Goal: Transaction & Acquisition: Purchase product/service

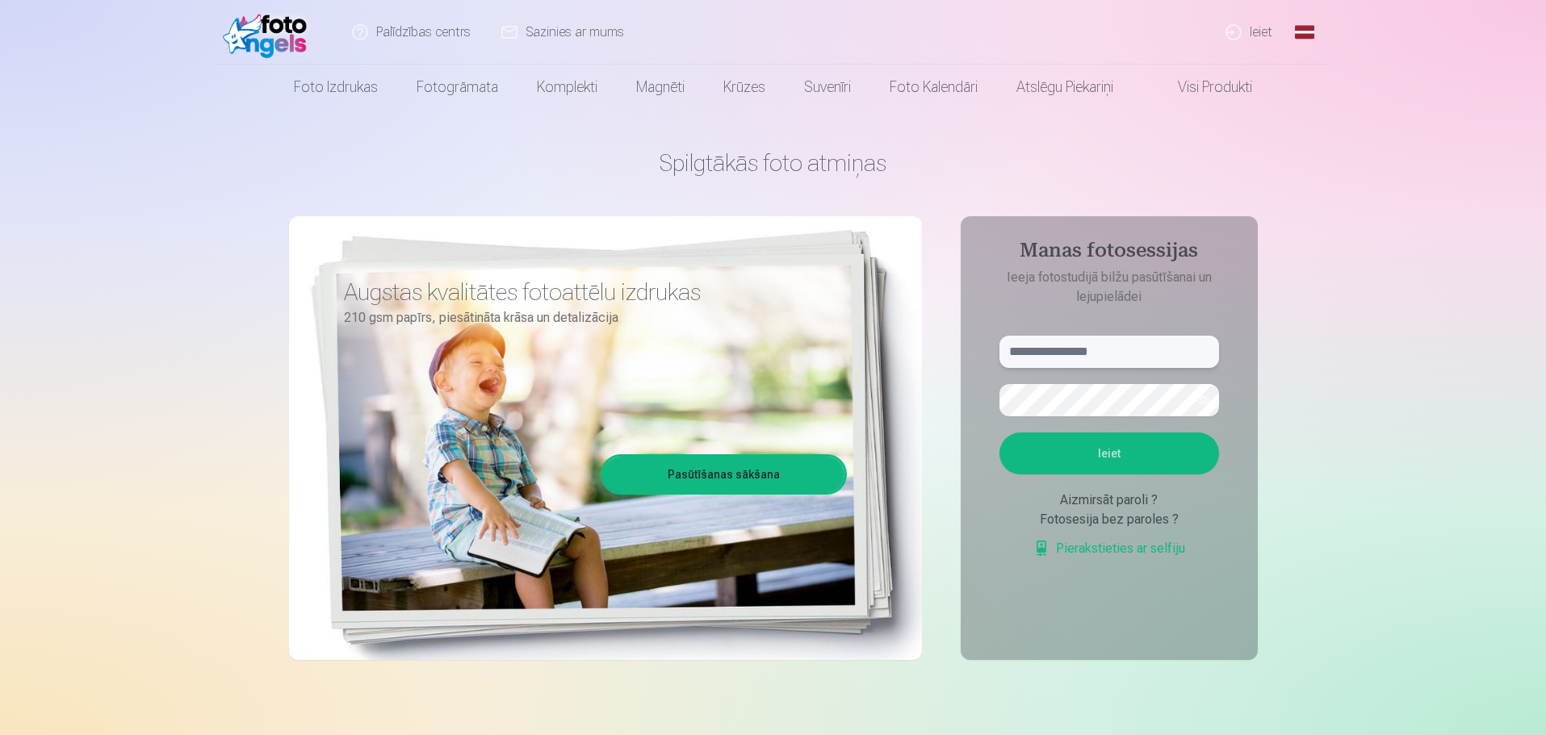
click at [1069, 350] on input "text" at bounding box center [1109, 352] width 220 height 32
click at [1121, 357] on input "text" at bounding box center [1109, 352] width 220 height 32
type input "**********"
click at [1196, 396] on button "button" at bounding box center [1202, 400] width 31 height 31
click at [999, 433] on button "Ieiet" at bounding box center [1109, 454] width 220 height 42
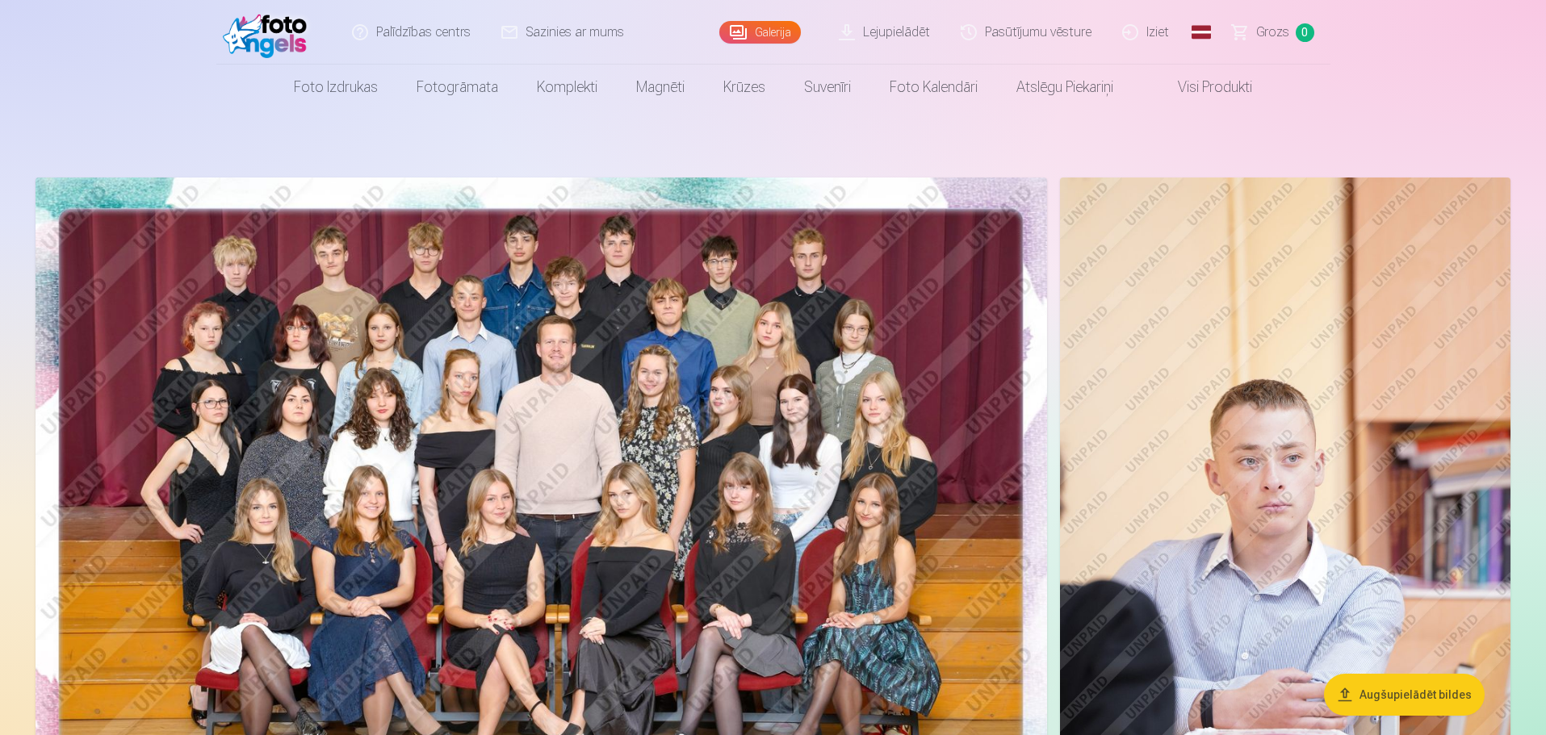
click at [1174, 88] on link "Visi produkti" at bounding box center [1201, 87] width 139 height 45
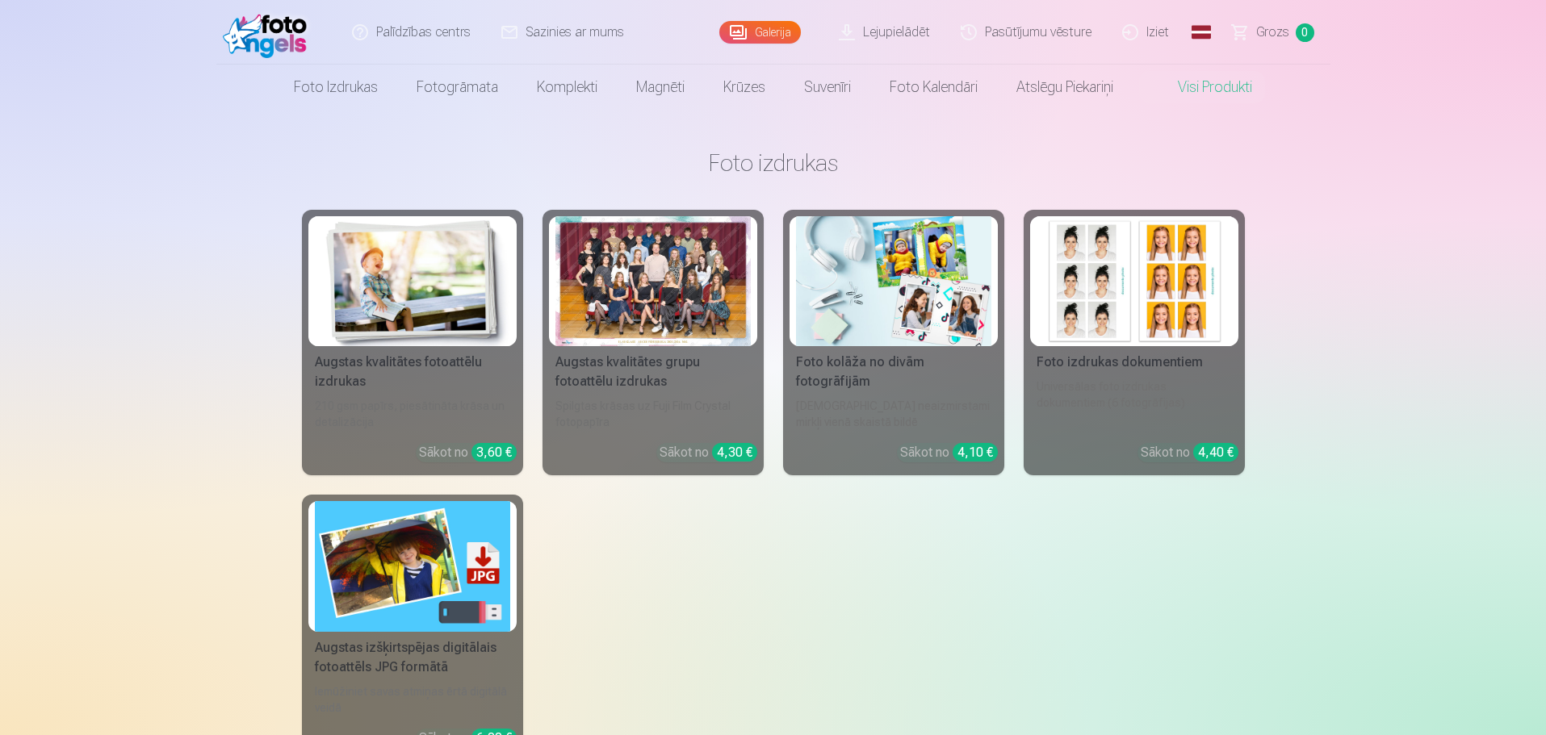
click at [642, 324] on div at bounding box center [652, 281] width 195 height 130
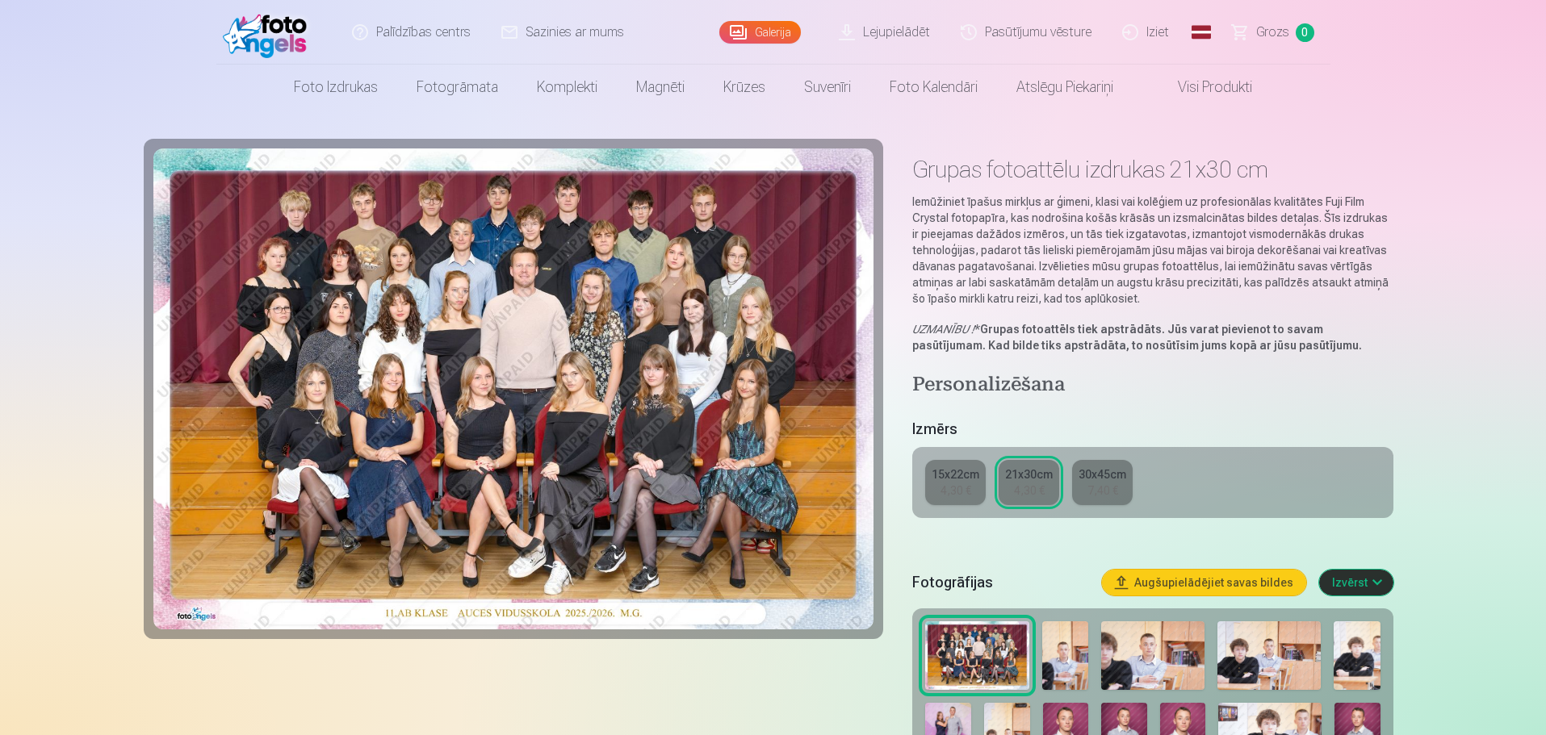
click at [954, 477] on div "15x22cm" at bounding box center [956, 475] width 48 height 16
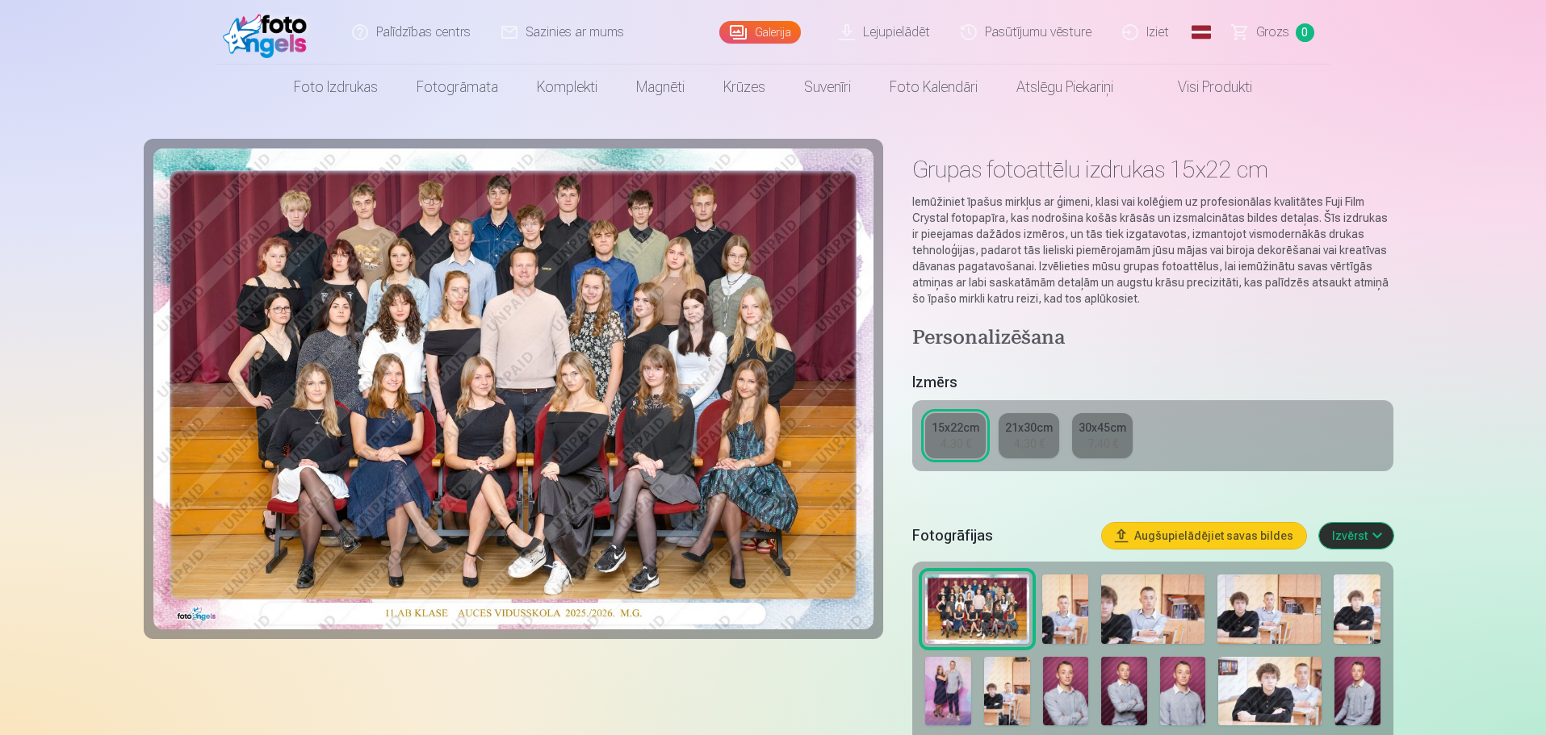
click at [1042, 442] on div "4,30 €" at bounding box center [1029, 444] width 31 height 16
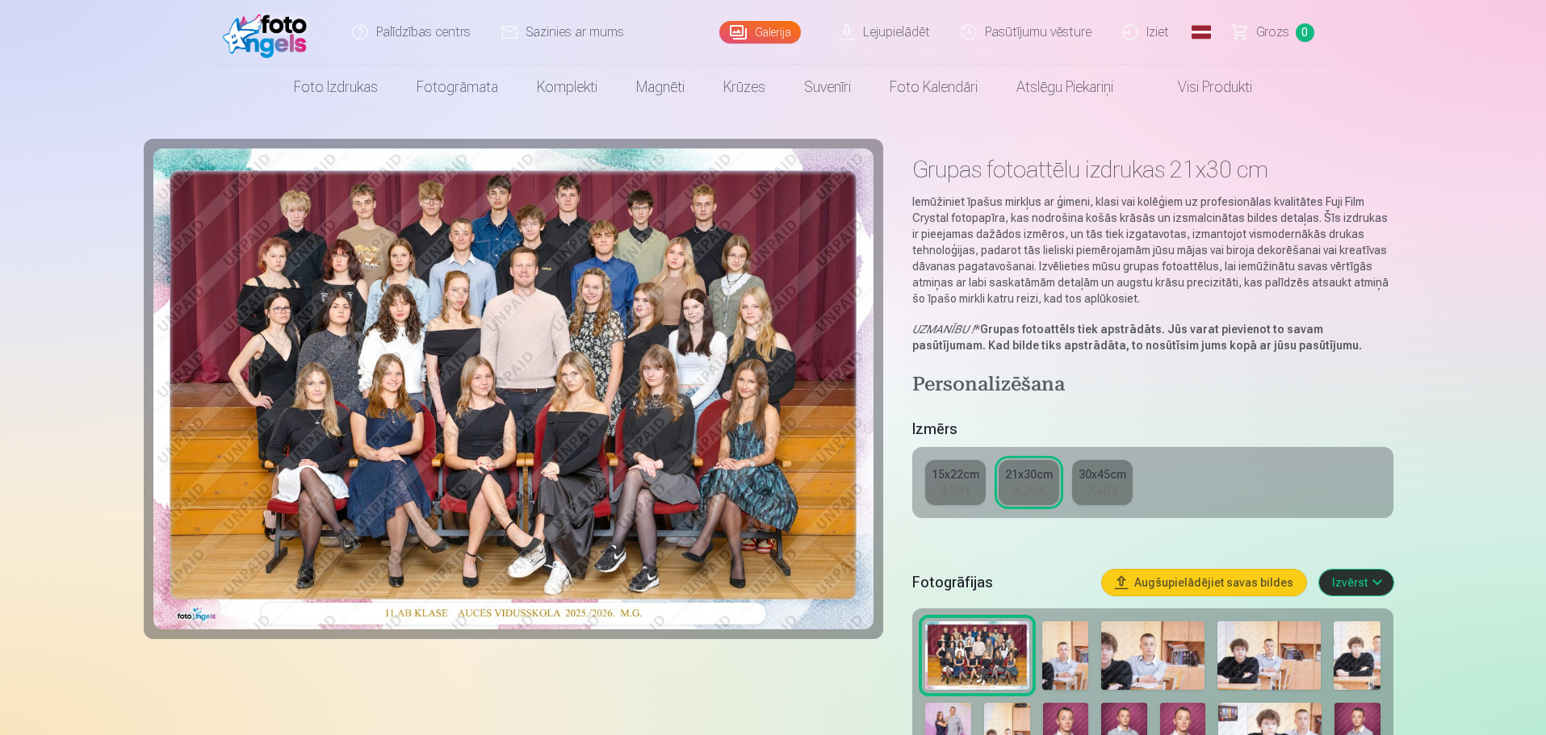
click at [1091, 490] on div "7,40 €" at bounding box center [1102, 491] width 31 height 16
click at [1038, 500] on link "21x30cm 4,30 €" at bounding box center [1028, 482] width 61 height 45
click at [965, 506] on div "15x22cm 4,30 € 21x30cm 4,30 € 30x45cm 7,40 €" at bounding box center [1152, 482] width 480 height 71
click at [965, 500] on link "15x22cm 4,30 €" at bounding box center [955, 482] width 61 height 45
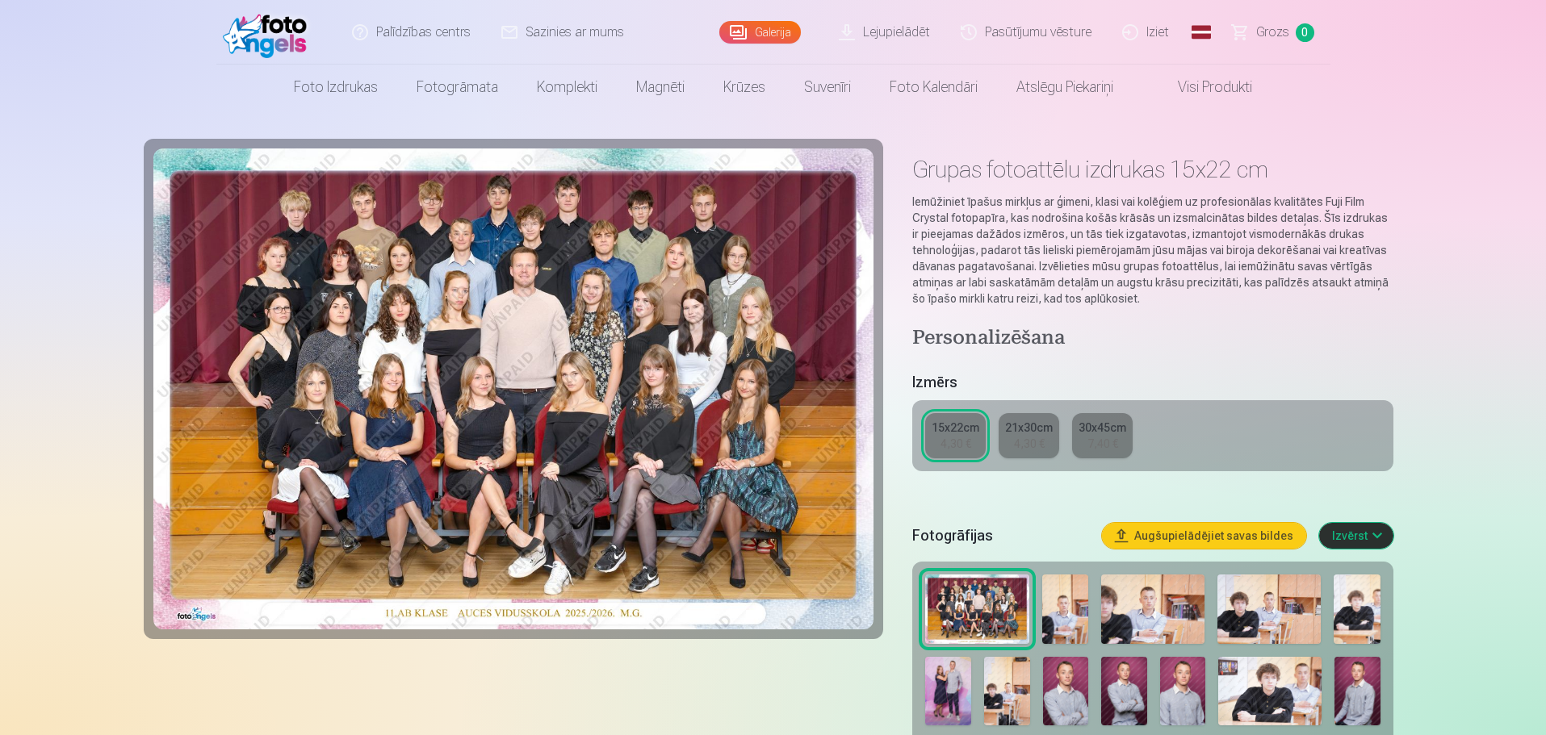
click at [1009, 442] on link "21x30cm 4,30 €" at bounding box center [1028, 435] width 61 height 45
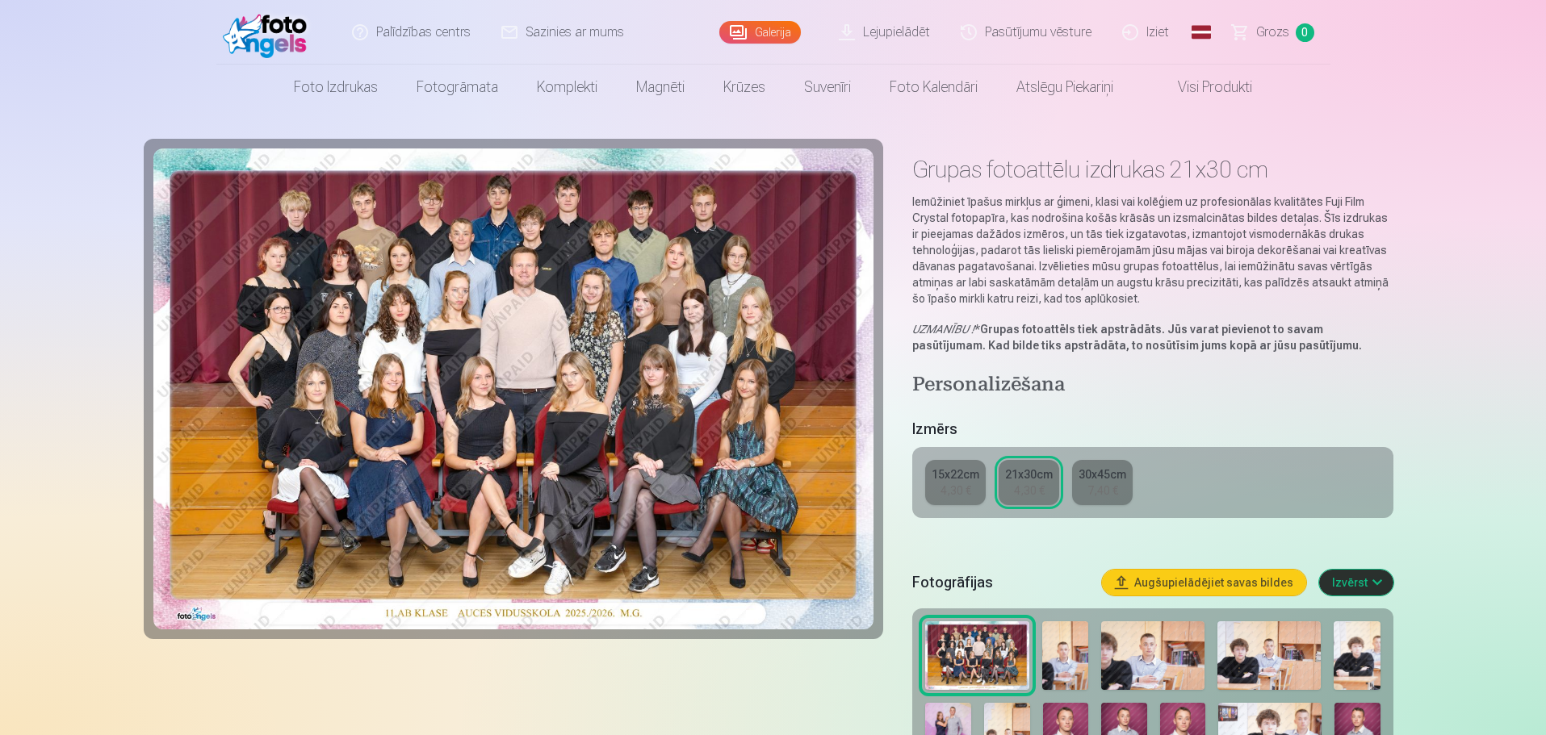
click at [943, 449] on div "15x22cm 4,30 € 21x30cm 4,30 € 30x45cm 7,40 €" at bounding box center [1152, 482] width 480 height 71
click at [923, 491] on div "15x22cm 4,30 € 21x30cm 4,30 € 30x45cm 7,40 €" at bounding box center [1152, 482] width 480 height 71
click at [939, 488] on link "15x22cm 4,30 €" at bounding box center [955, 482] width 61 height 45
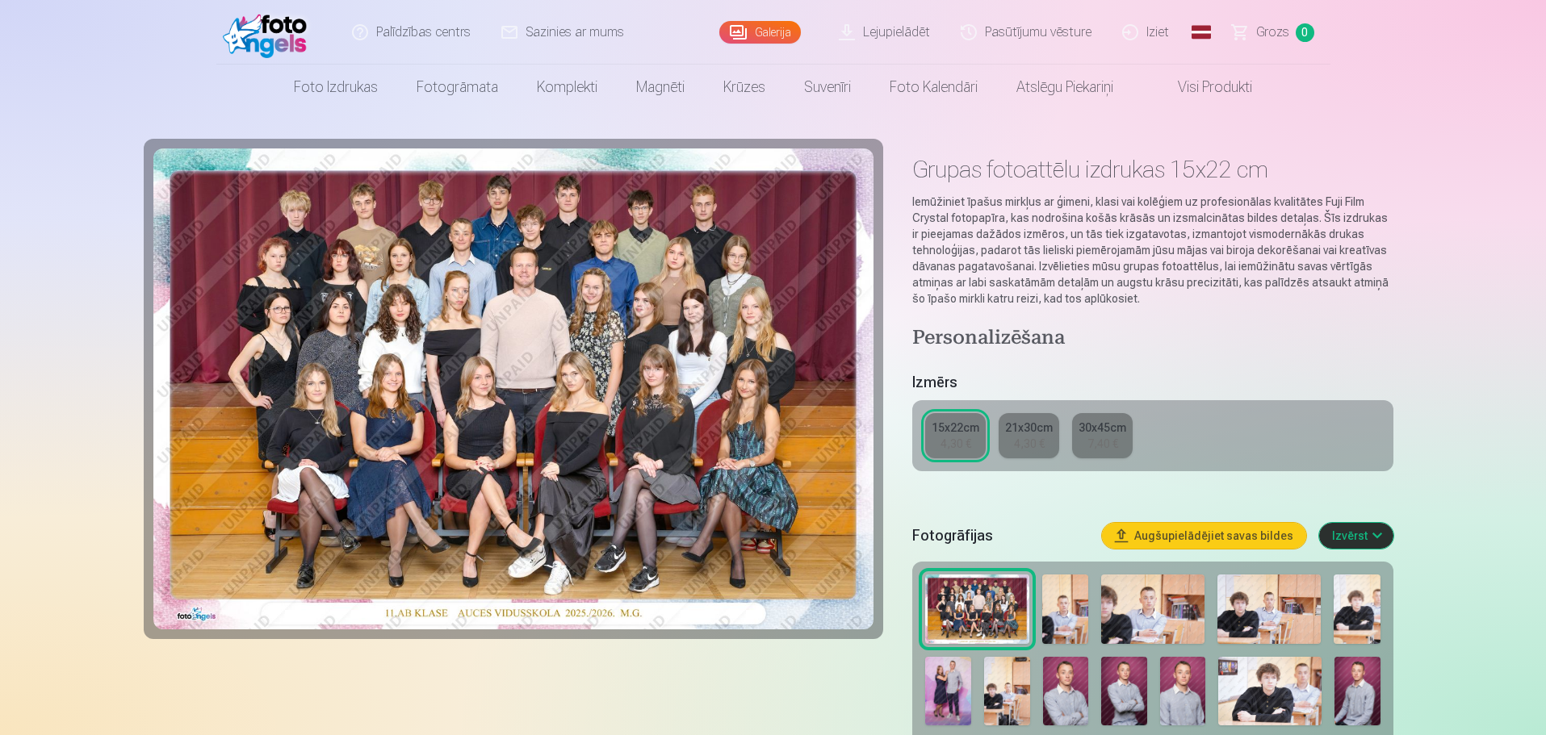
click at [1017, 425] on div "21x30cm" at bounding box center [1029, 428] width 48 height 16
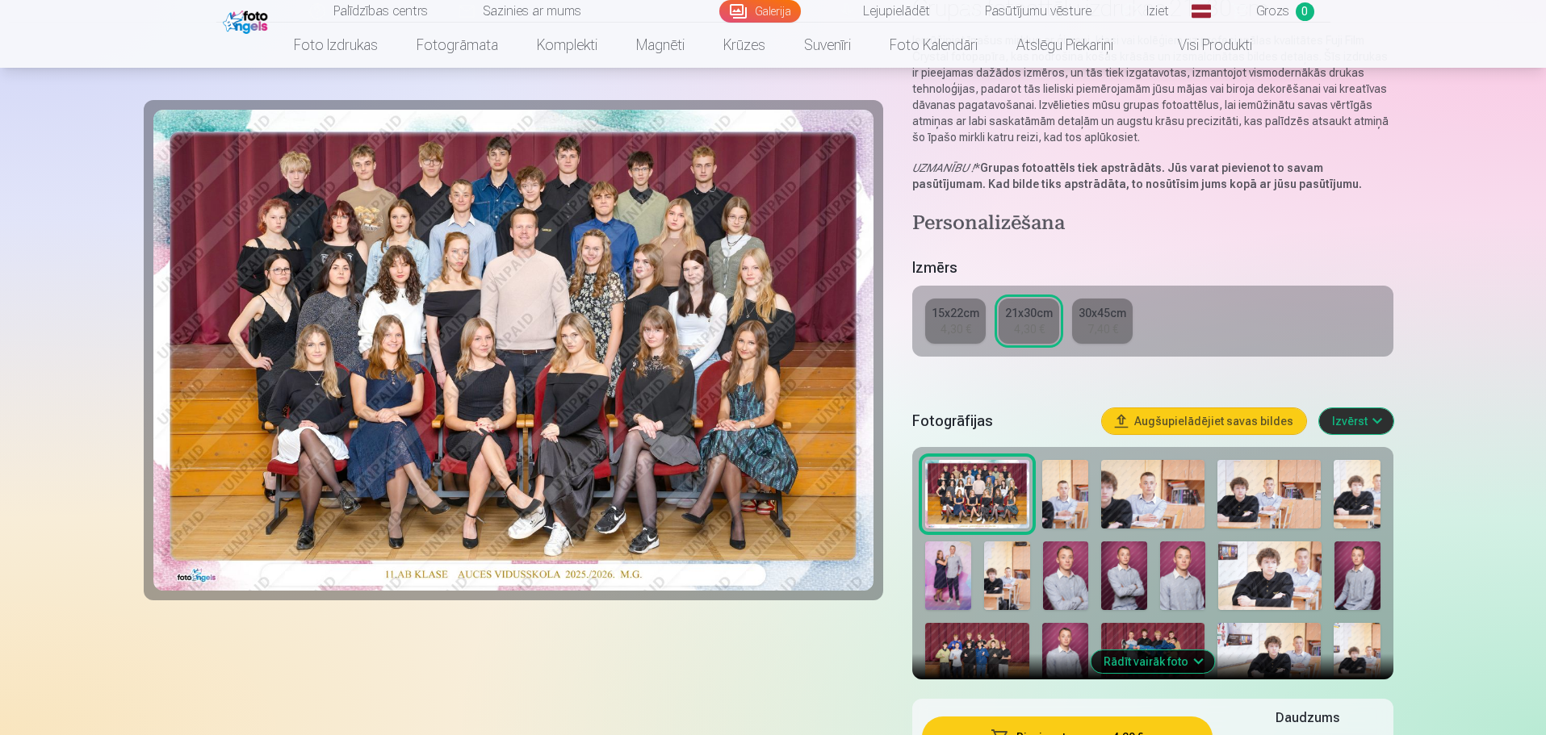
scroll to position [323, 0]
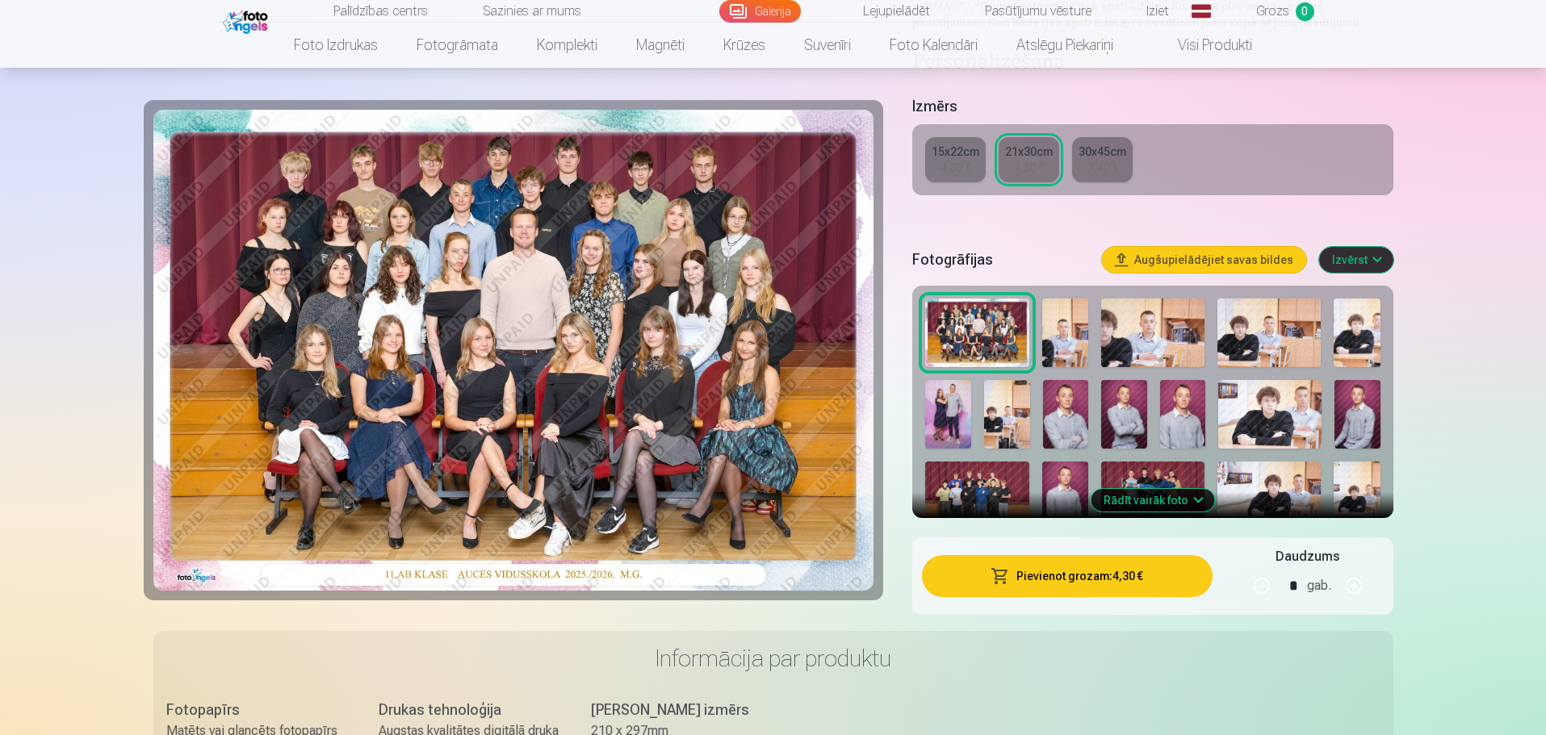
click at [1154, 580] on button "Pievienot grozam : 4,30 €" at bounding box center [1067, 576] width 290 height 42
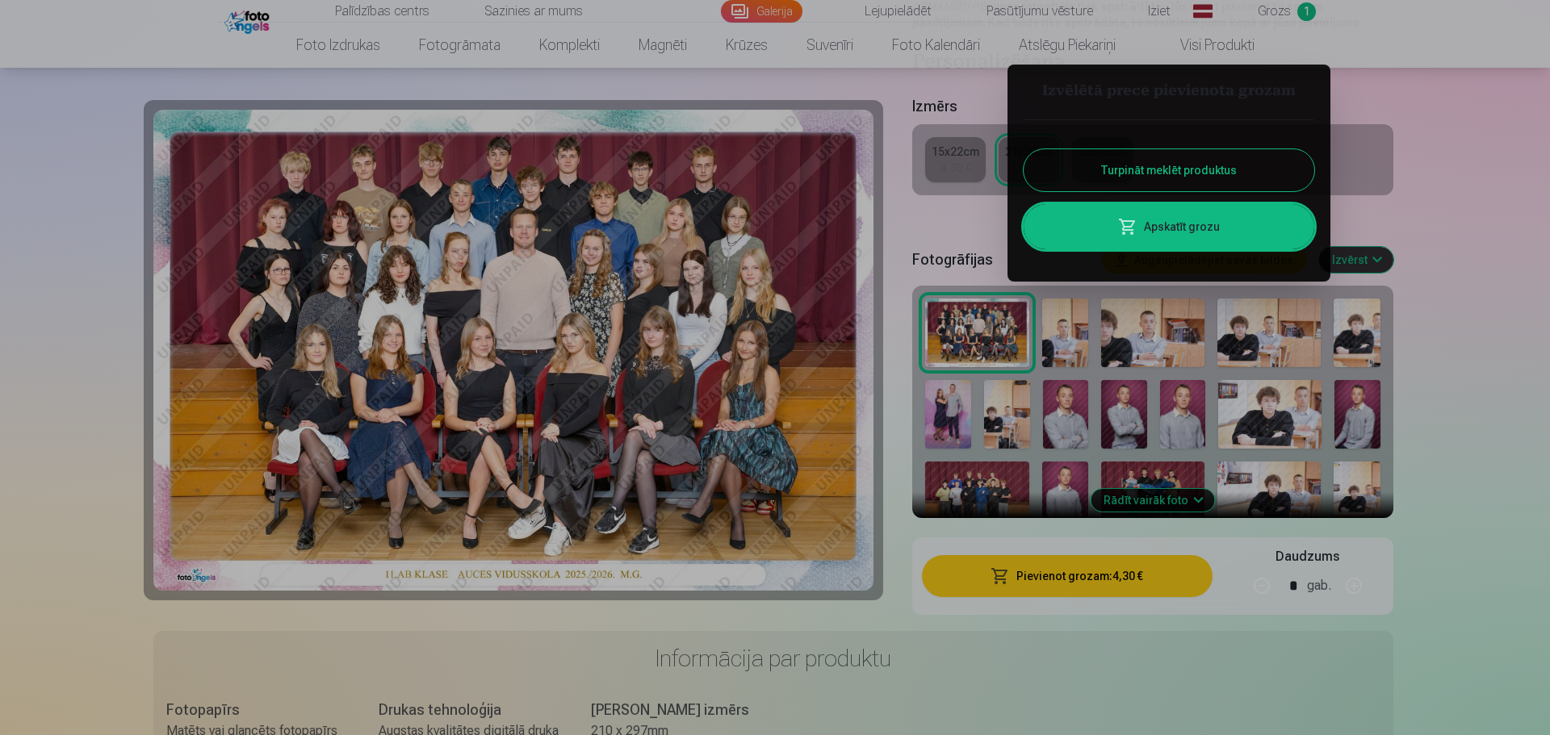
click at [1124, 186] on button "Turpināt meklēt produktus" at bounding box center [1169, 170] width 291 height 42
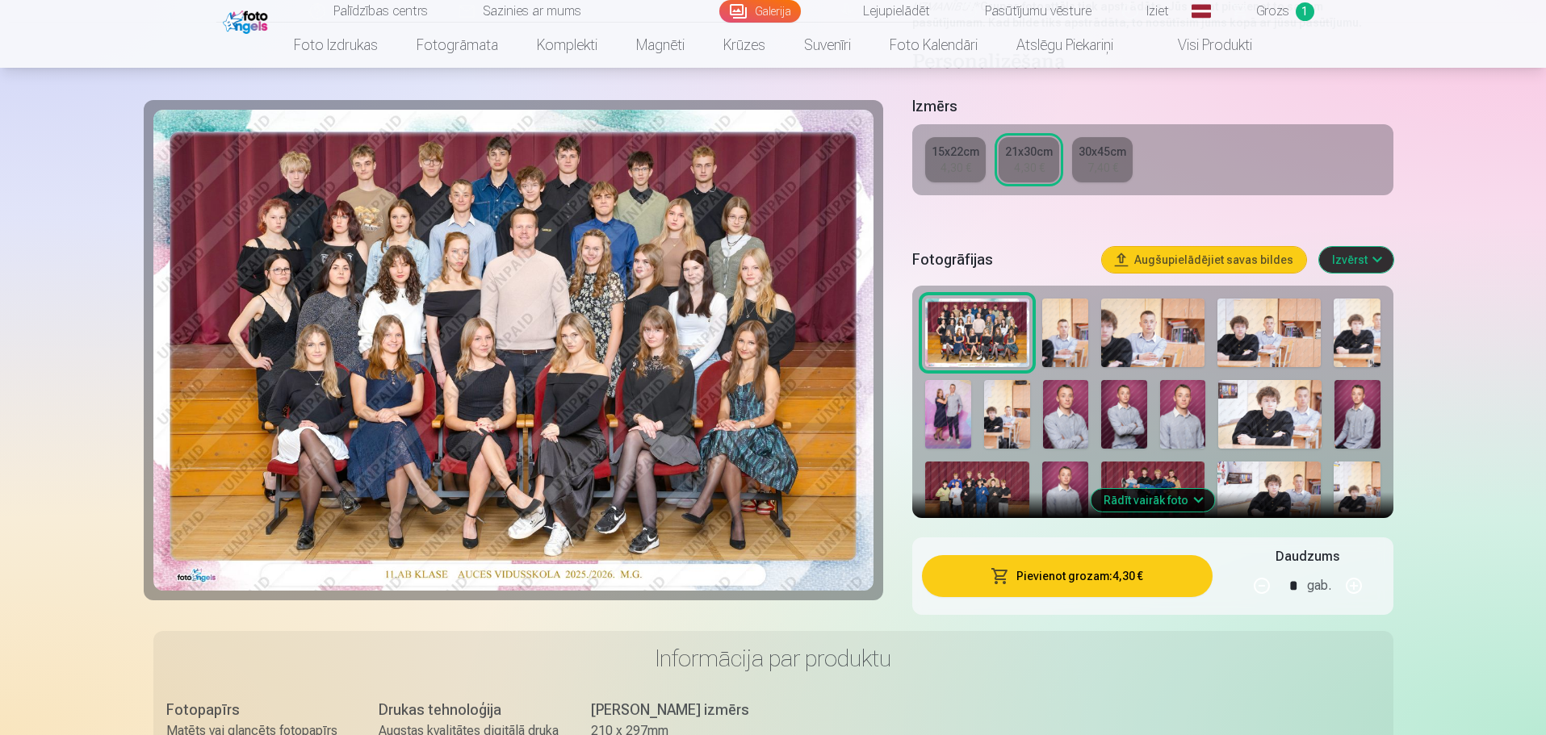
scroll to position [0, 0]
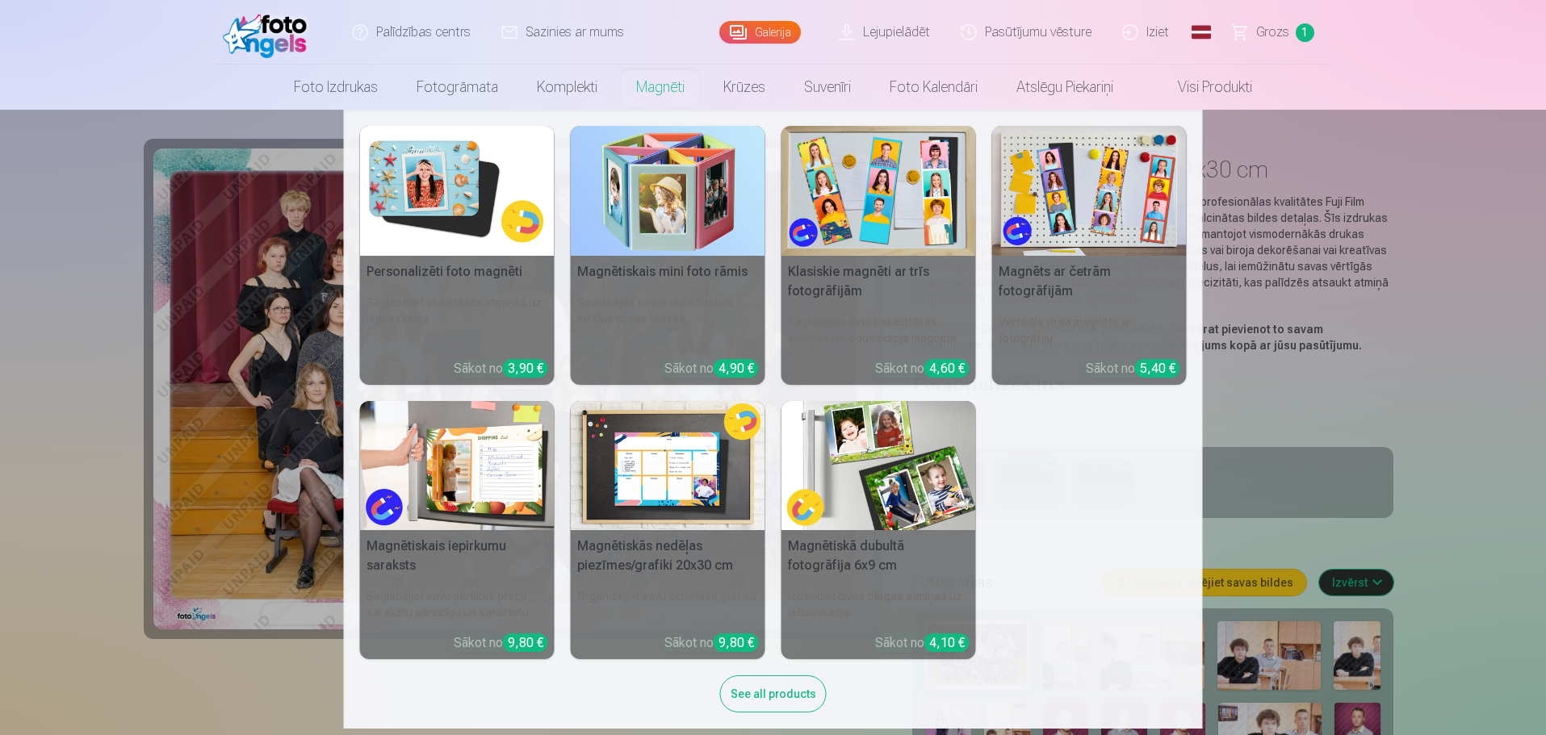
click at [653, 101] on link "Magnēti" at bounding box center [660, 87] width 87 height 45
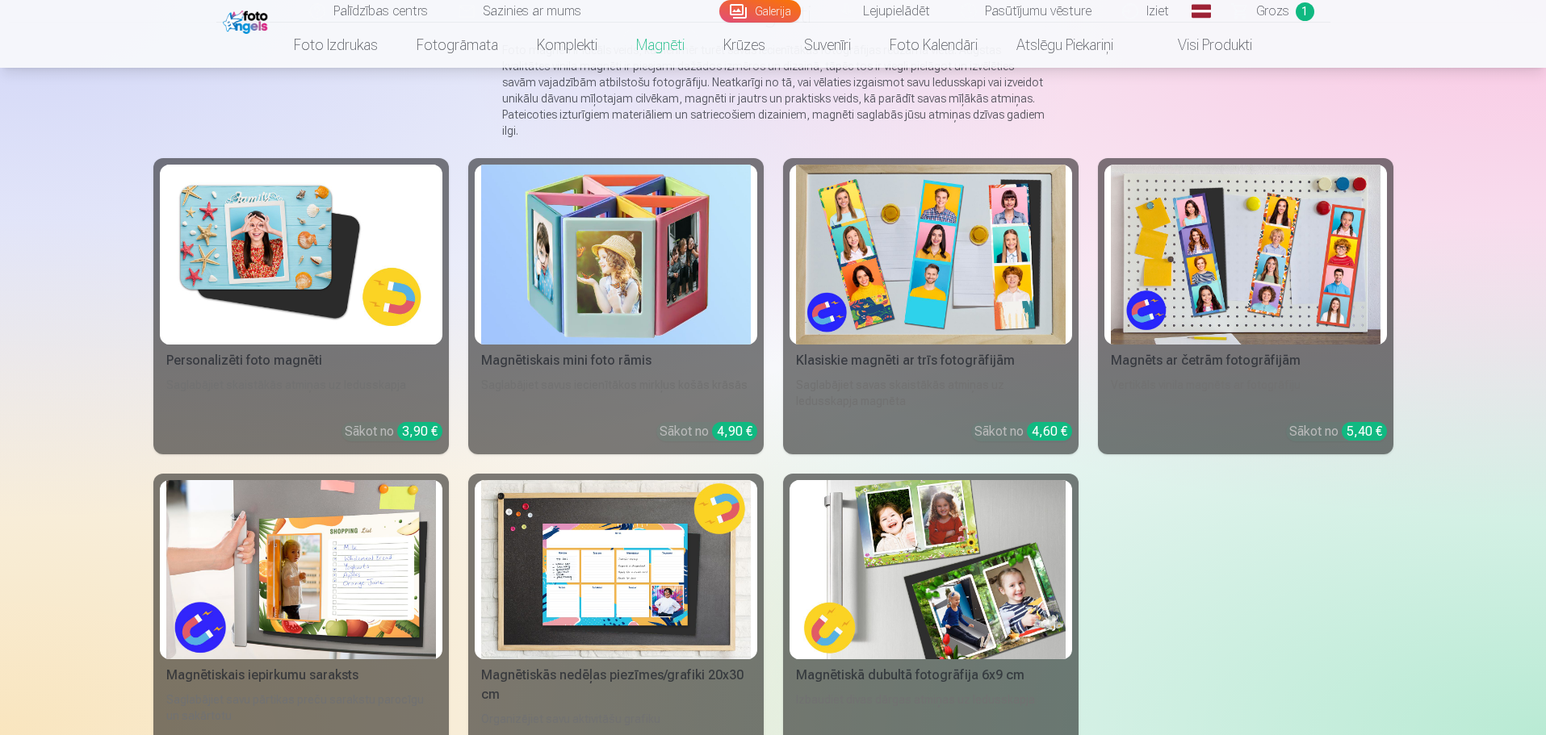
scroll to position [242, 0]
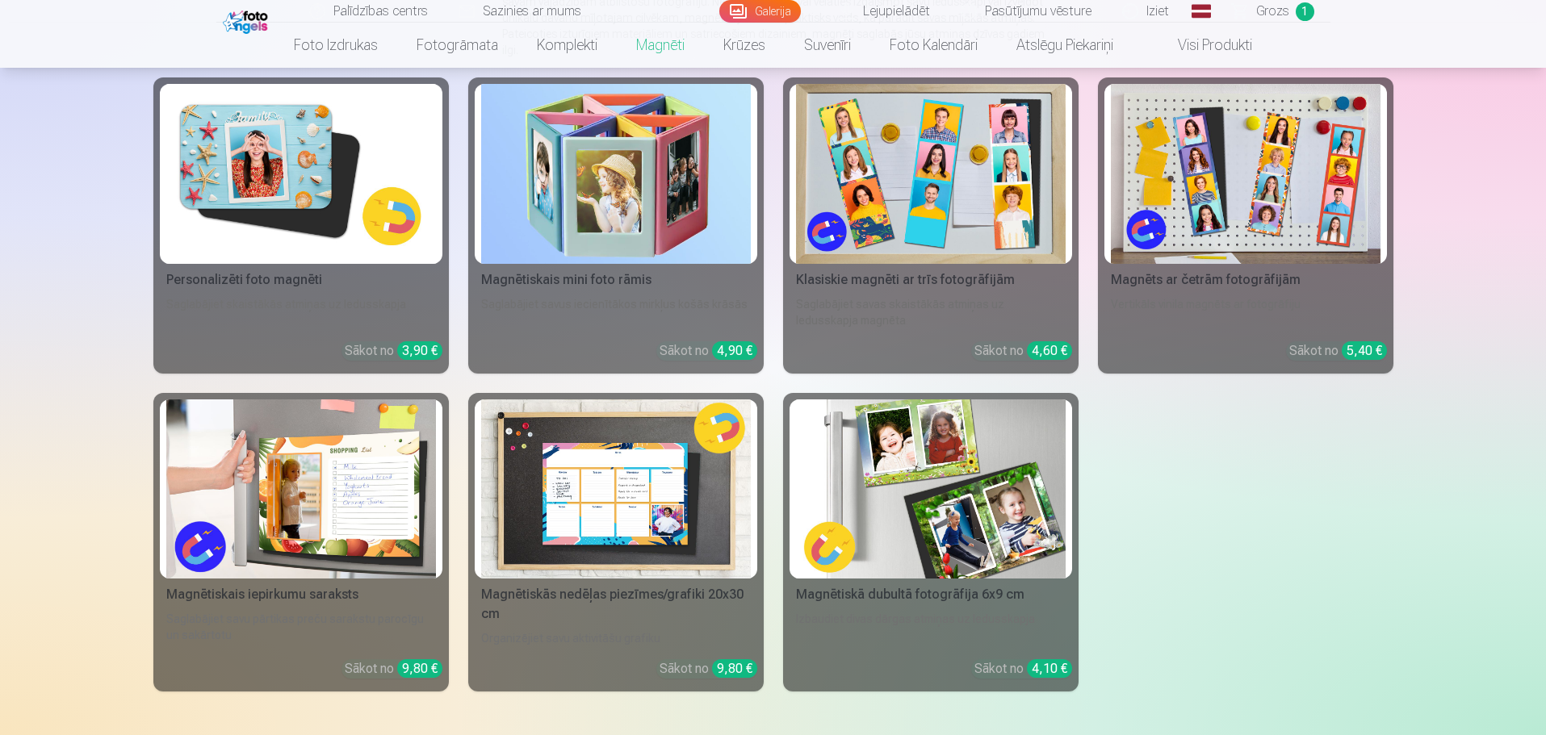
click at [368, 270] on div "Personalizēti foto magnēti" at bounding box center [301, 279] width 283 height 19
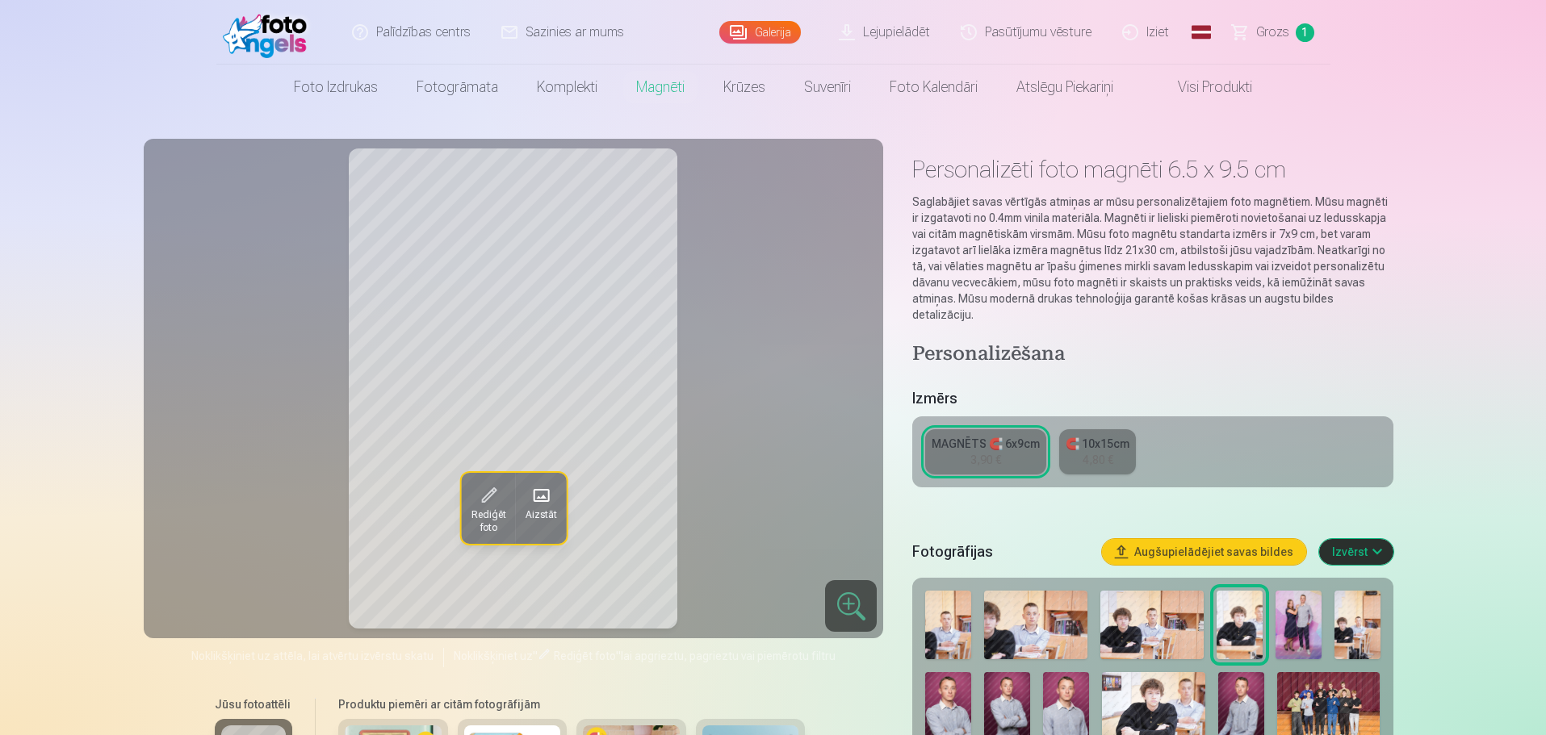
click at [1050, 684] on img at bounding box center [1066, 706] width 46 height 69
click at [1234, 690] on img at bounding box center [1241, 706] width 46 height 69
click at [973, 690] on div at bounding box center [1152, 745] width 467 height 323
click at [966, 690] on img at bounding box center [948, 706] width 46 height 69
click at [998, 692] on img at bounding box center [1007, 706] width 46 height 69
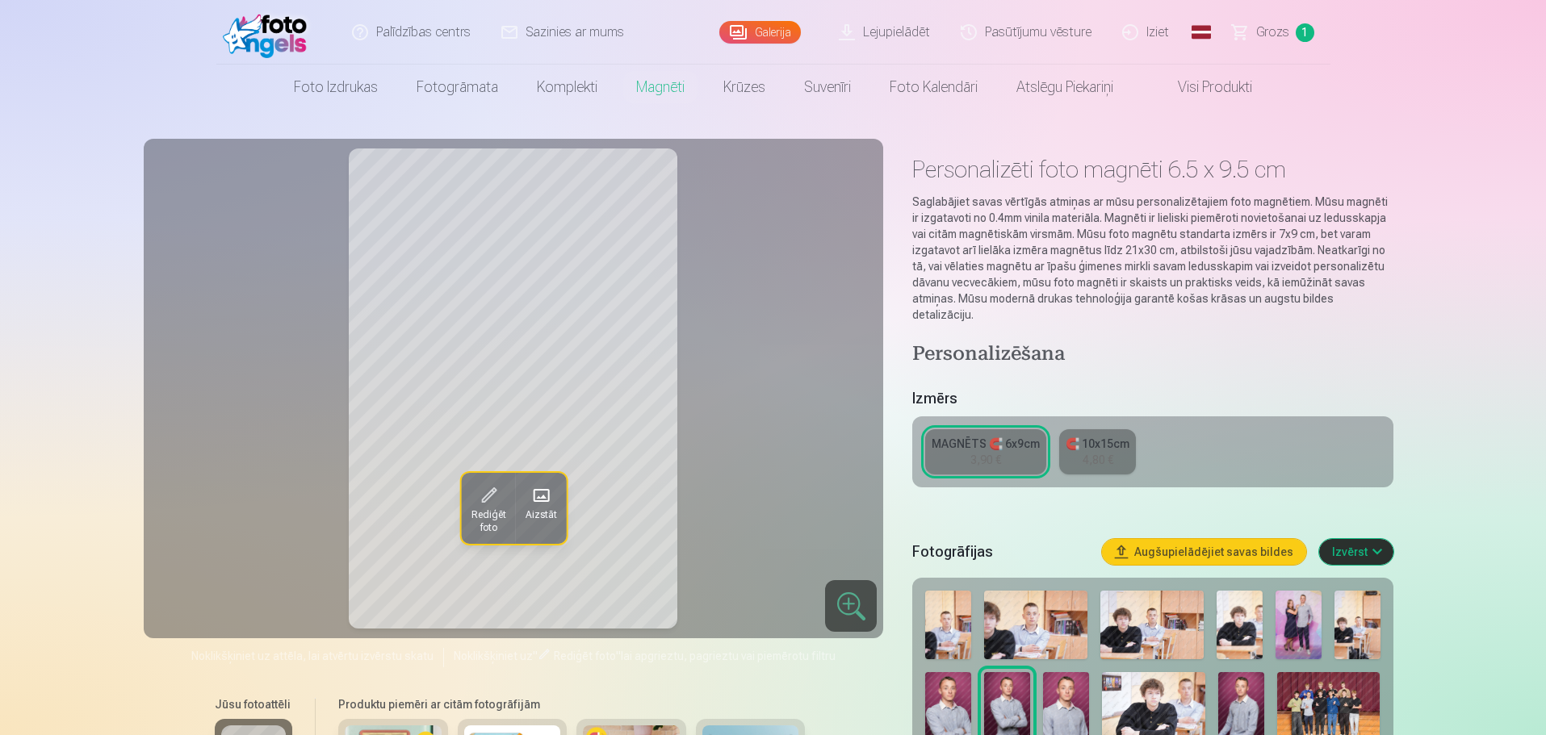
click at [951, 692] on img at bounding box center [948, 706] width 46 height 69
click at [986, 692] on img at bounding box center [1007, 706] width 46 height 69
click at [940, 687] on img at bounding box center [948, 706] width 46 height 69
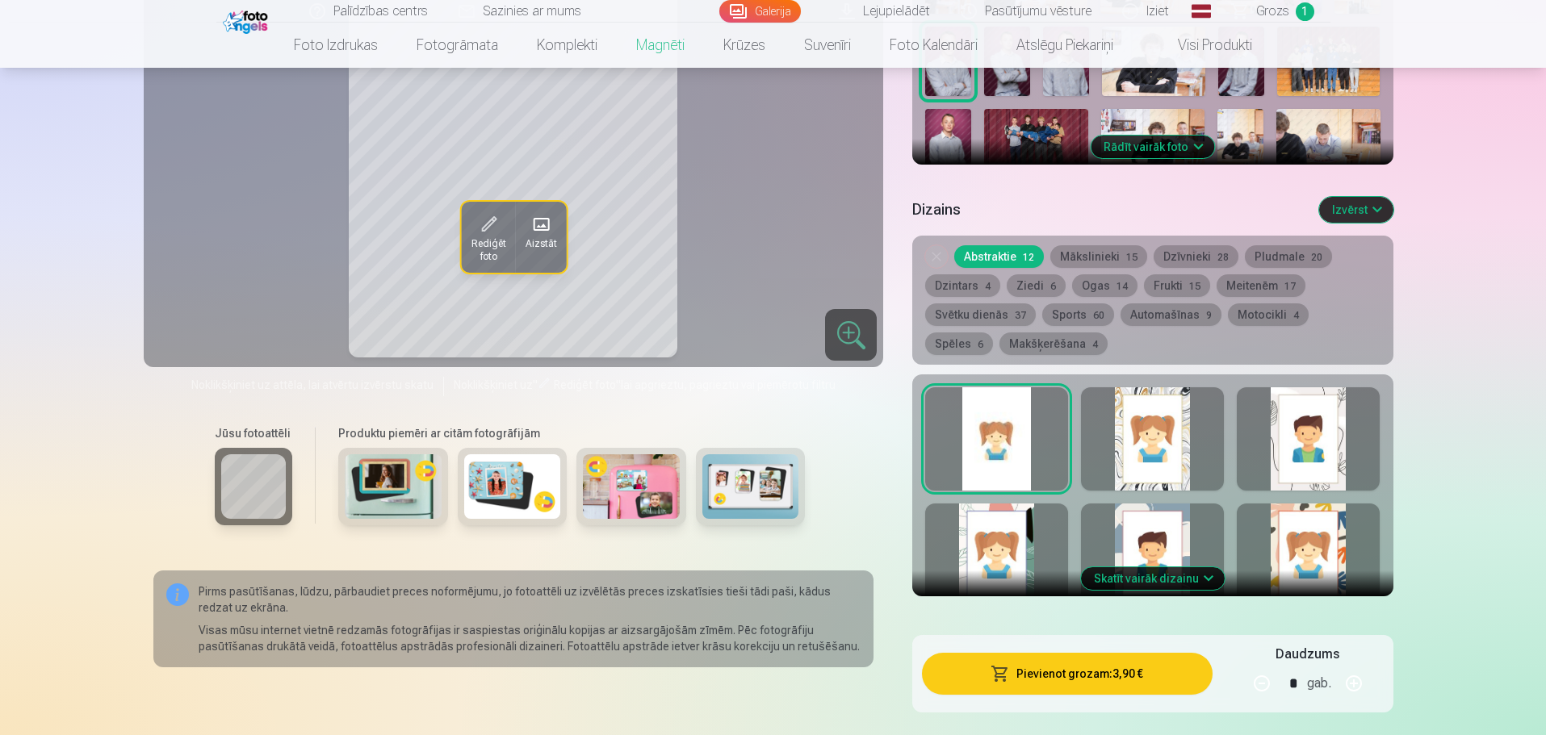
scroll to position [404, 0]
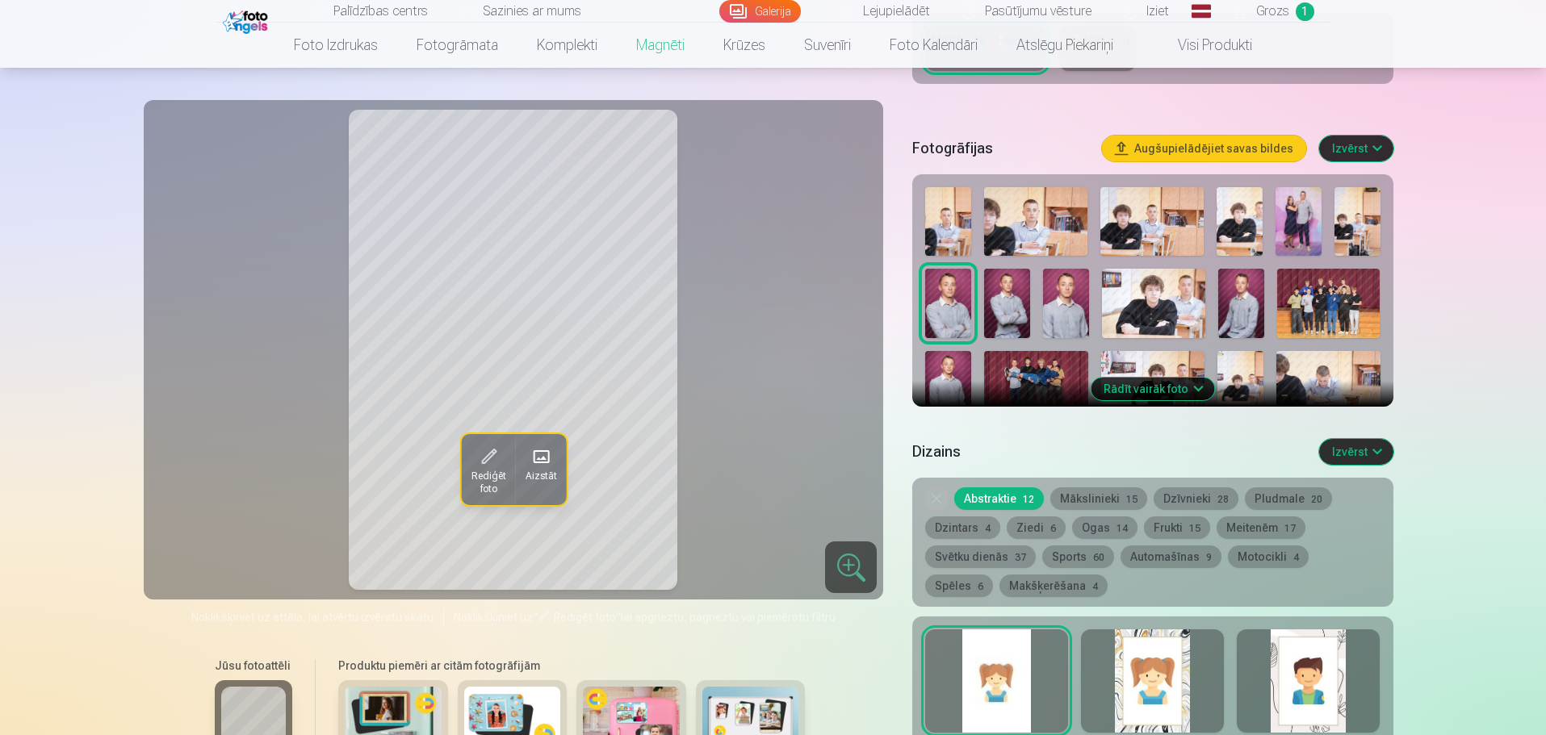
click at [1186, 488] on button "Dzīvnieki 28" at bounding box center [1195, 499] width 85 height 23
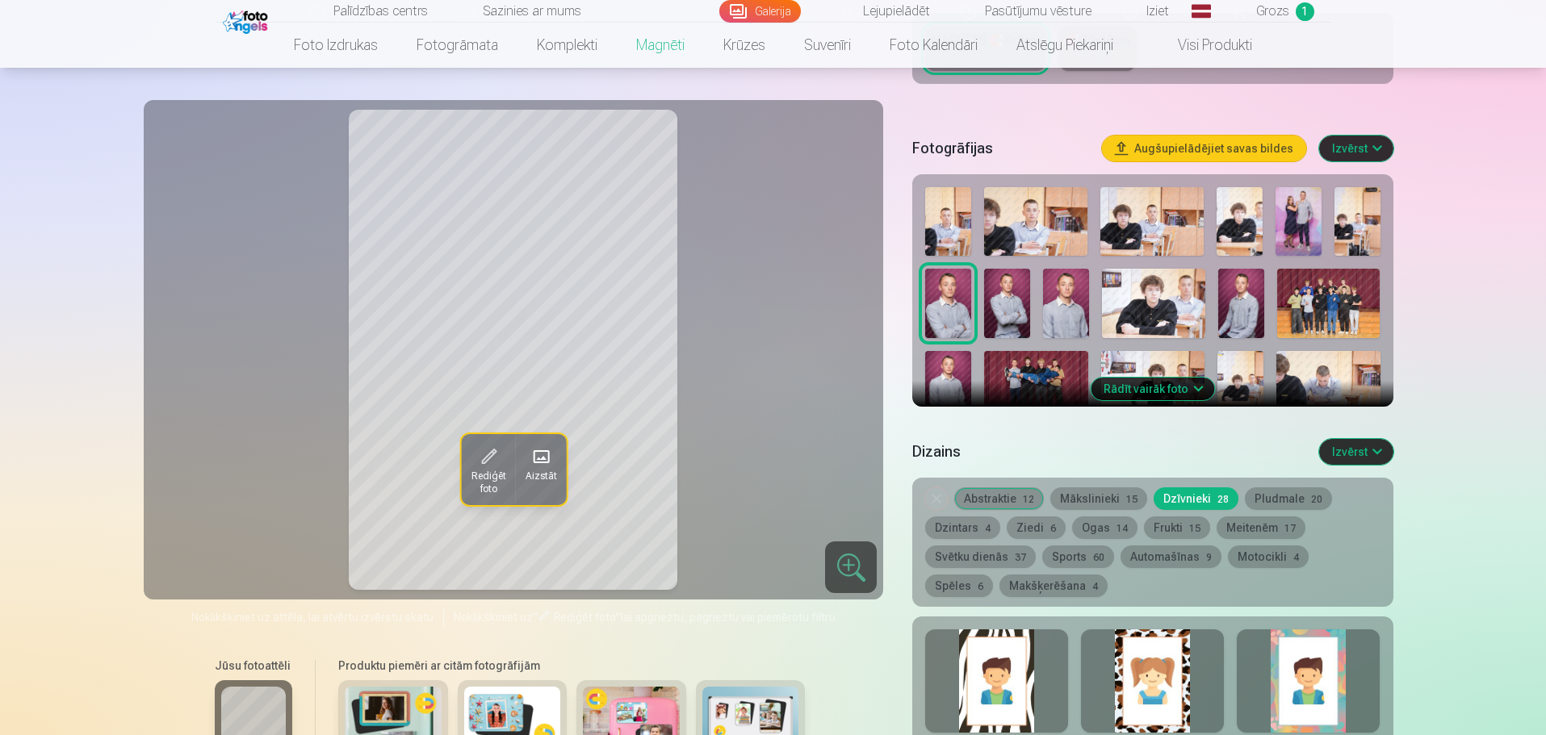
click at [998, 488] on button "Abstraktie 12" at bounding box center [999, 499] width 90 height 23
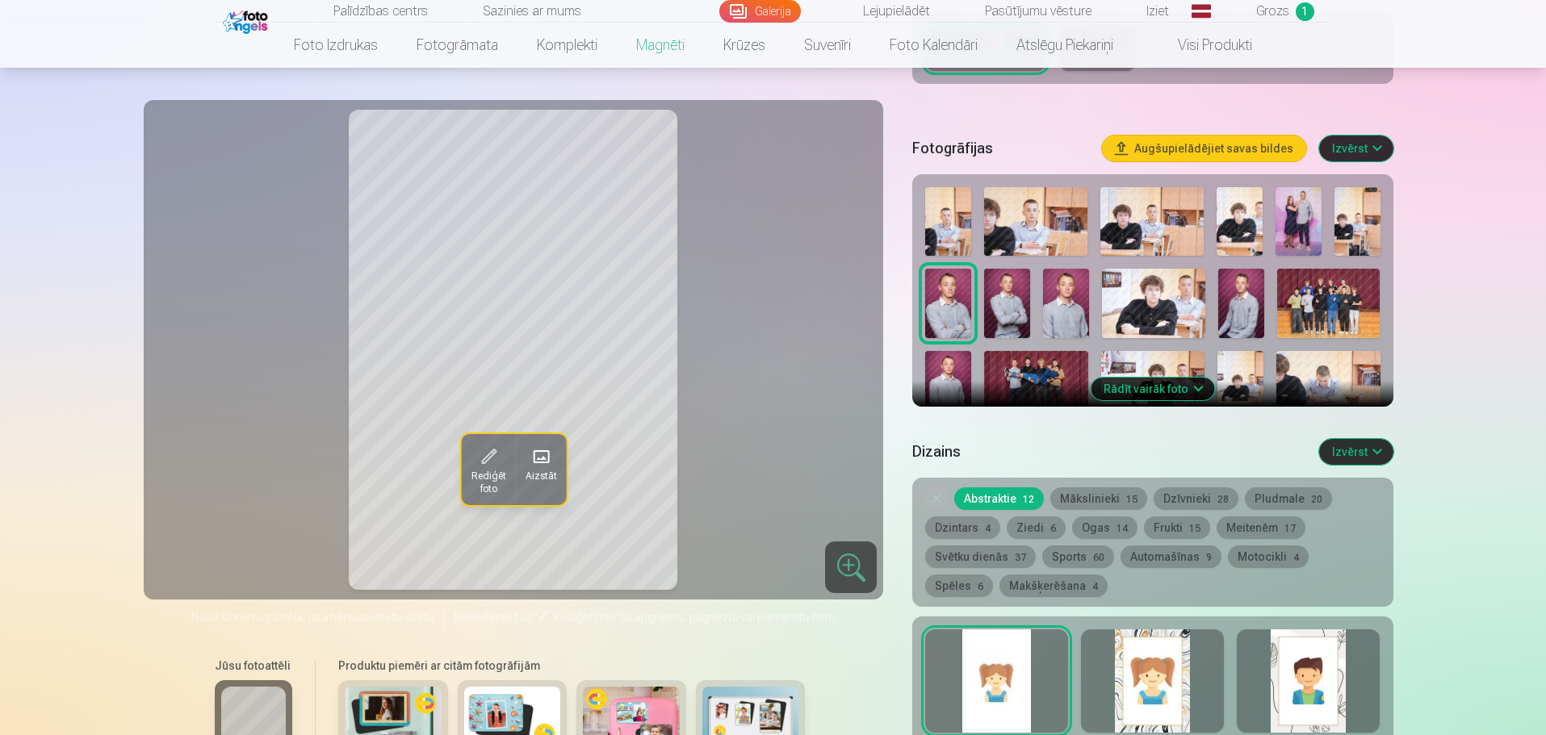
click at [1028, 638] on div at bounding box center [996, 681] width 143 height 103
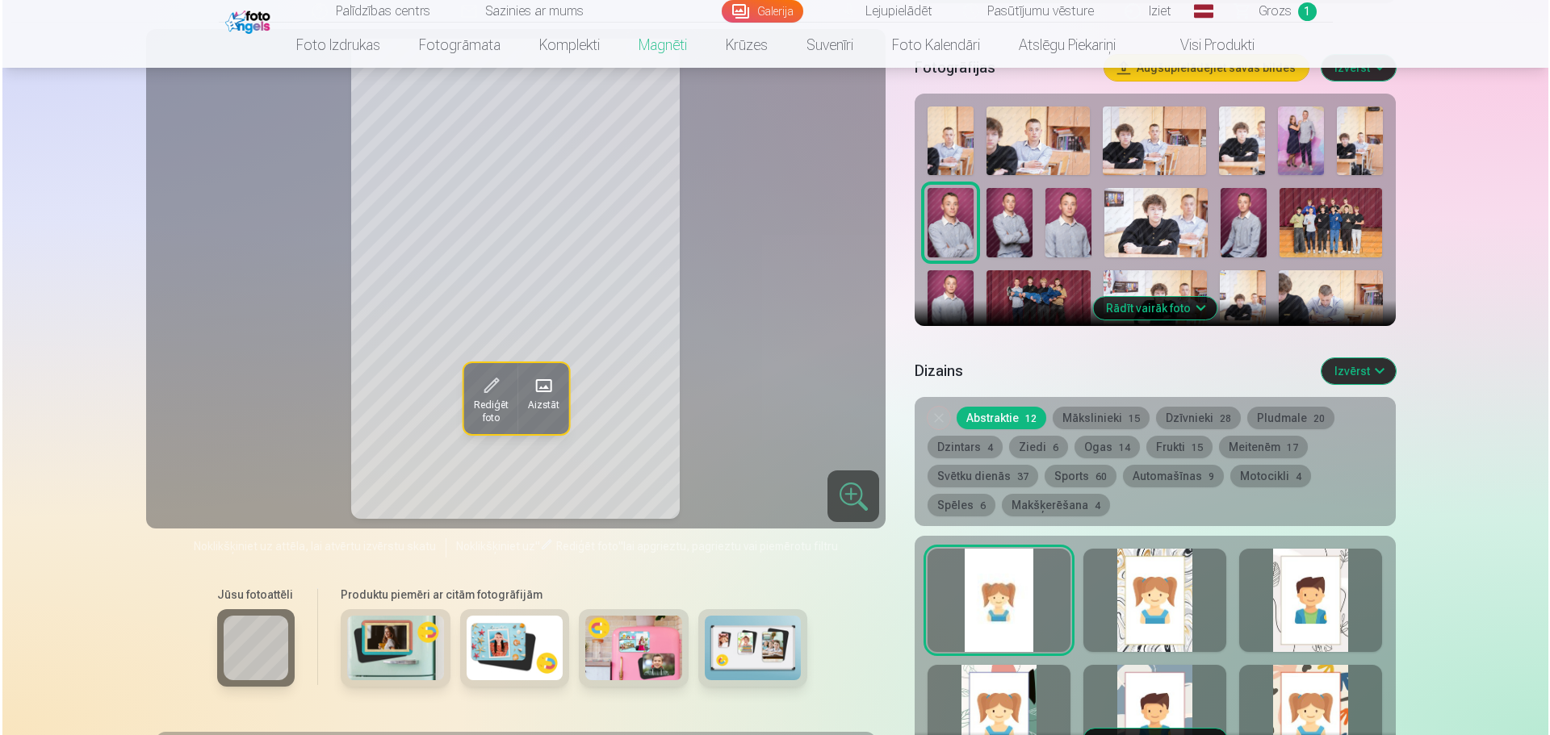
scroll to position [888, 0]
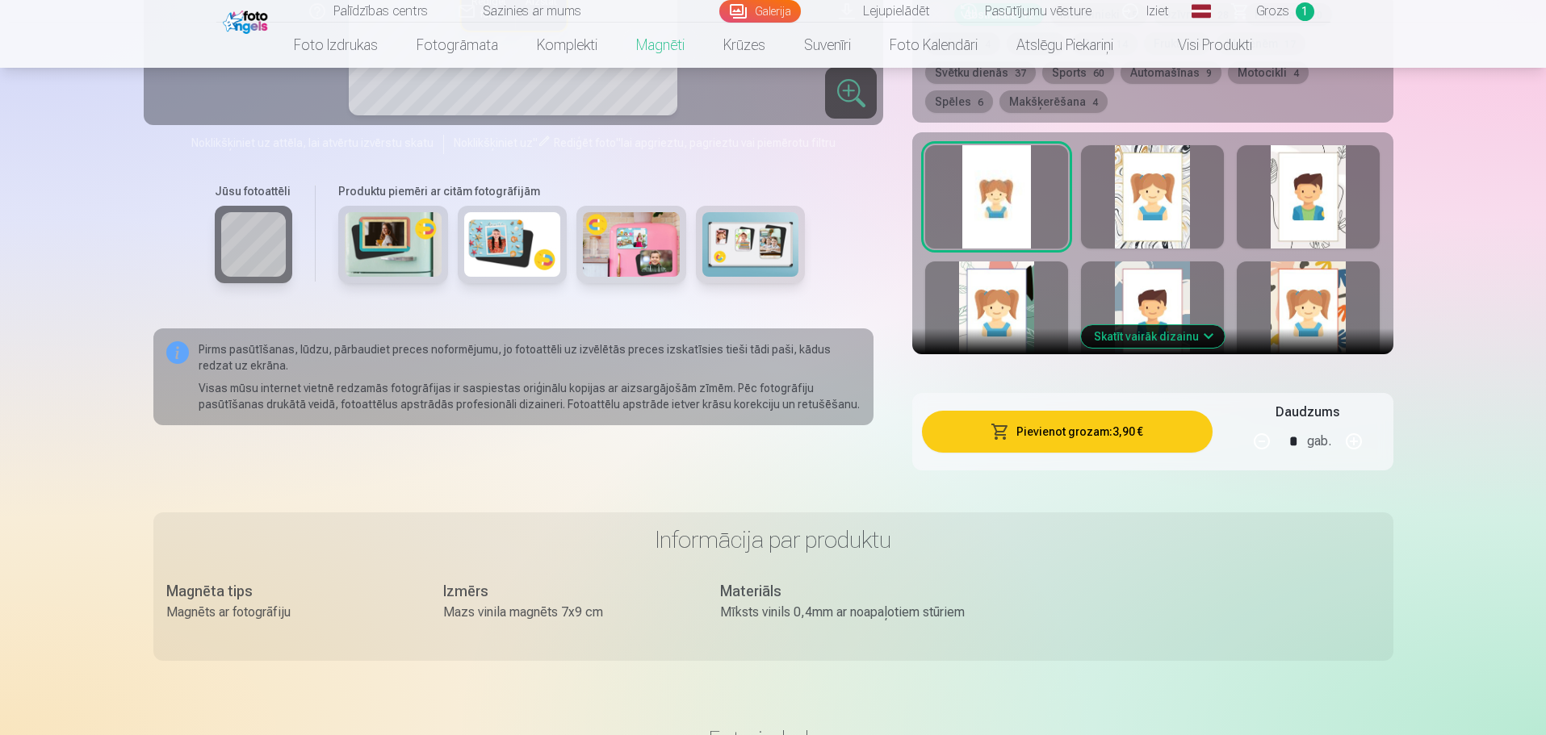
click at [1078, 418] on button "Pievienot grozam : 3,90 €" at bounding box center [1067, 432] width 290 height 42
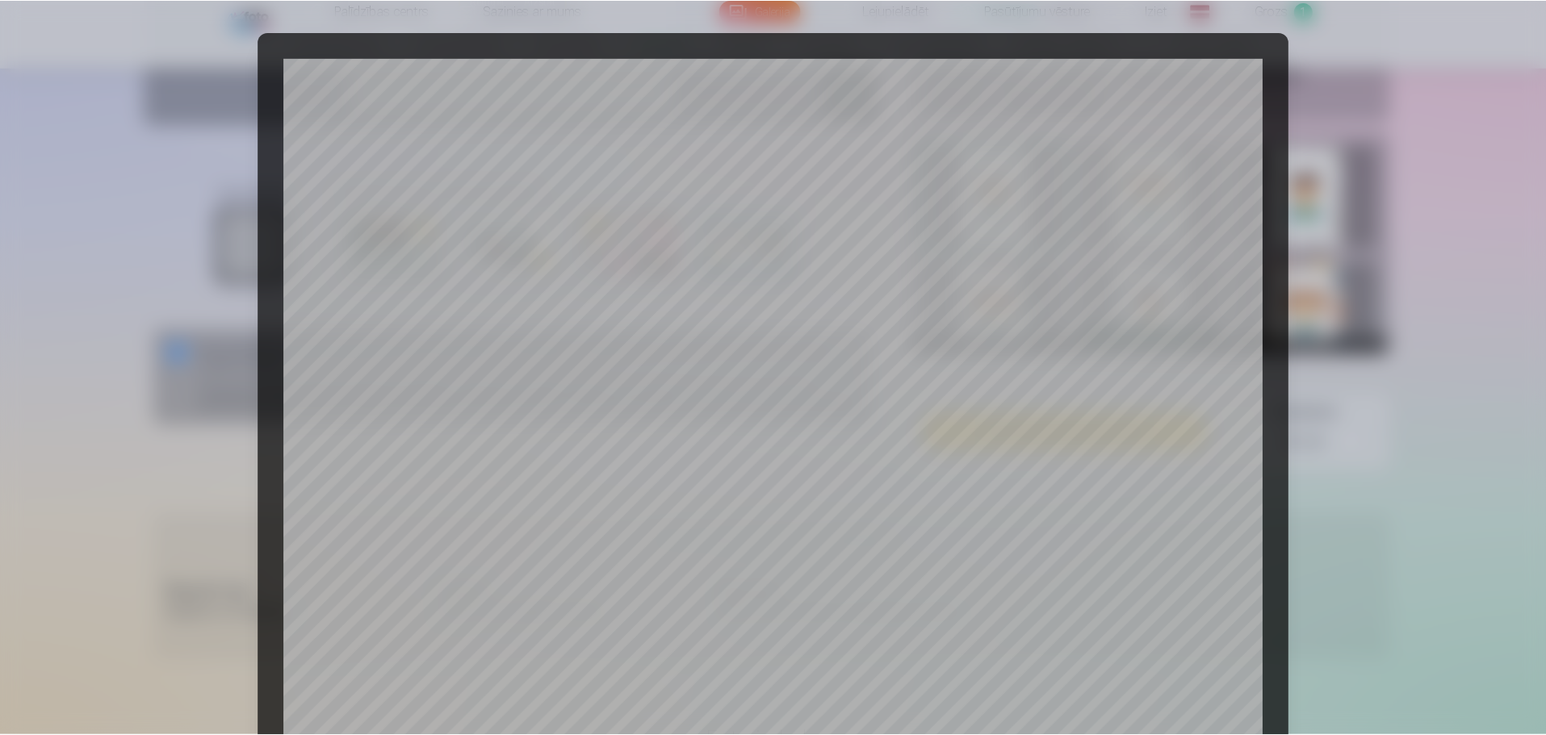
scroll to position [427, 0]
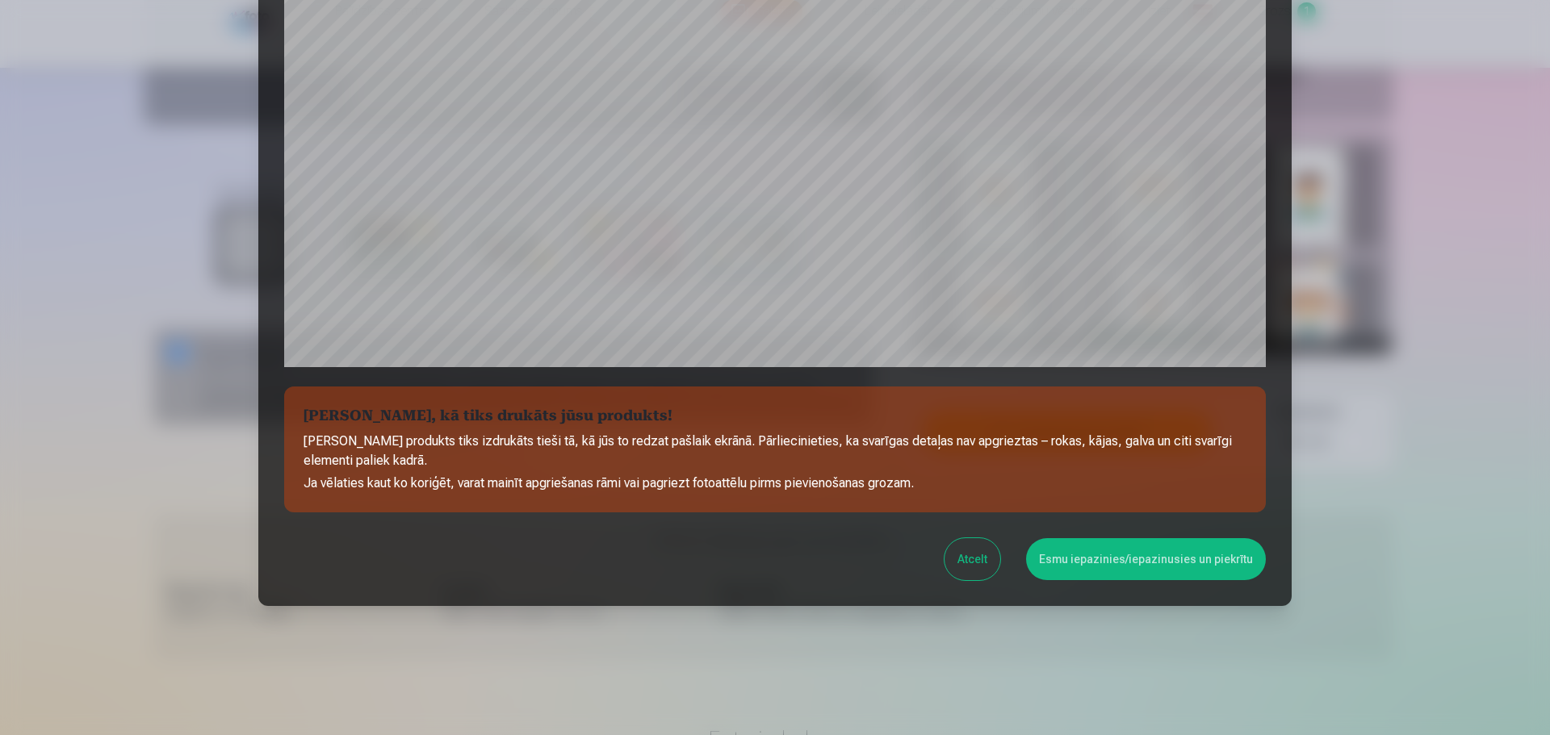
click at [1086, 561] on button "Esmu iepazinies/iepazinusies un piekrītu" at bounding box center [1146, 559] width 240 height 42
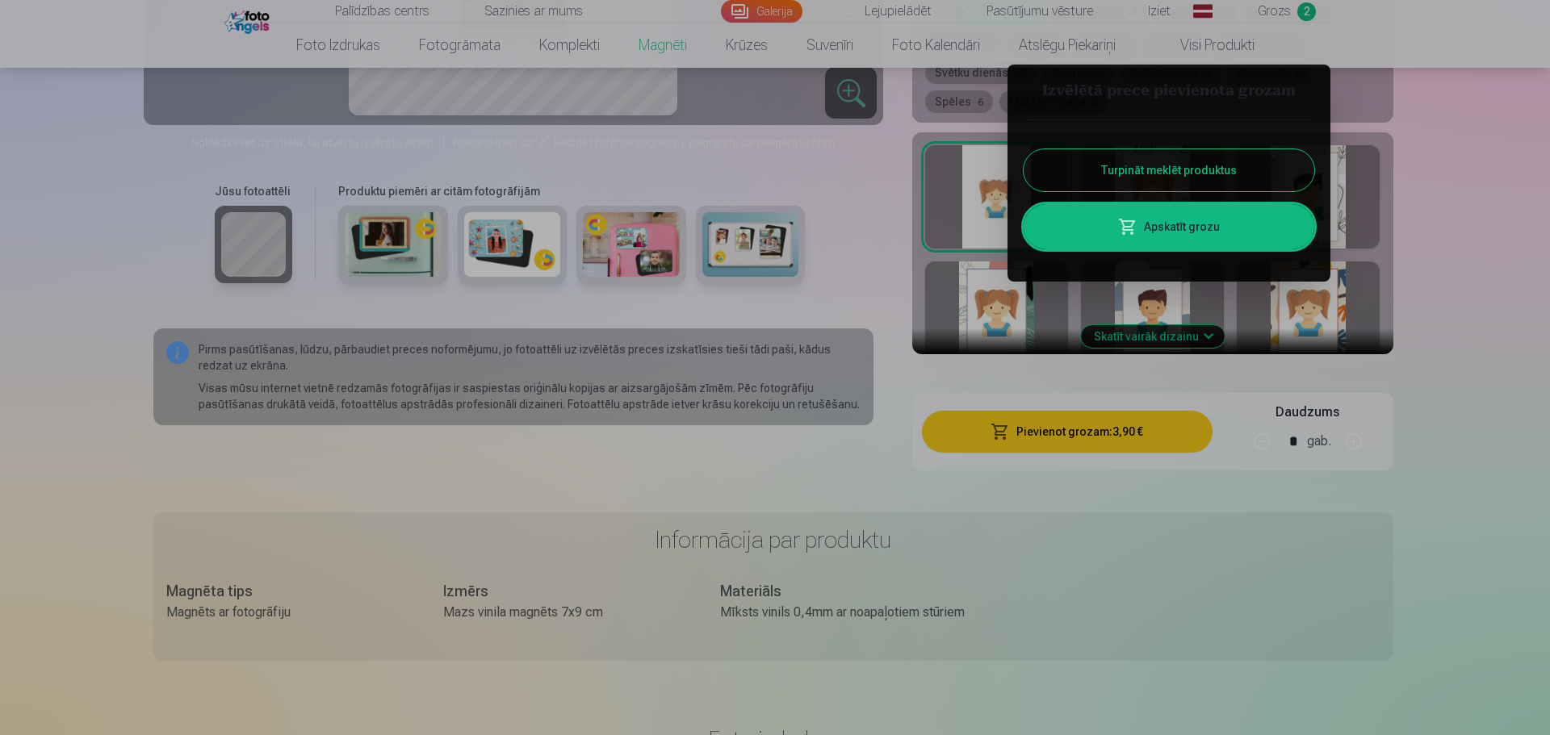
click at [1152, 173] on button "Turpināt meklēt produktus" at bounding box center [1169, 170] width 291 height 42
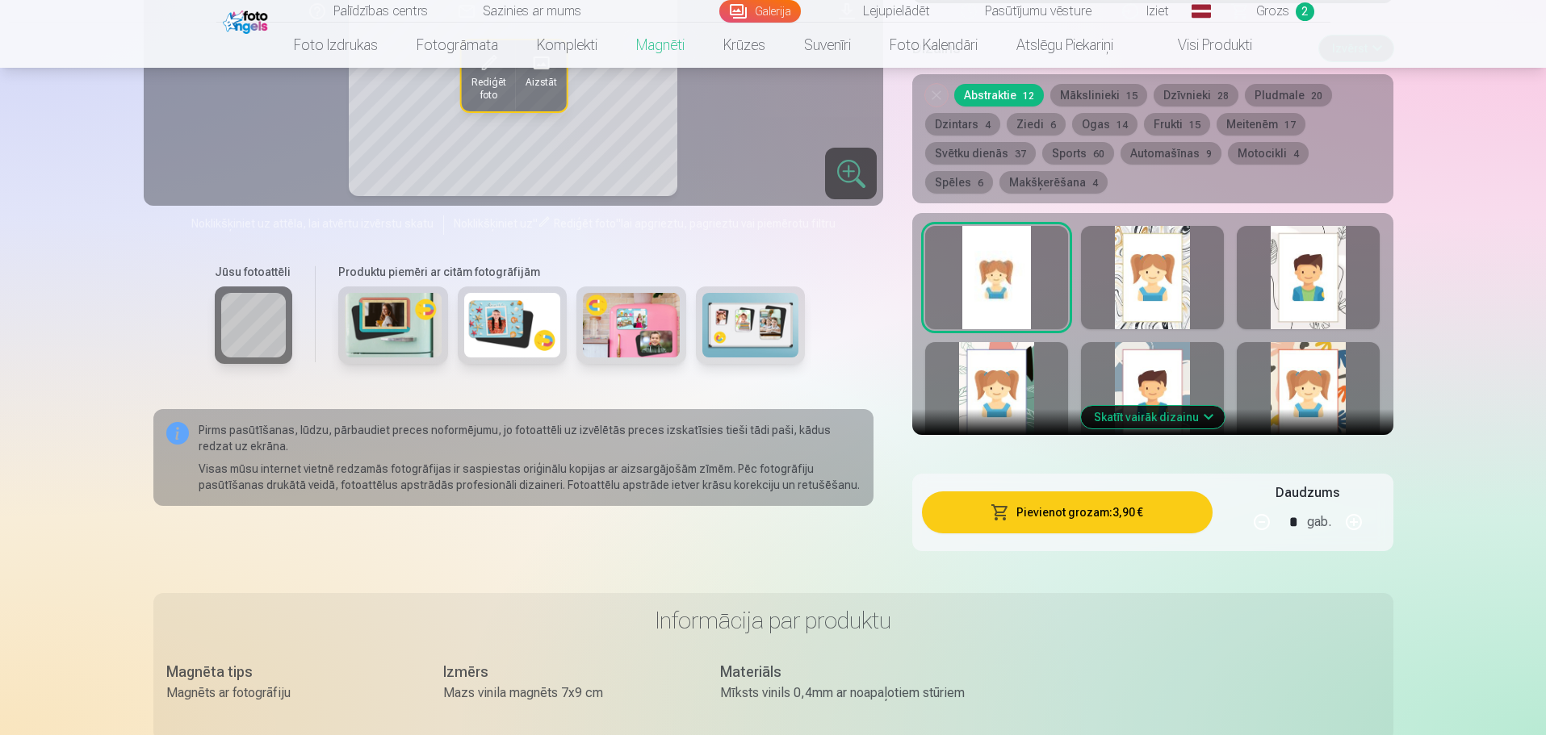
scroll to position [404, 0]
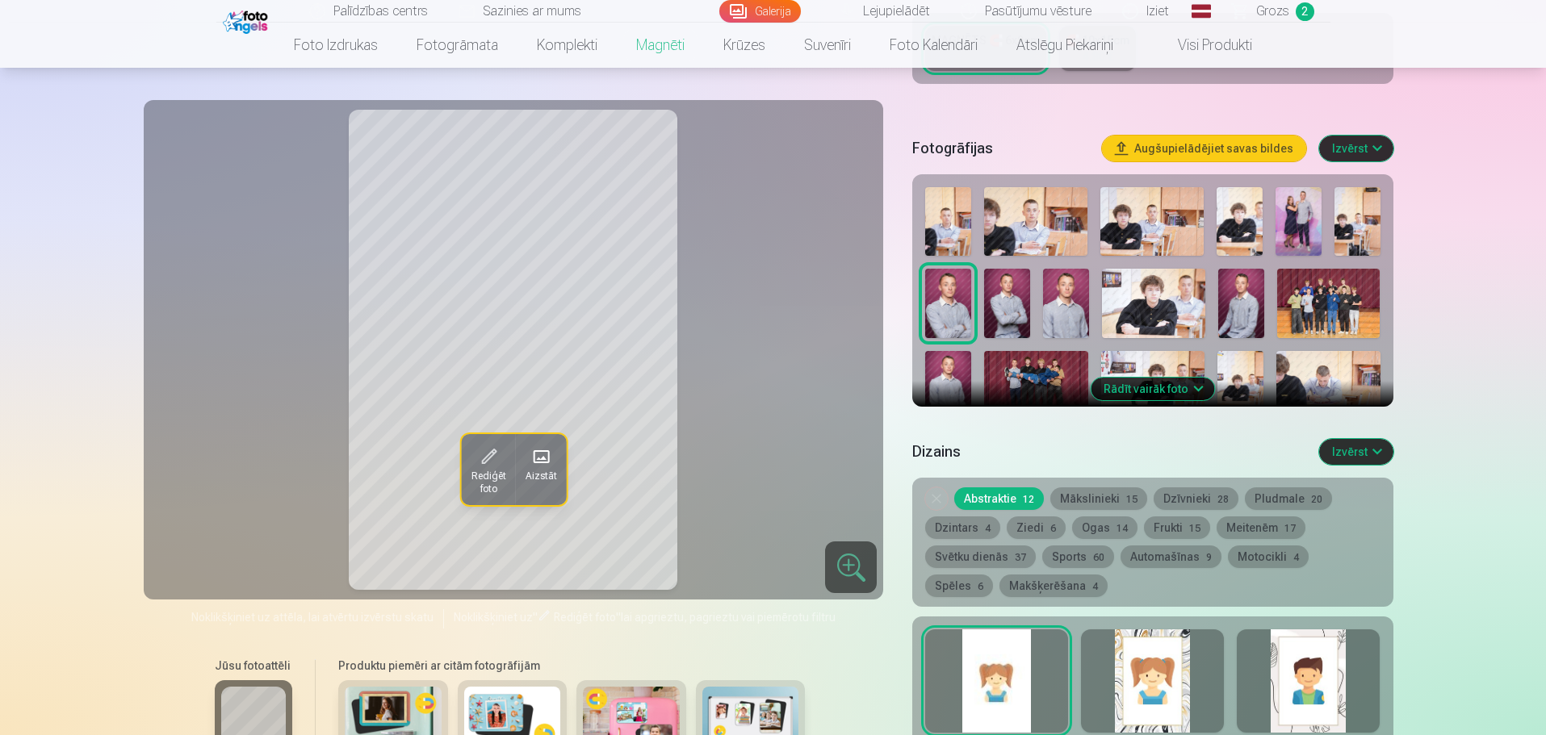
click at [1283, 16] on span "Grozs" at bounding box center [1272, 11] width 33 height 19
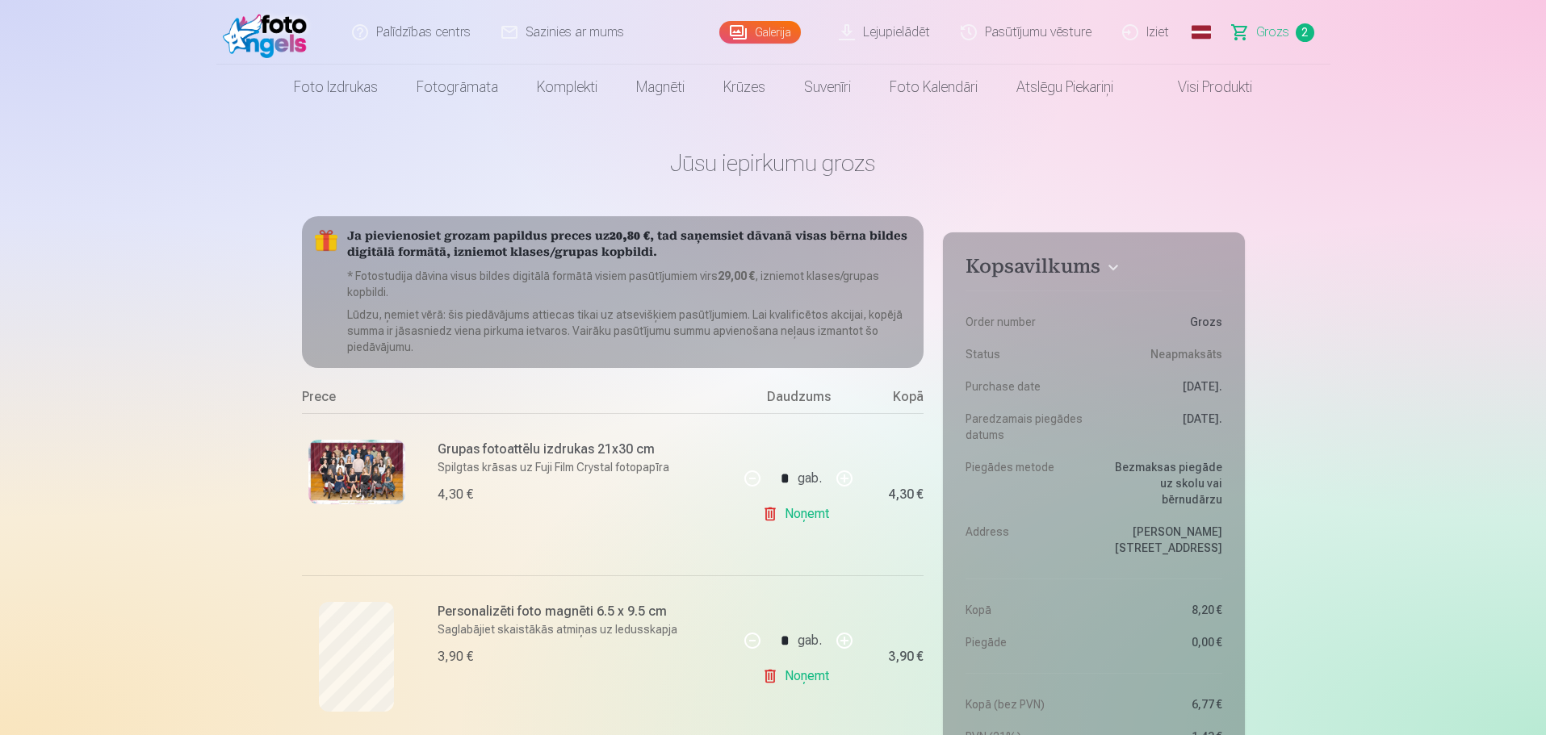
click at [789, 670] on link "Noņemt" at bounding box center [798, 676] width 73 height 32
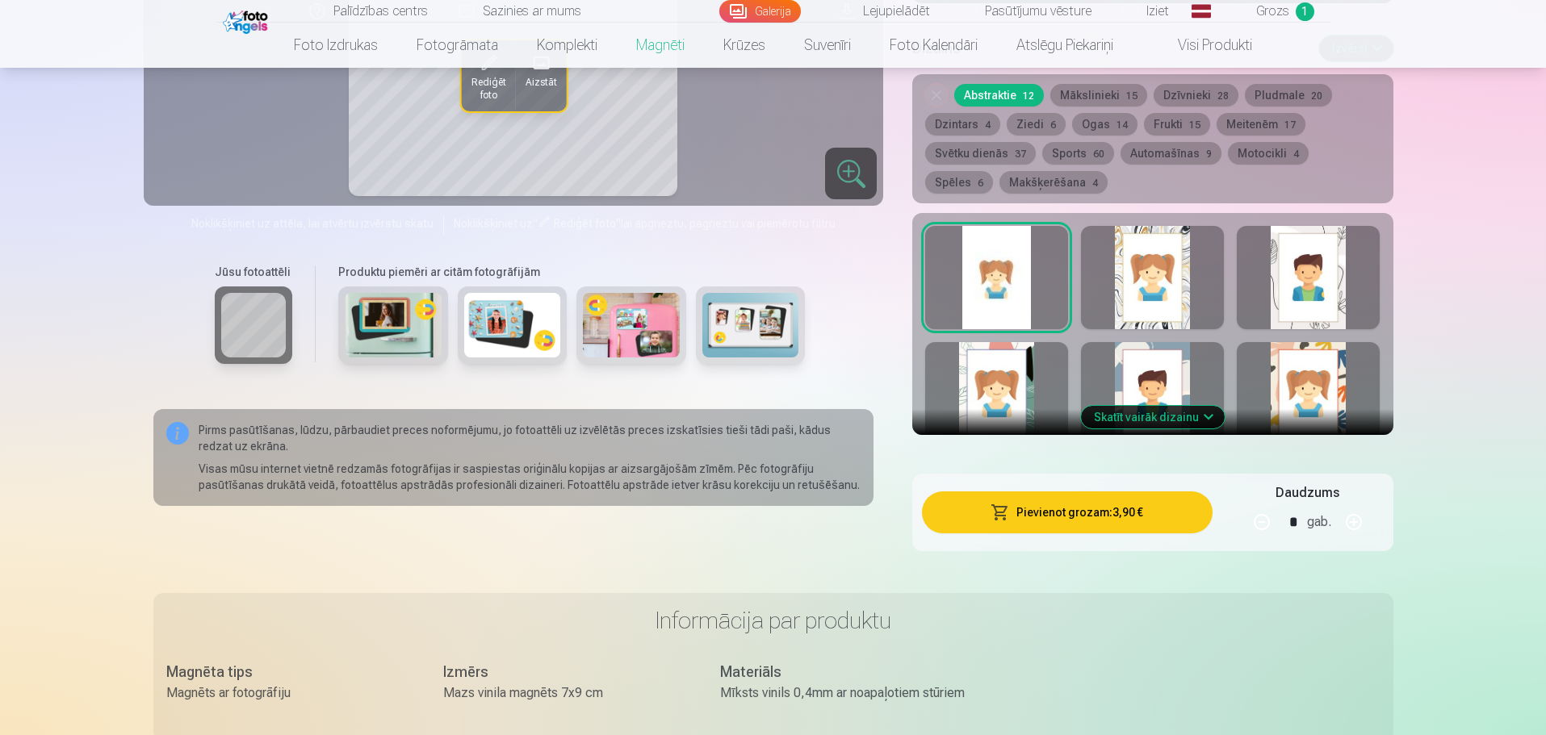
scroll to position [888, 0]
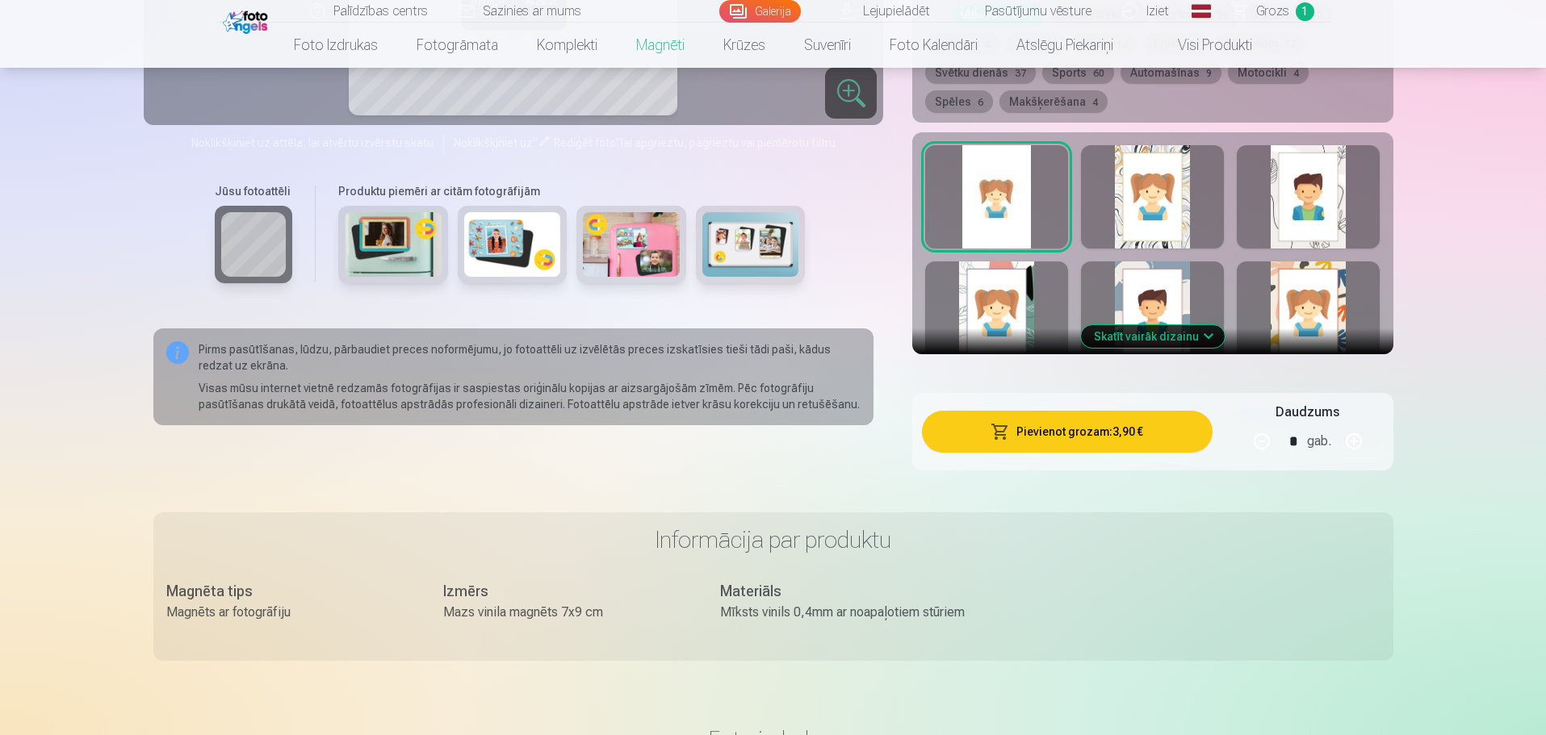
click at [1353, 423] on button "button" at bounding box center [1353, 441] width 39 height 39
type input "*"
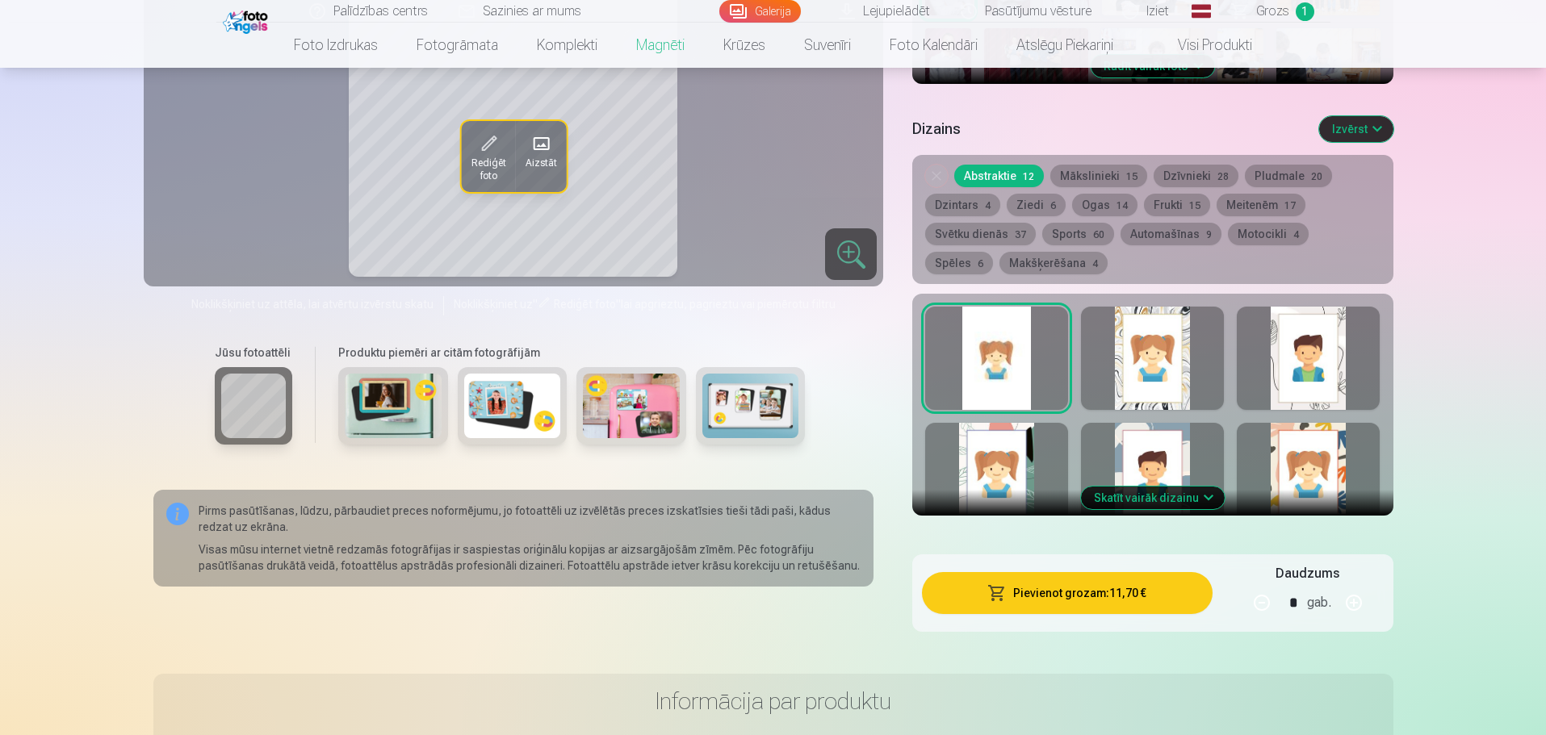
click at [1169, 575] on button "Pievienot grozam : 11,70 €" at bounding box center [1067, 593] width 290 height 42
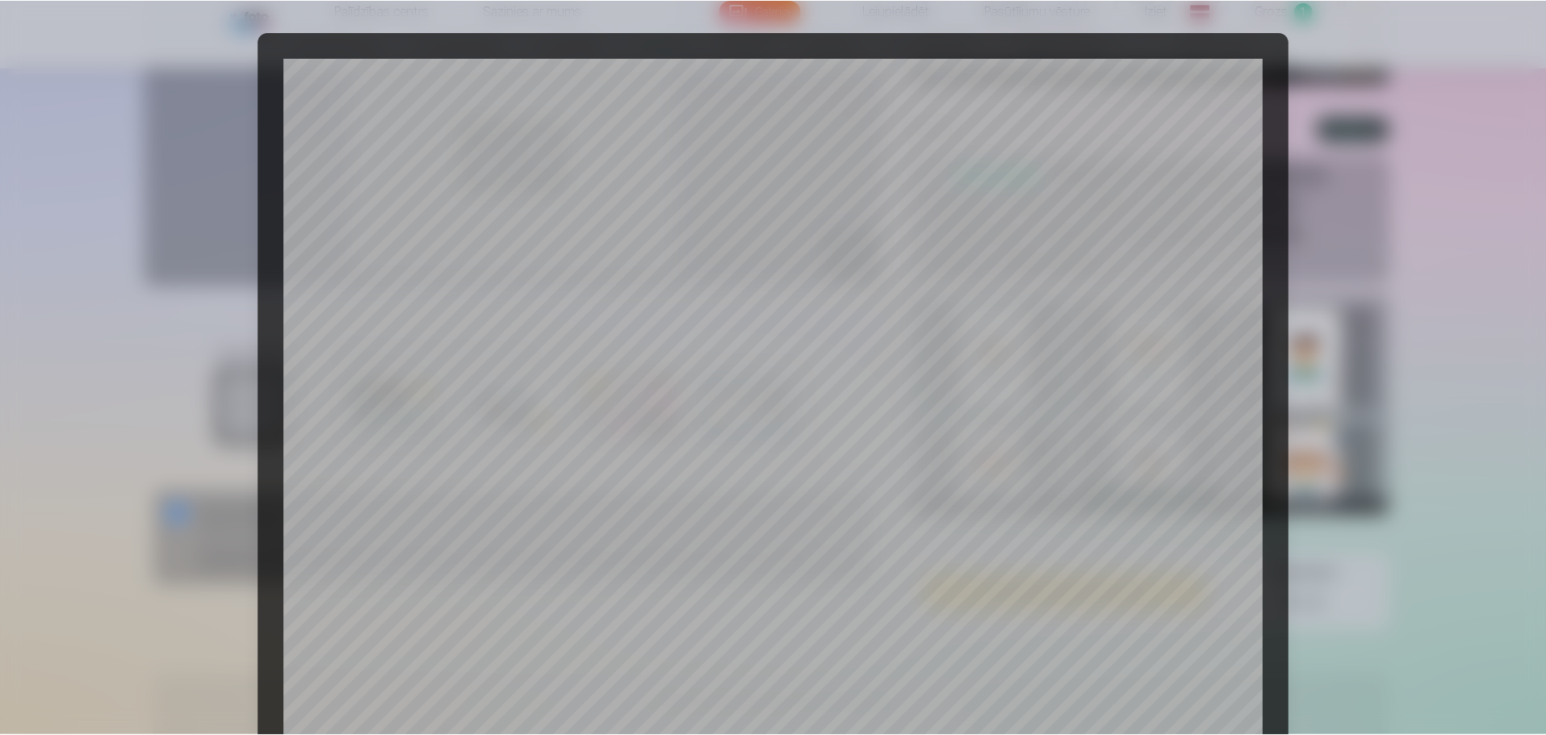
scroll to position [427, 0]
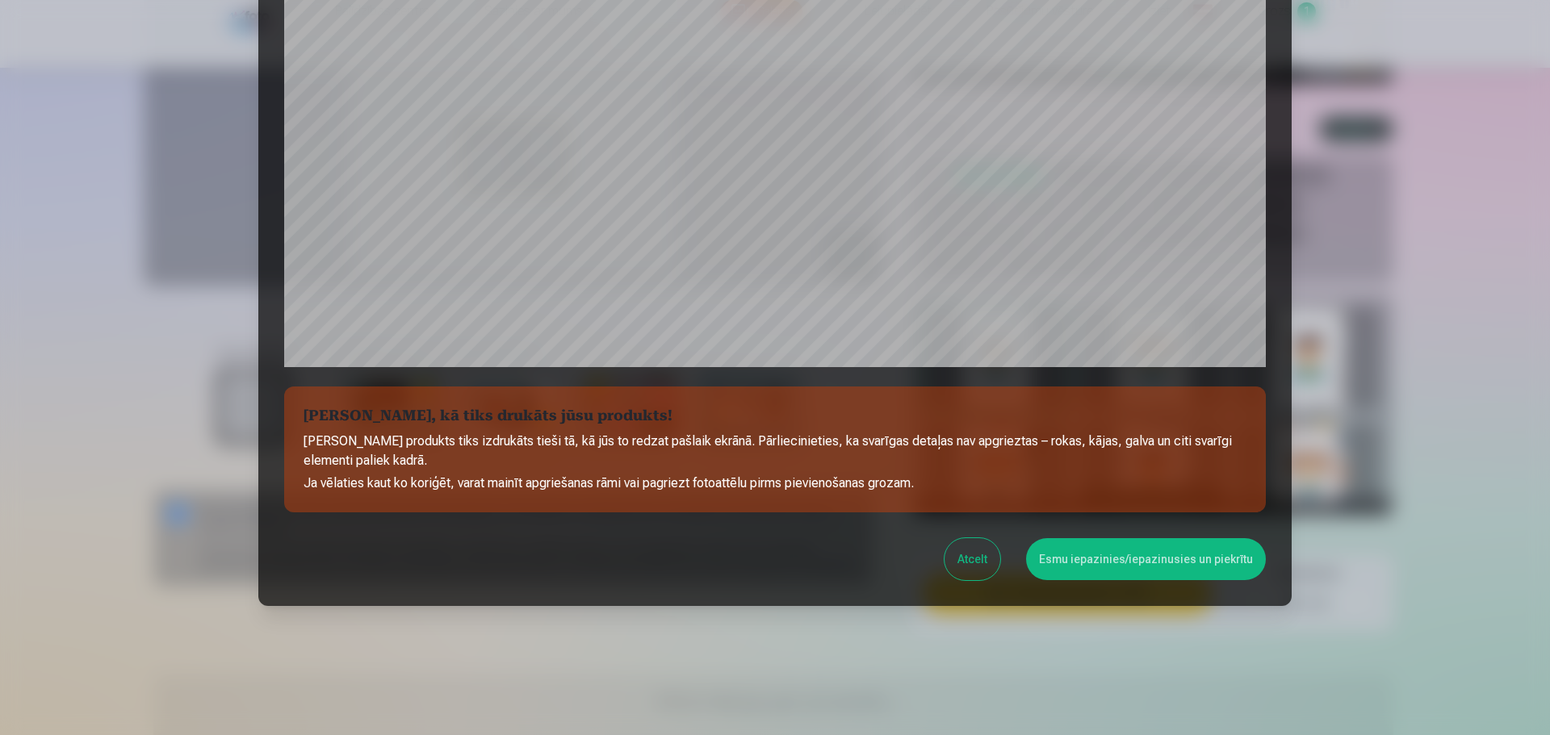
click at [1072, 563] on button "Esmu iepazinies/iepazinusies un piekrītu" at bounding box center [1146, 559] width 240 height 42
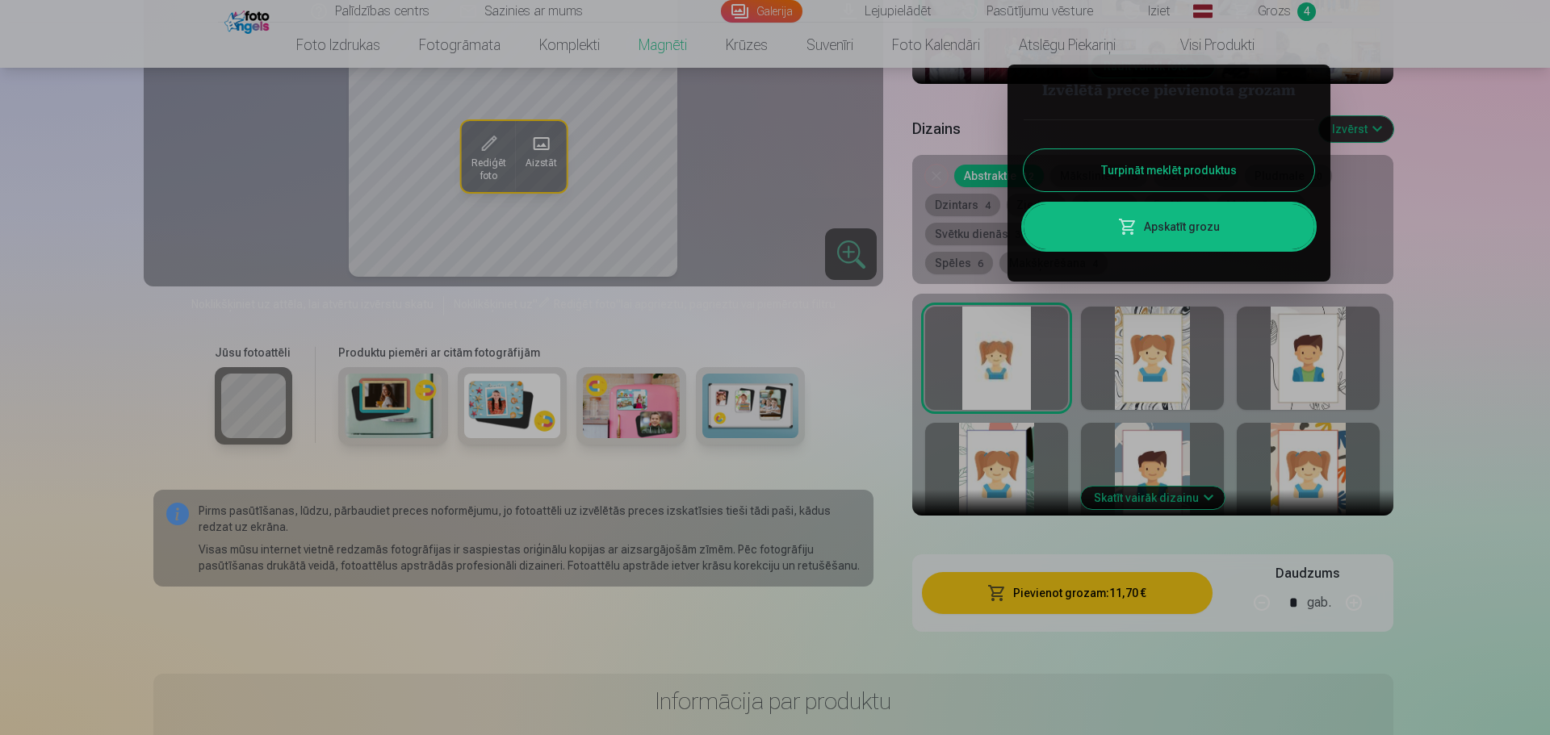
click at [1131, 180] on button "Turpināt meklēt produktus" at bounding box center [1169, 170] width 291 height 42
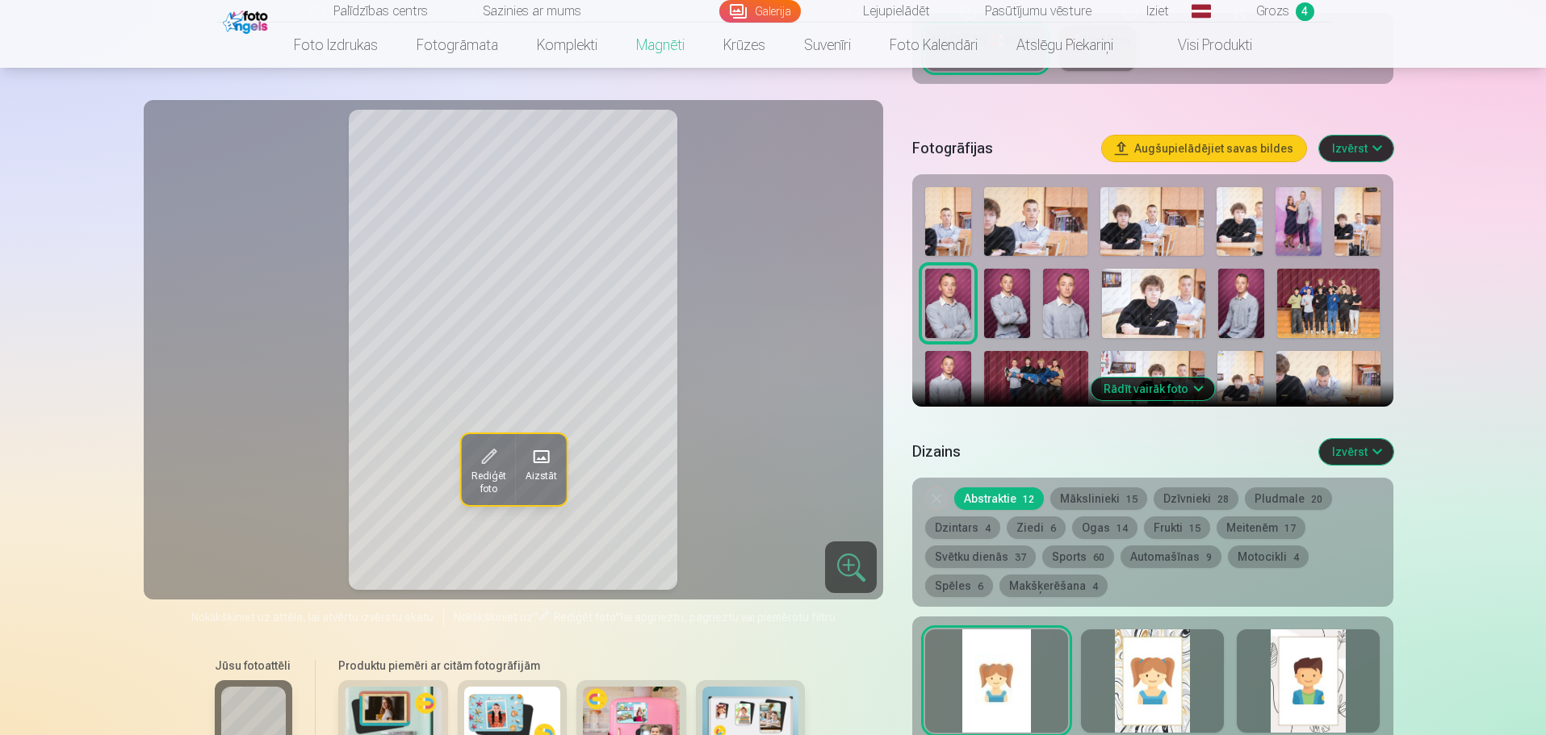
scroll to position [323, 0]
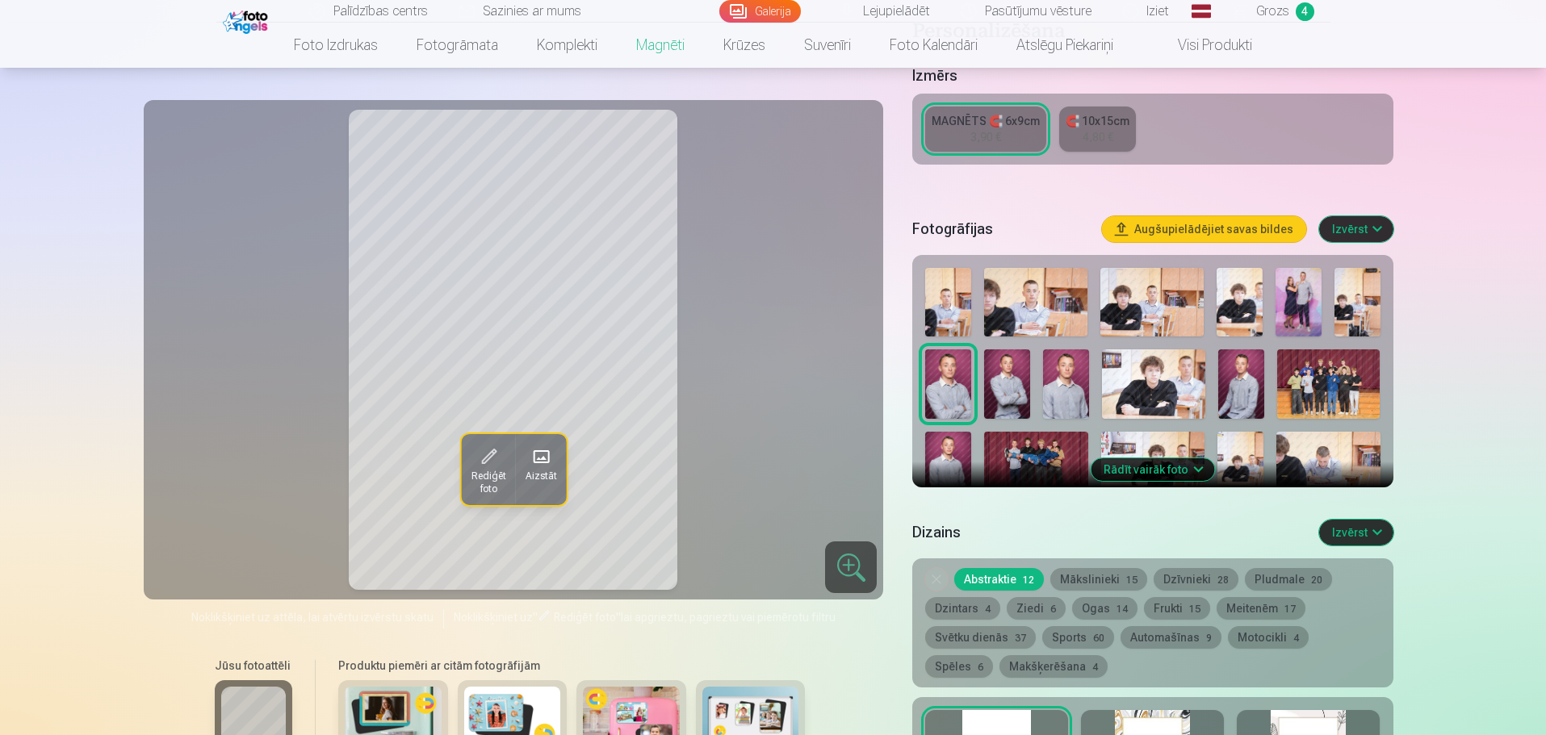
click at [355, 50] on link "Foto izdrukas" at bounding box center [335, 45] width 123 height 45
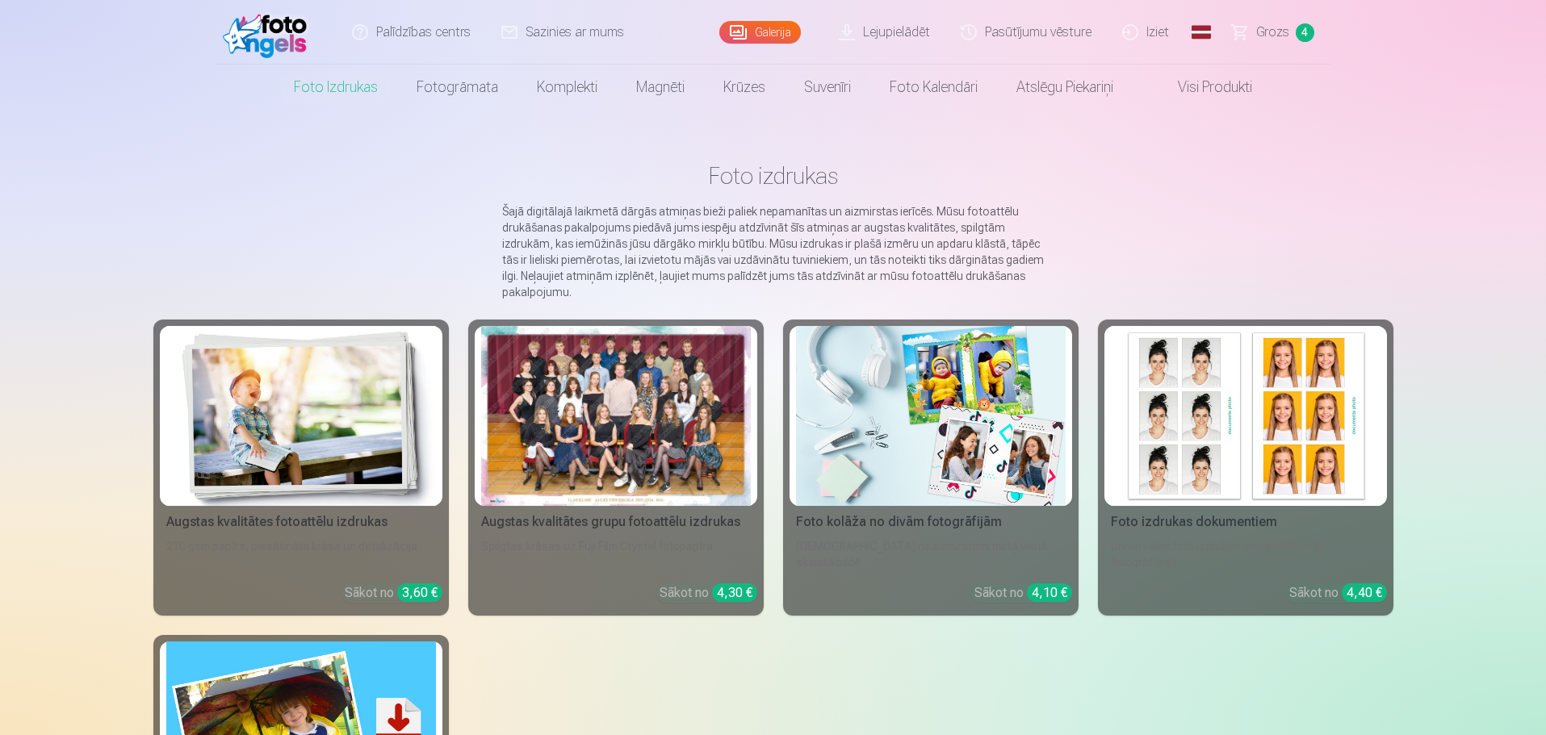
click at [366, 434] on img at bounding box center [301, 416] width 270 height 180
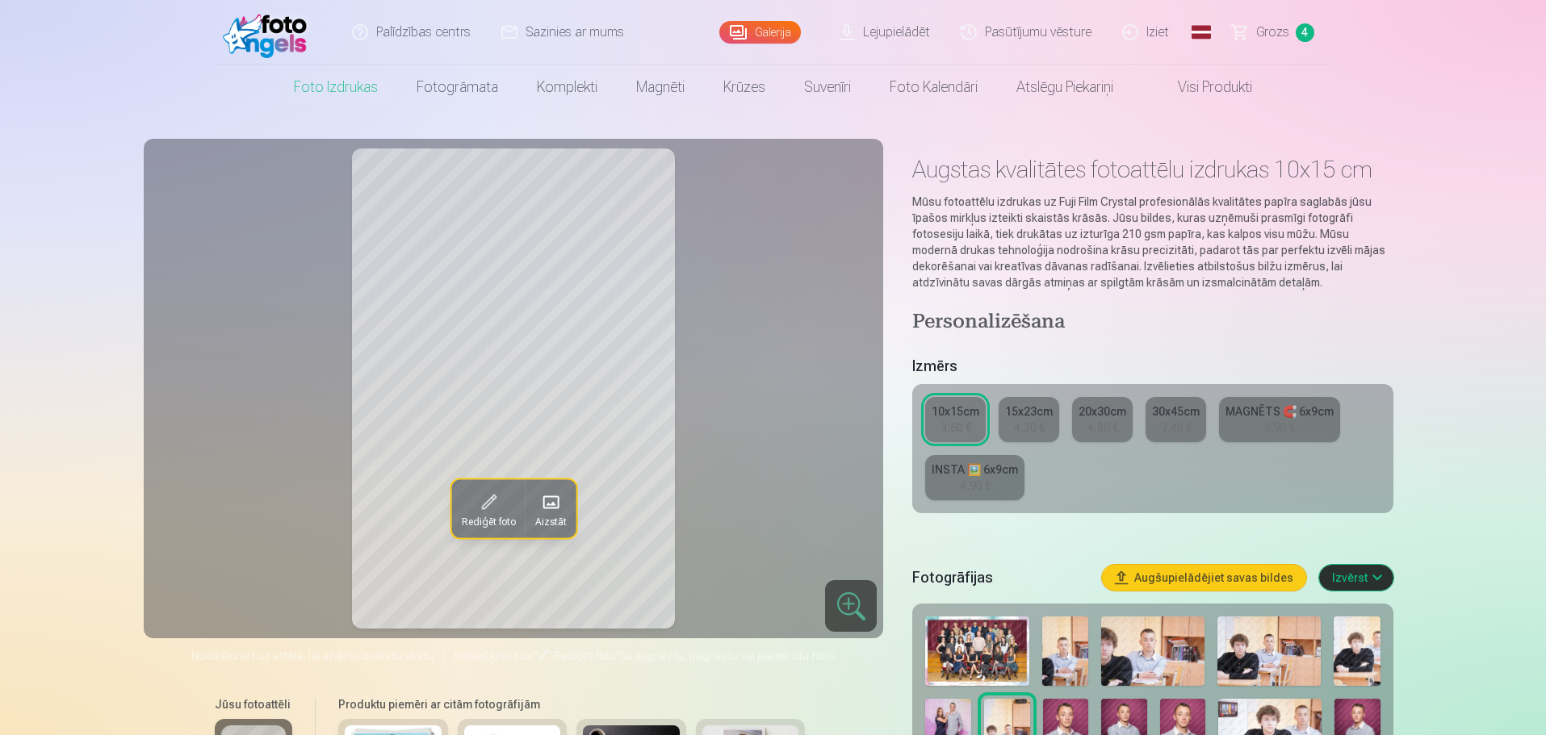
scroll to position [242, 0]
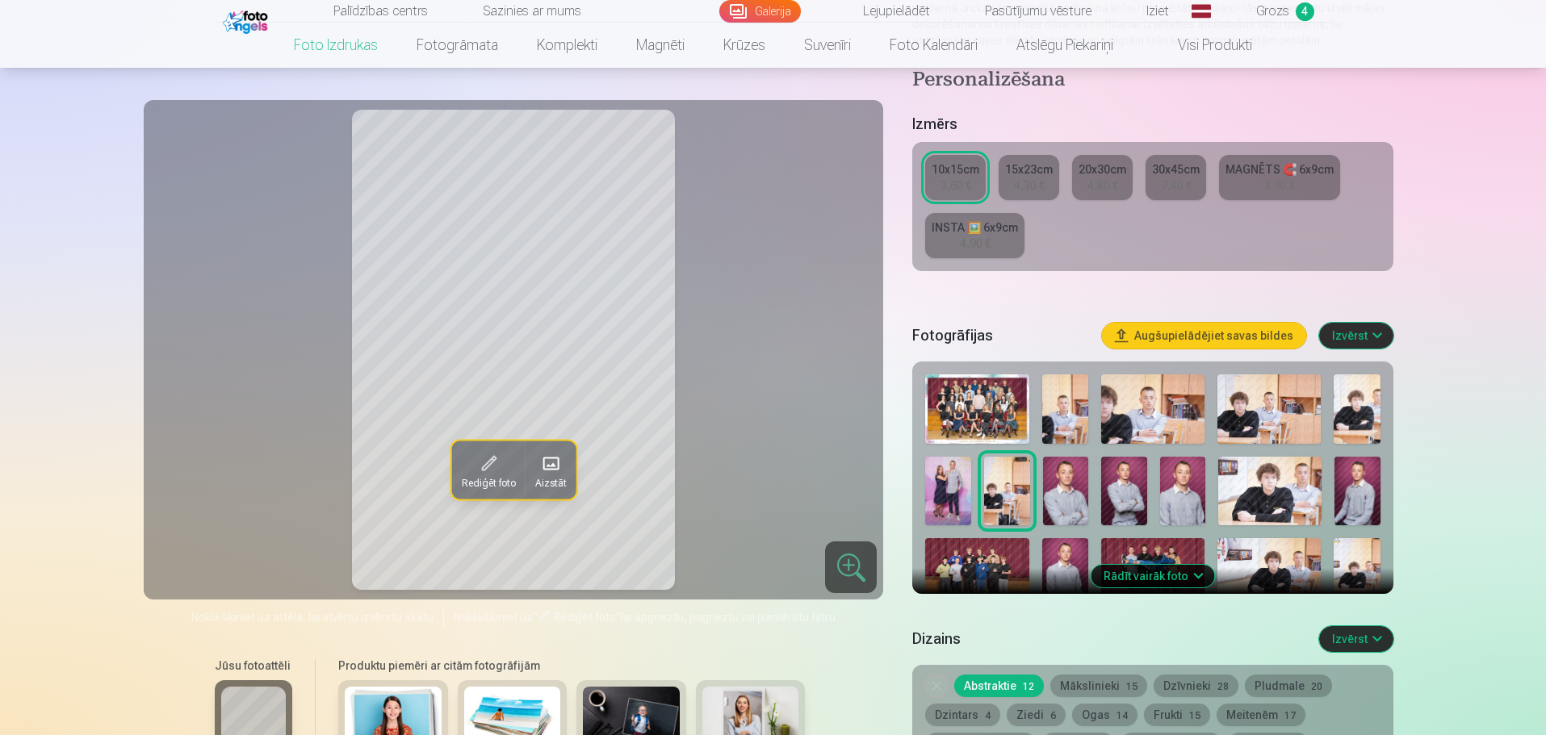
click at [953, 497] on img at bounding box center [948, 491] width 46 height 69
click at [993, 233] on div "INSTA 🖼️ 6x9cm" at bounding box center [975, 228] width 86 height 16
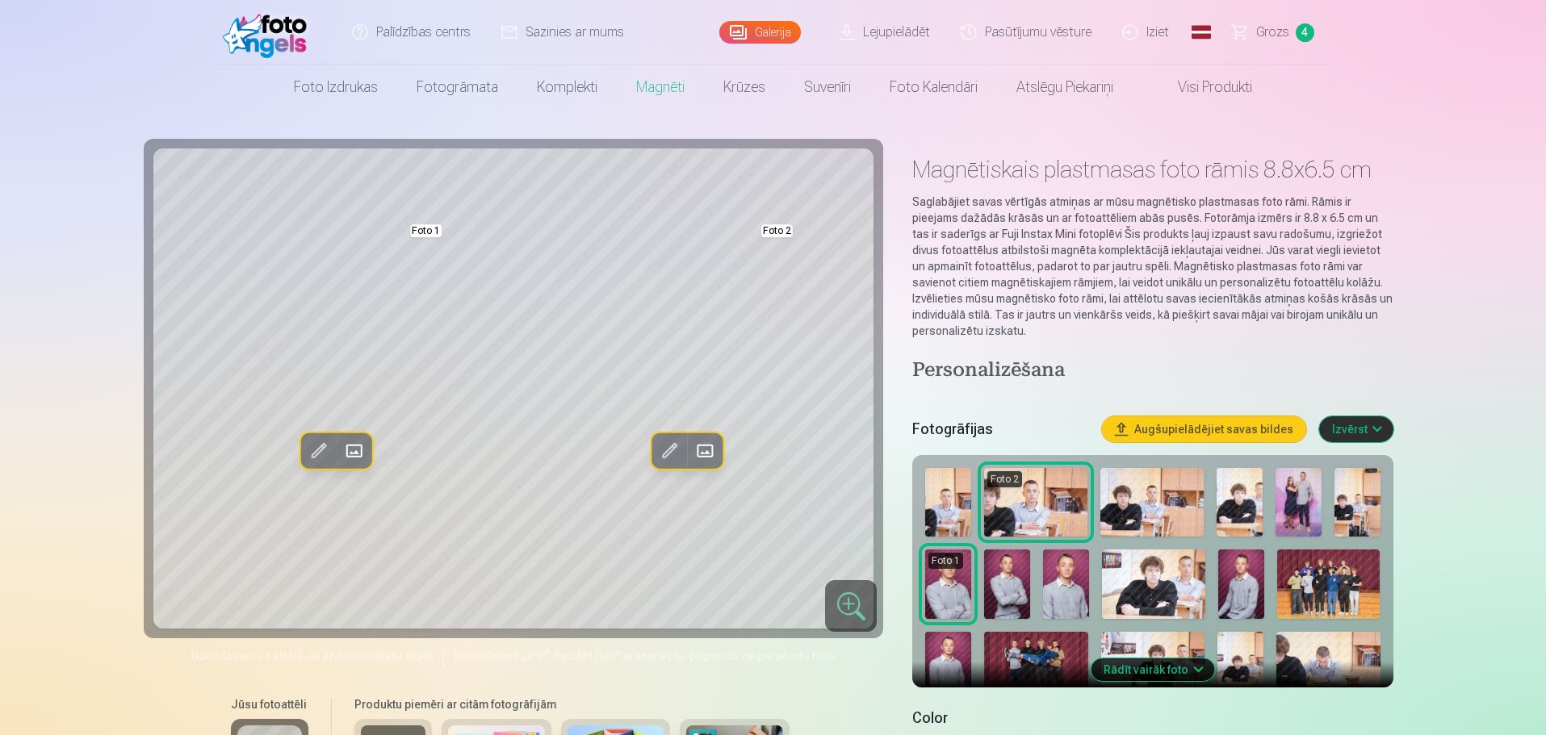
scroll to position [81, 0]
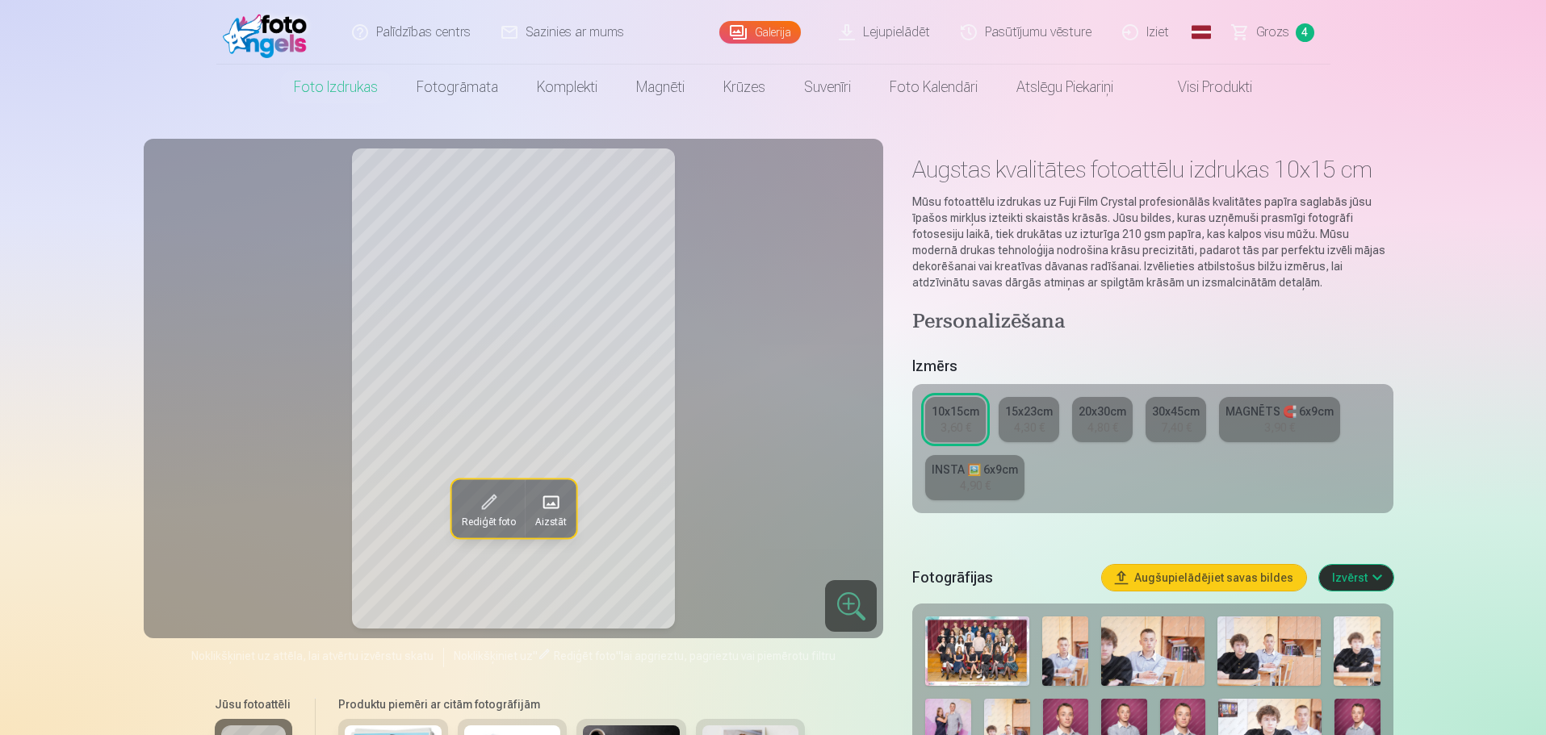
scroll to position [161, 0]
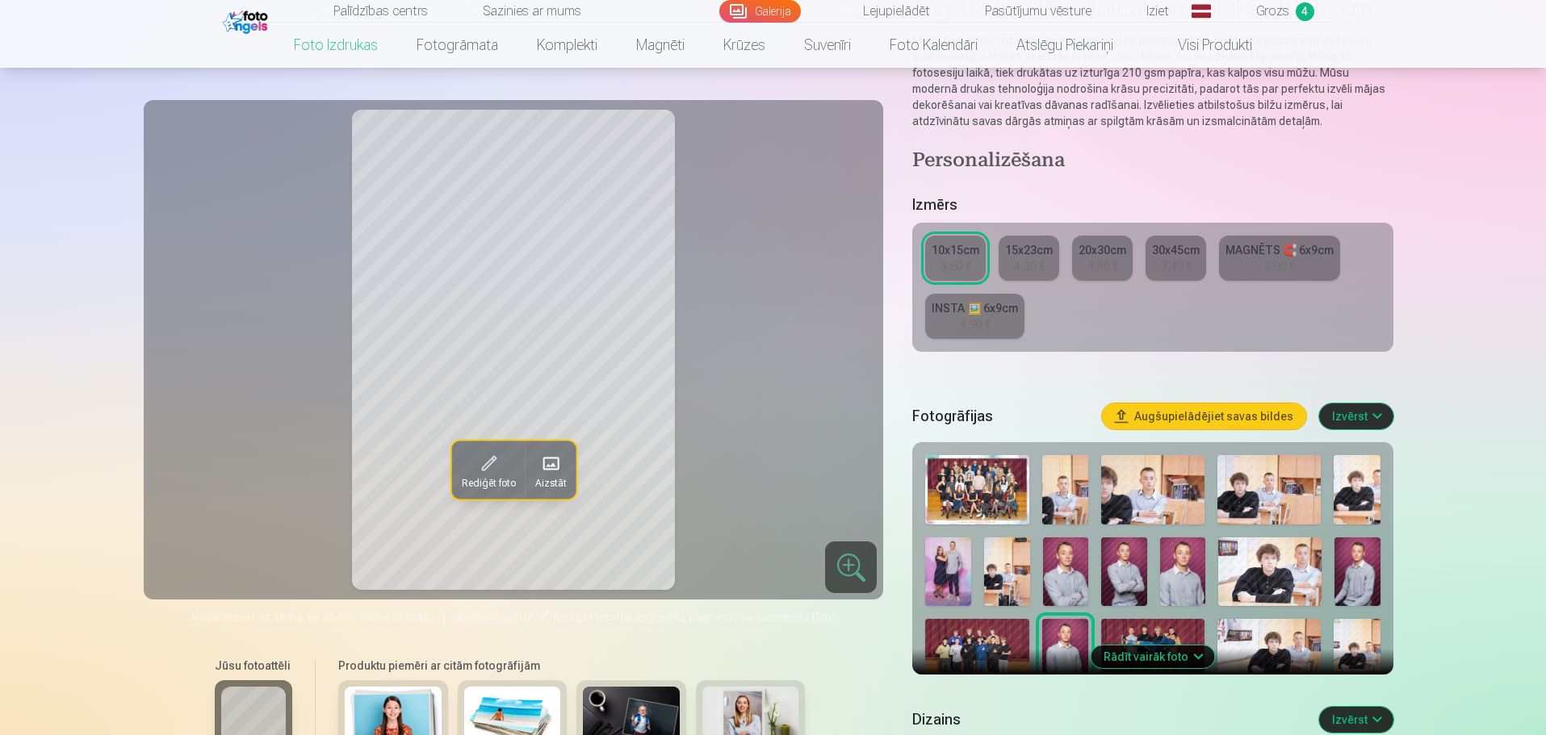
click at [1134, 654] on button "Rādīt vairāk foto" at bounding box center [1153, 657] width 124 height 23
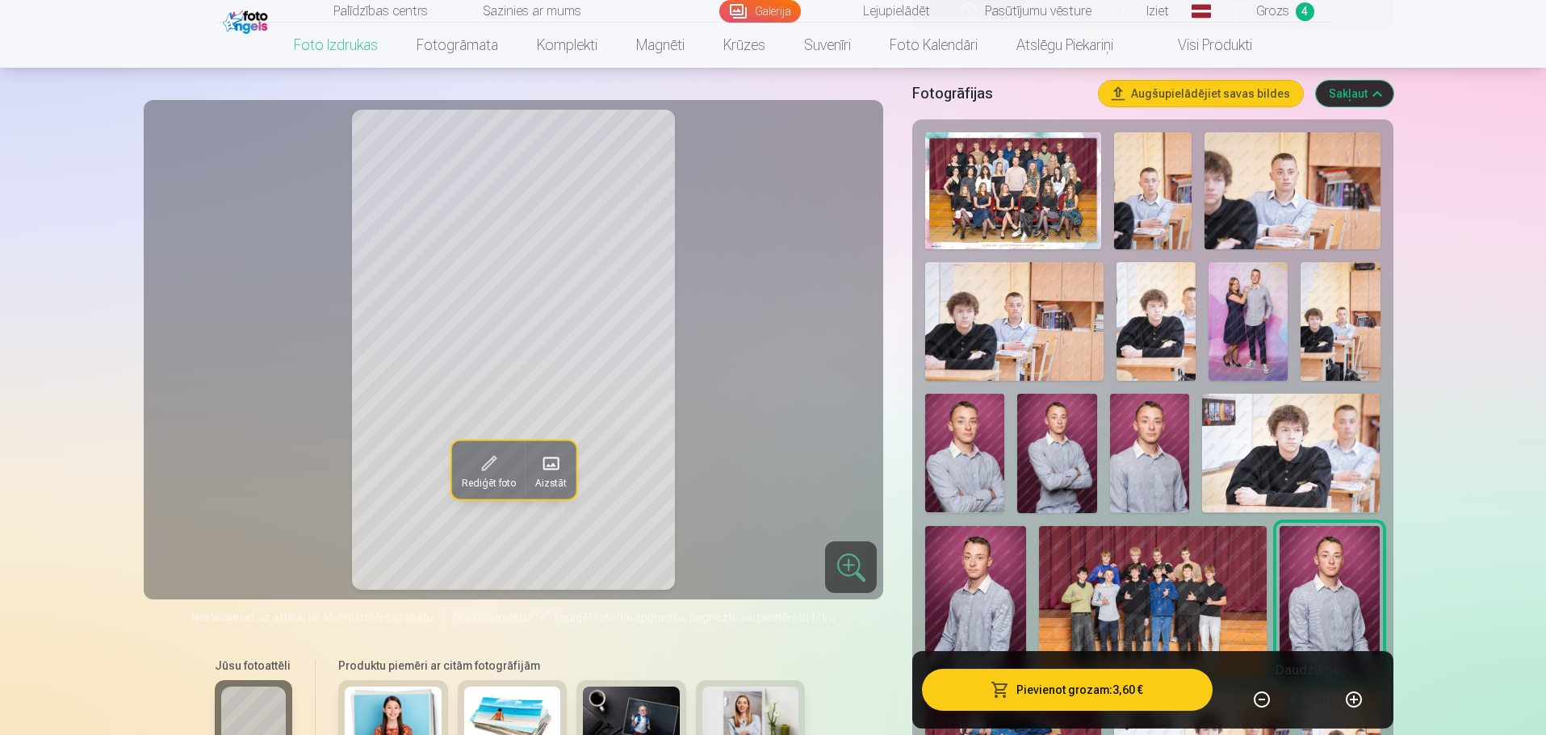
scroll to position [323, 0]
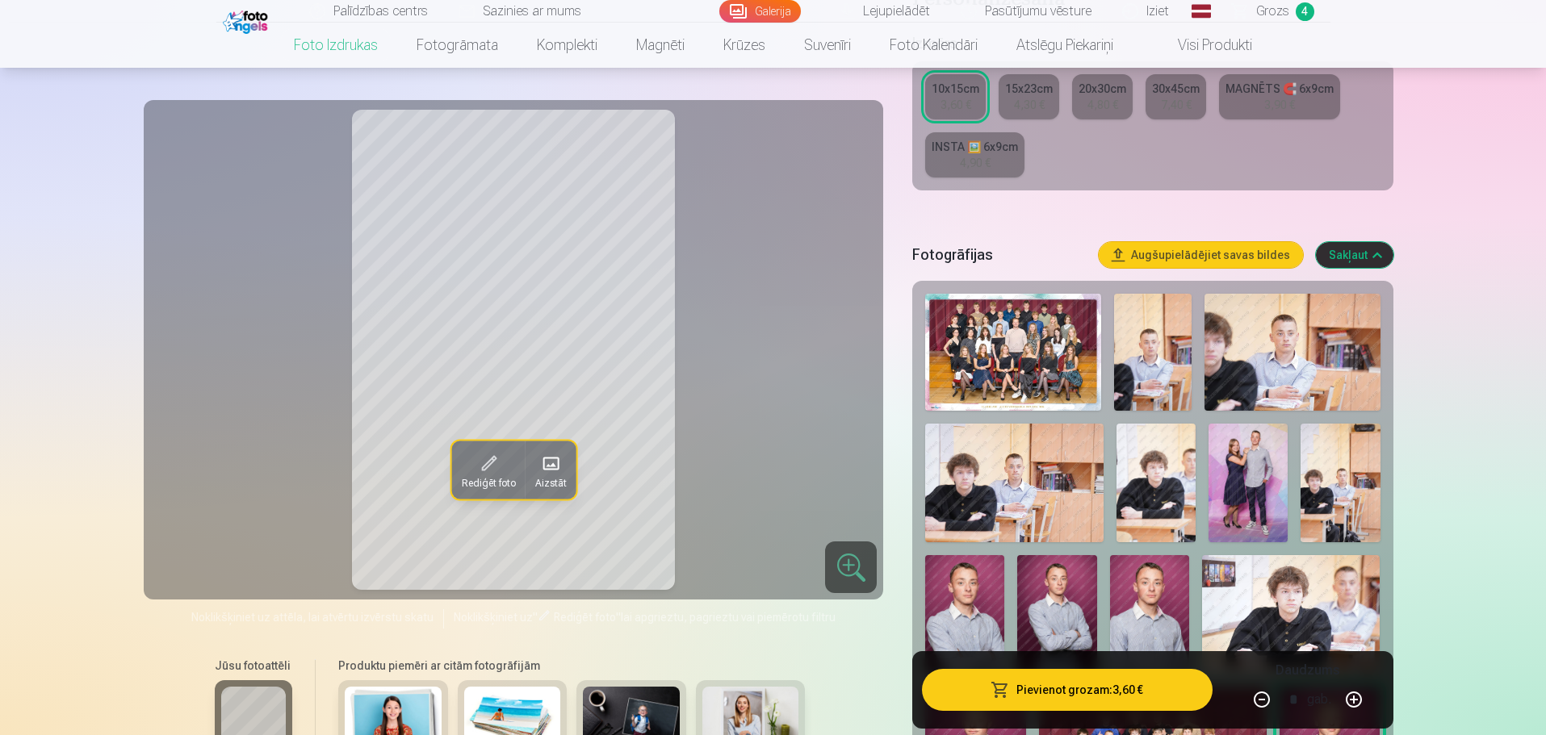
click at [1265, 471] on img at bounding box center [1247, 483] width 79 height 119
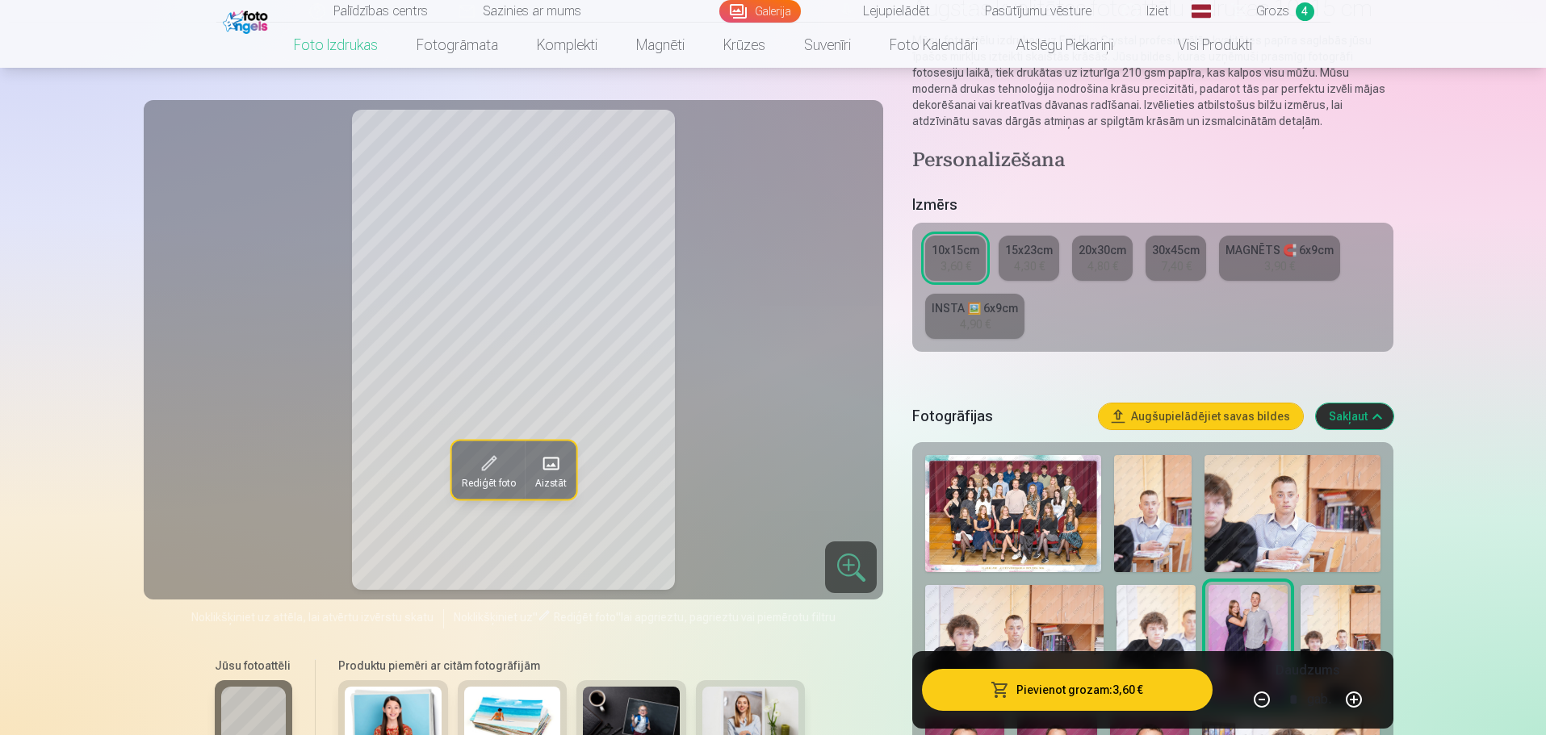
click at [1034, 250] on div "15x23cm" at bounding box center [1029, 250] width 48 height 16
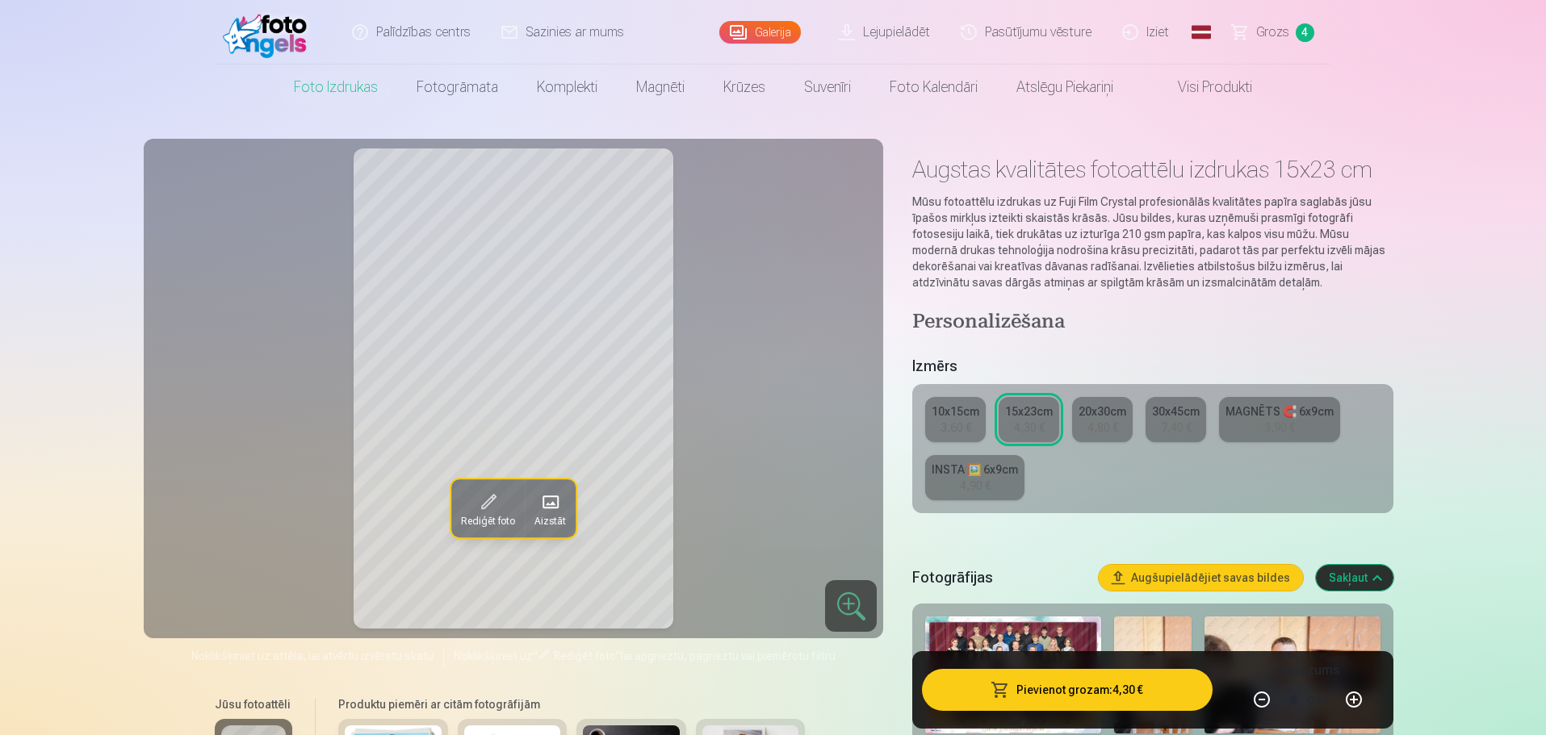
click at [960, 414] on div "10x15cm" at bounding box center [956, 412] width 48 height 16
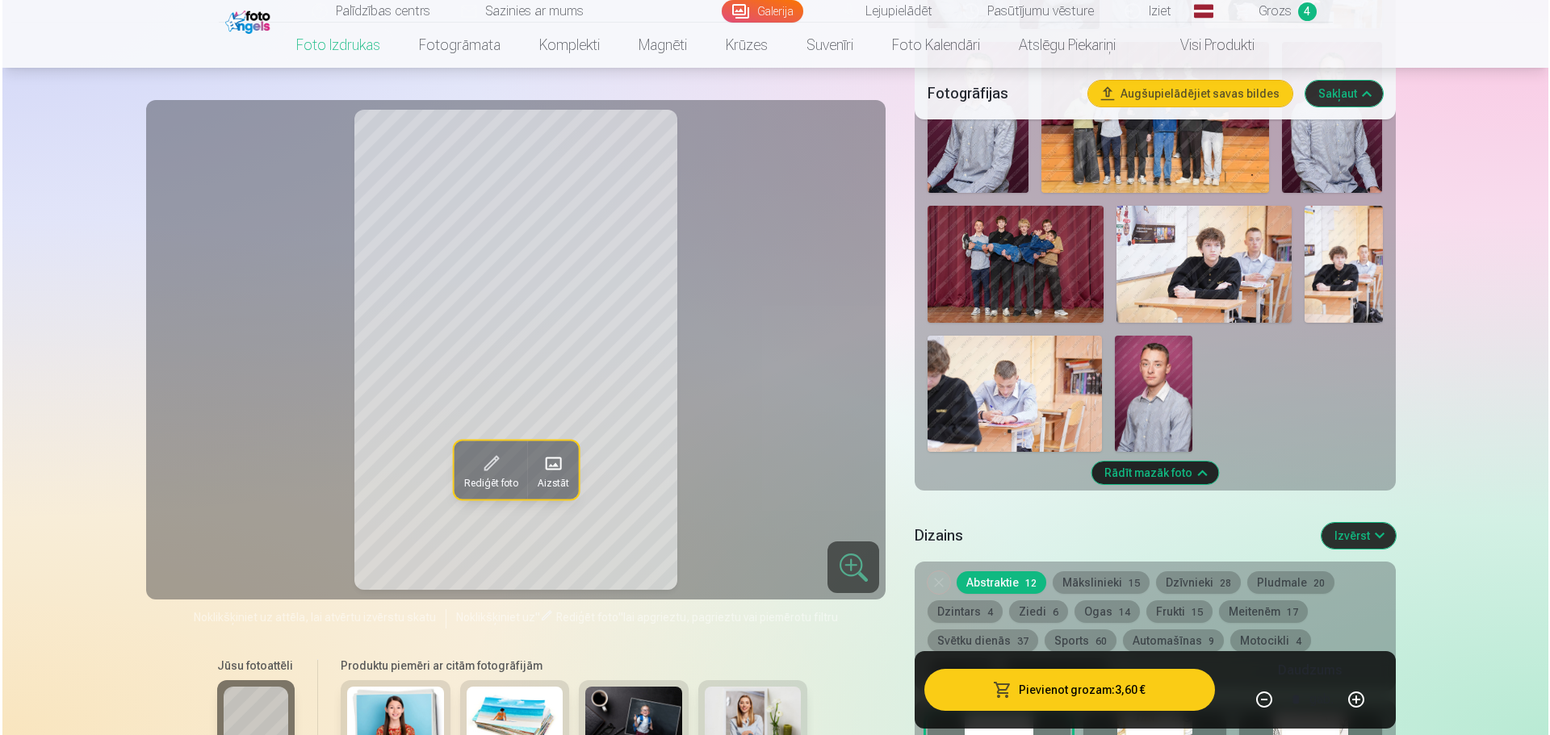
scroll to position [1292, 0]
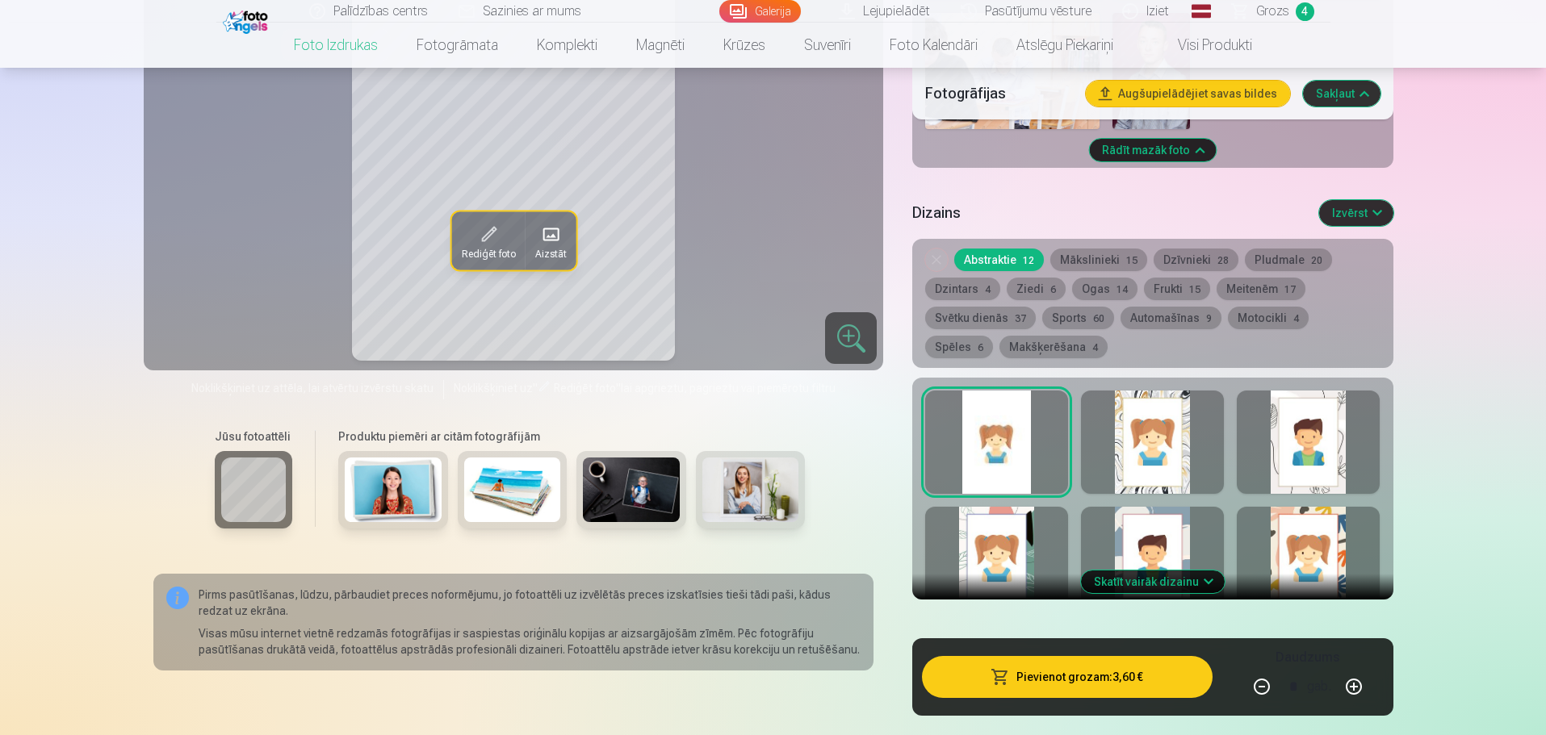
click at [1168, 684] on button "Pievienot grozam : 3,60 €" at bounding box center [1067, 677] width 290 height 42
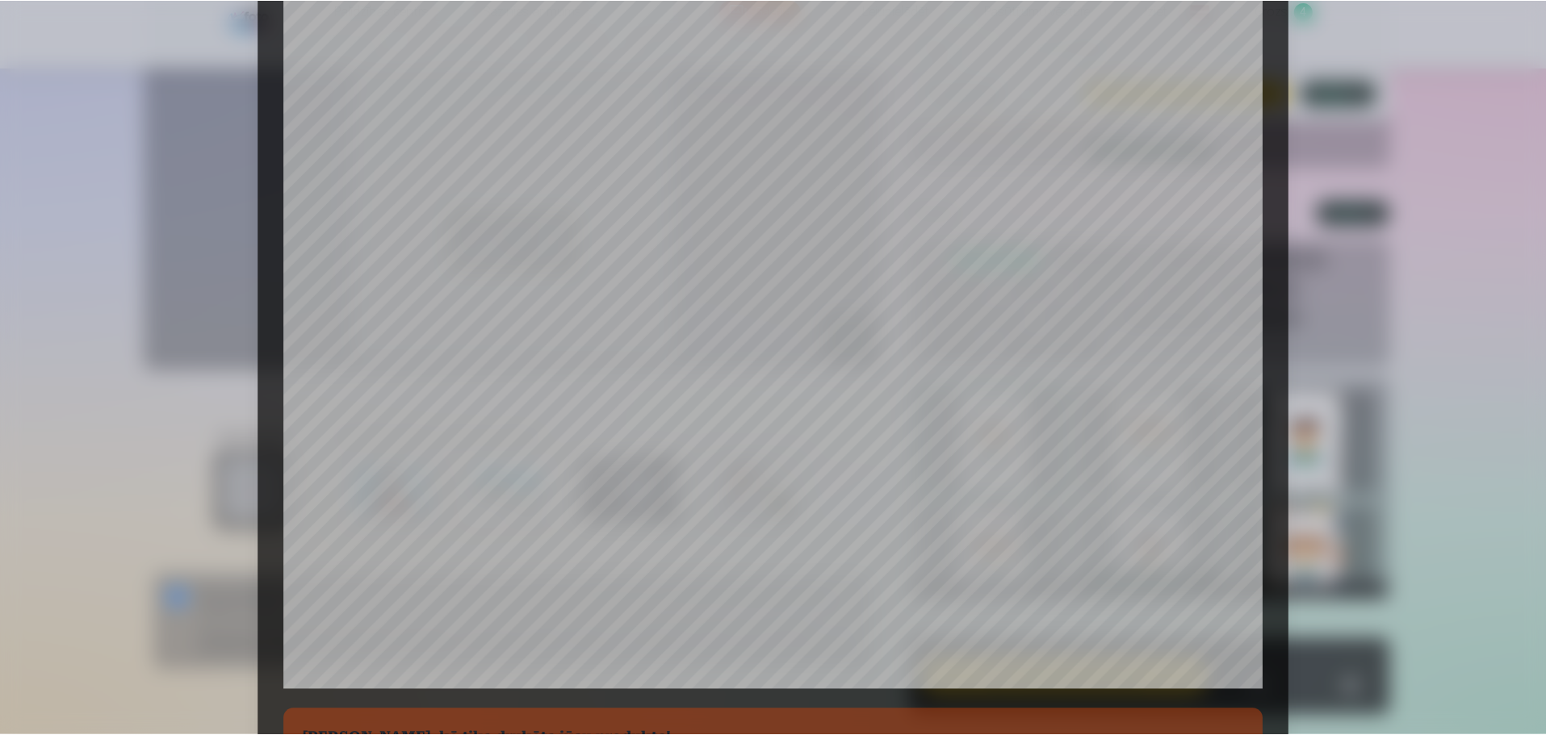
scroll to position [427, 0]
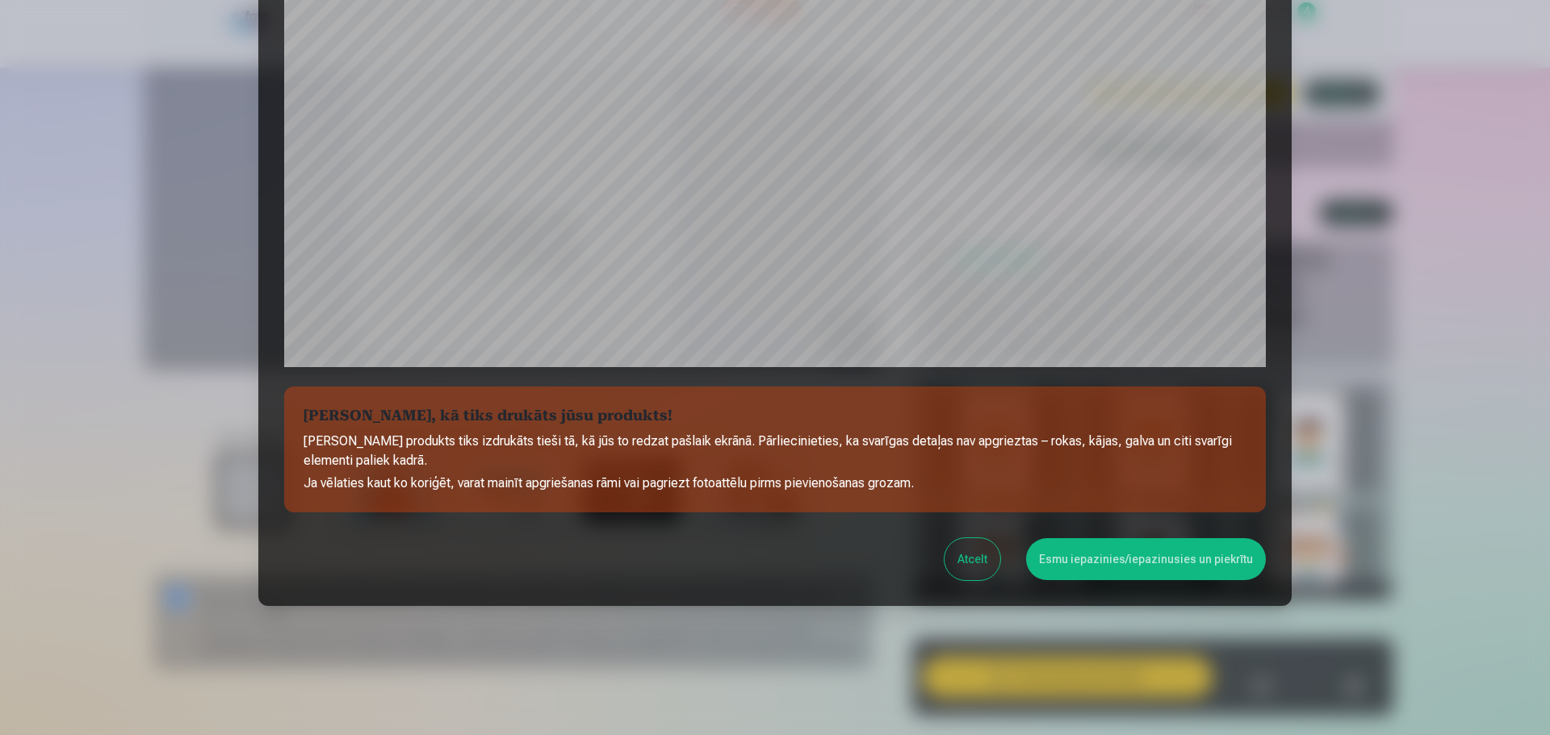
click at [1163, 562] on button "Esmu iepazinies/iepazinusies un piekrītu" at bounding box center [1146, 559] width 240 height 42
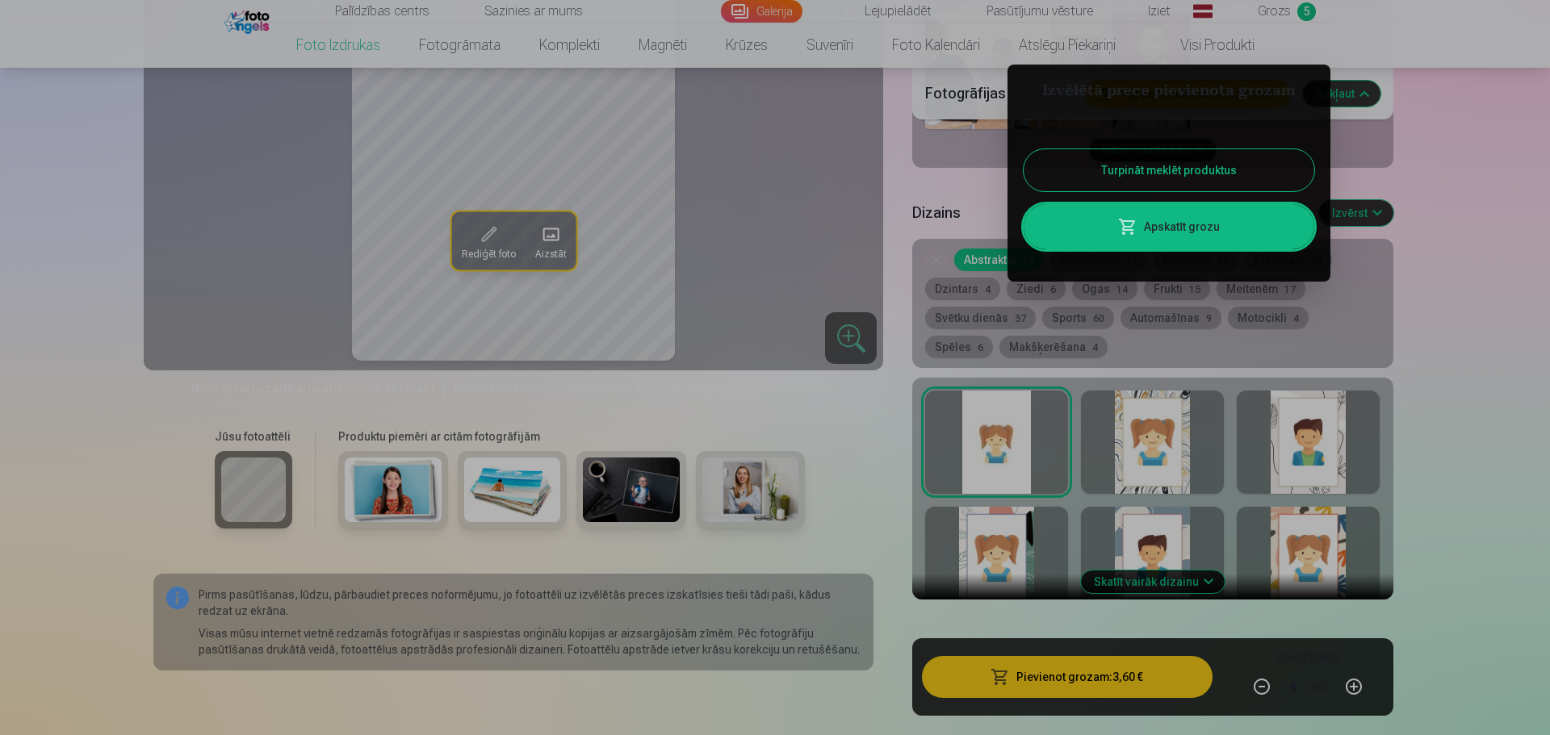
click at [1215, 165] on button "Turpināt meklēt produktus" at bounding box center [1169, 170] width 291 height 42
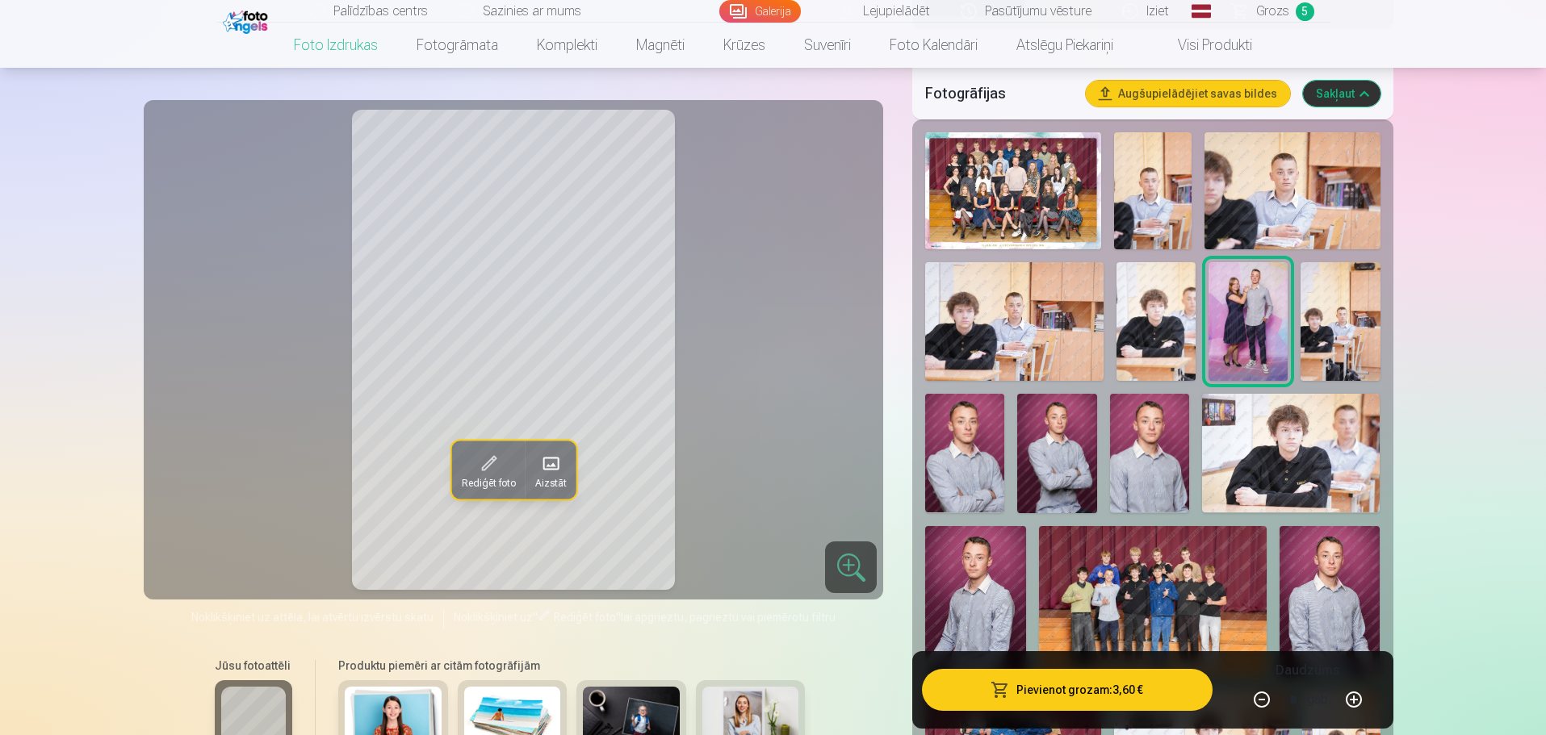
scroll to position [565, 0]
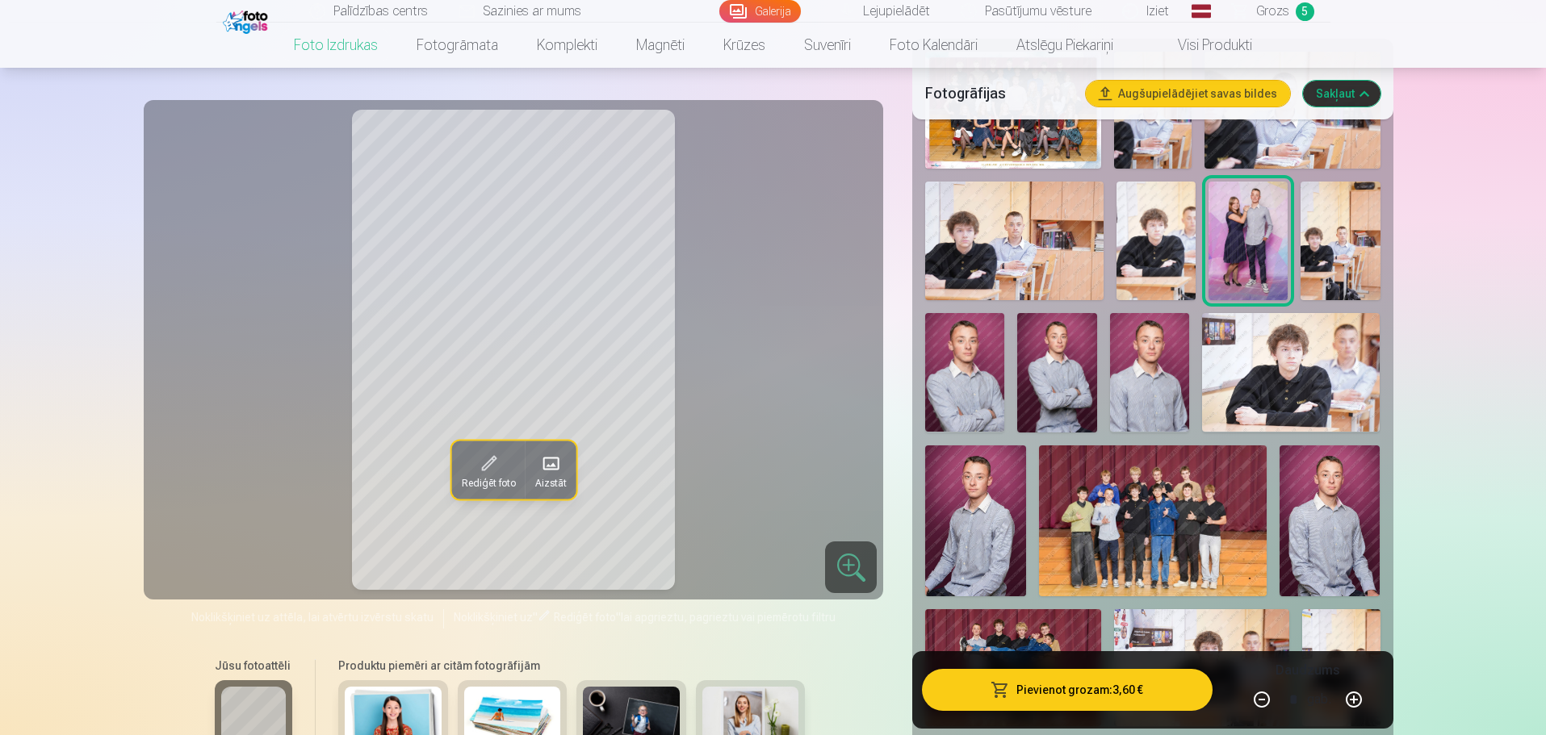
click at [1173, 473] on img at bounding box center [1152, 521] width 227 height 151
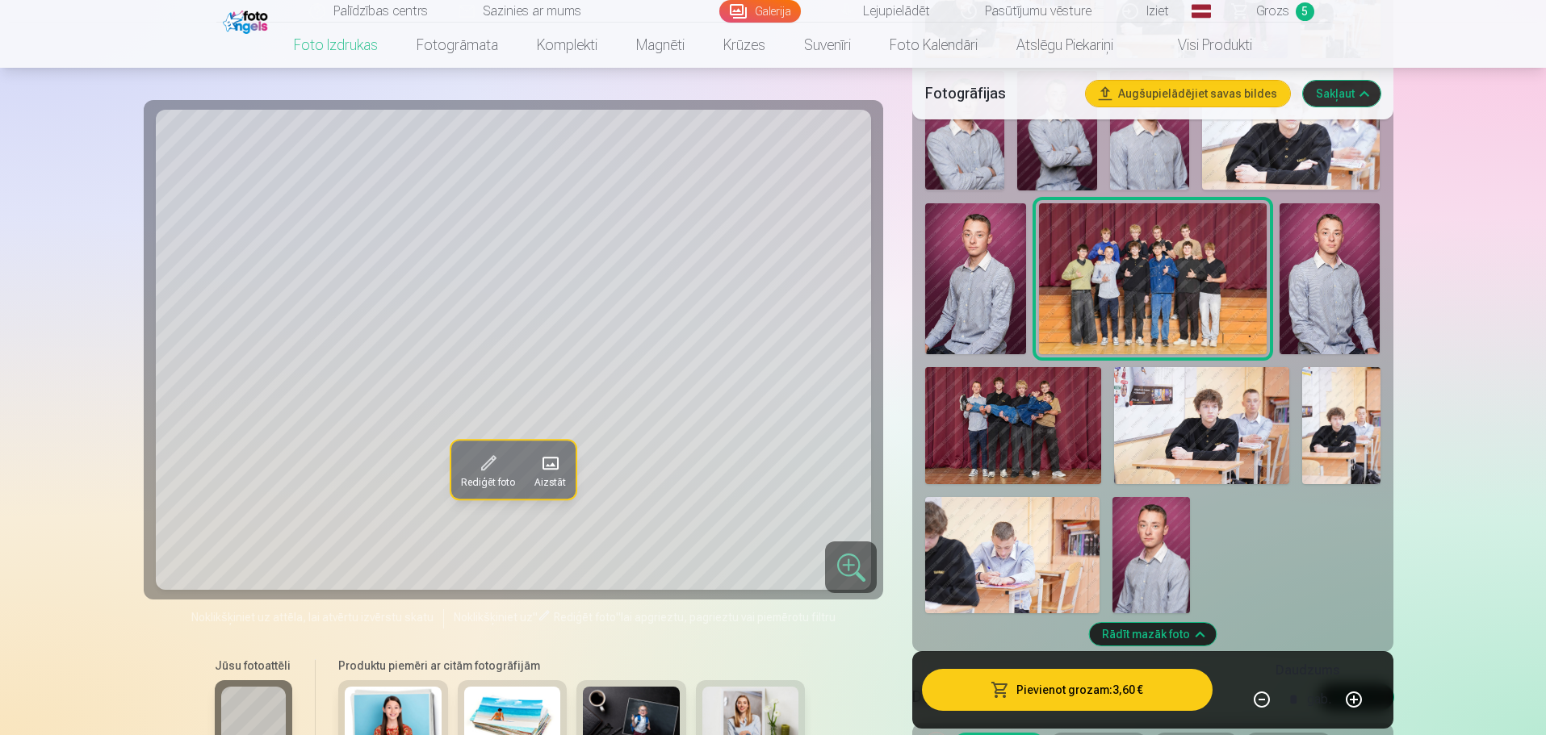
scroll to position [726, 0]
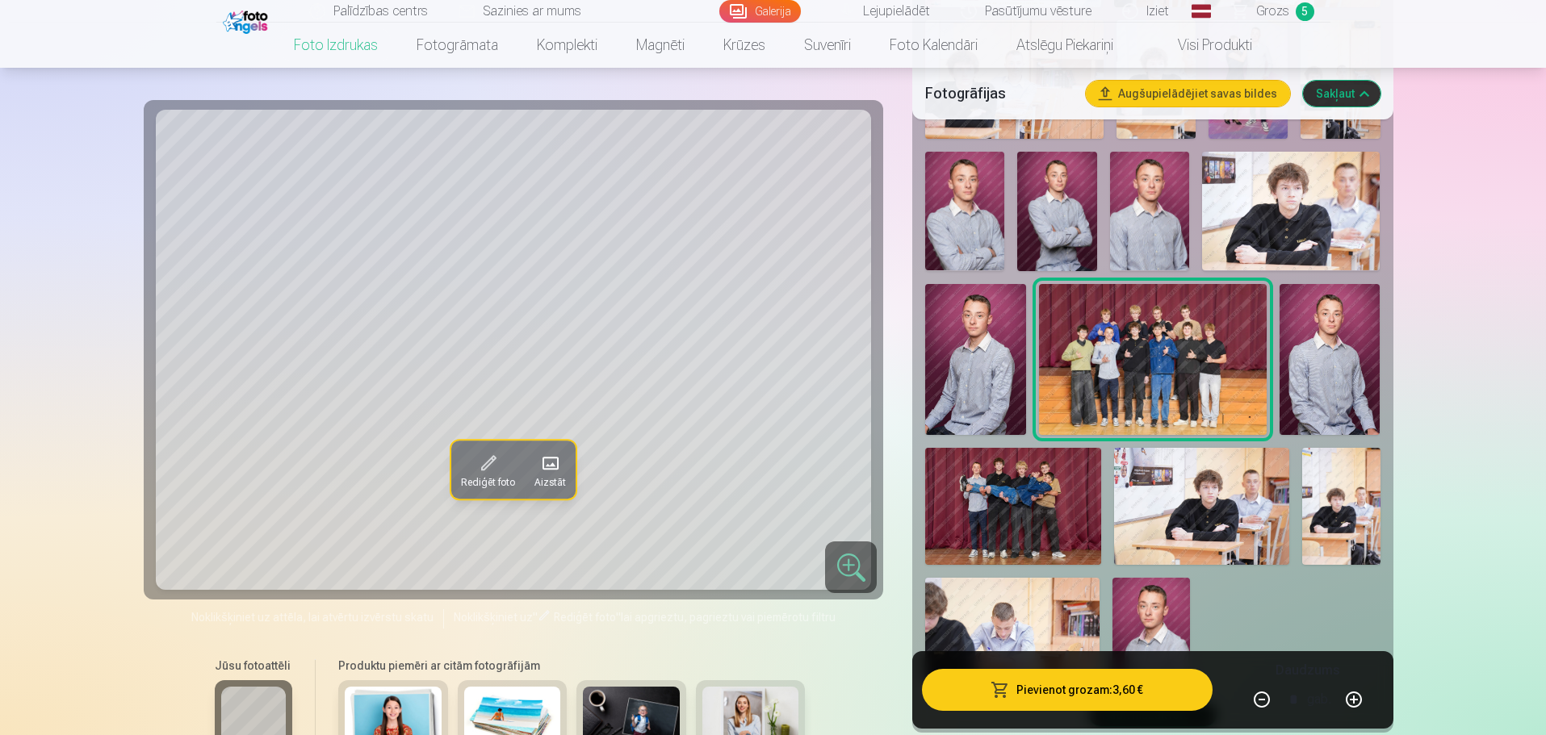
click at [1020, 491] on img at bounding box center [1012, 506] width 175 height 117
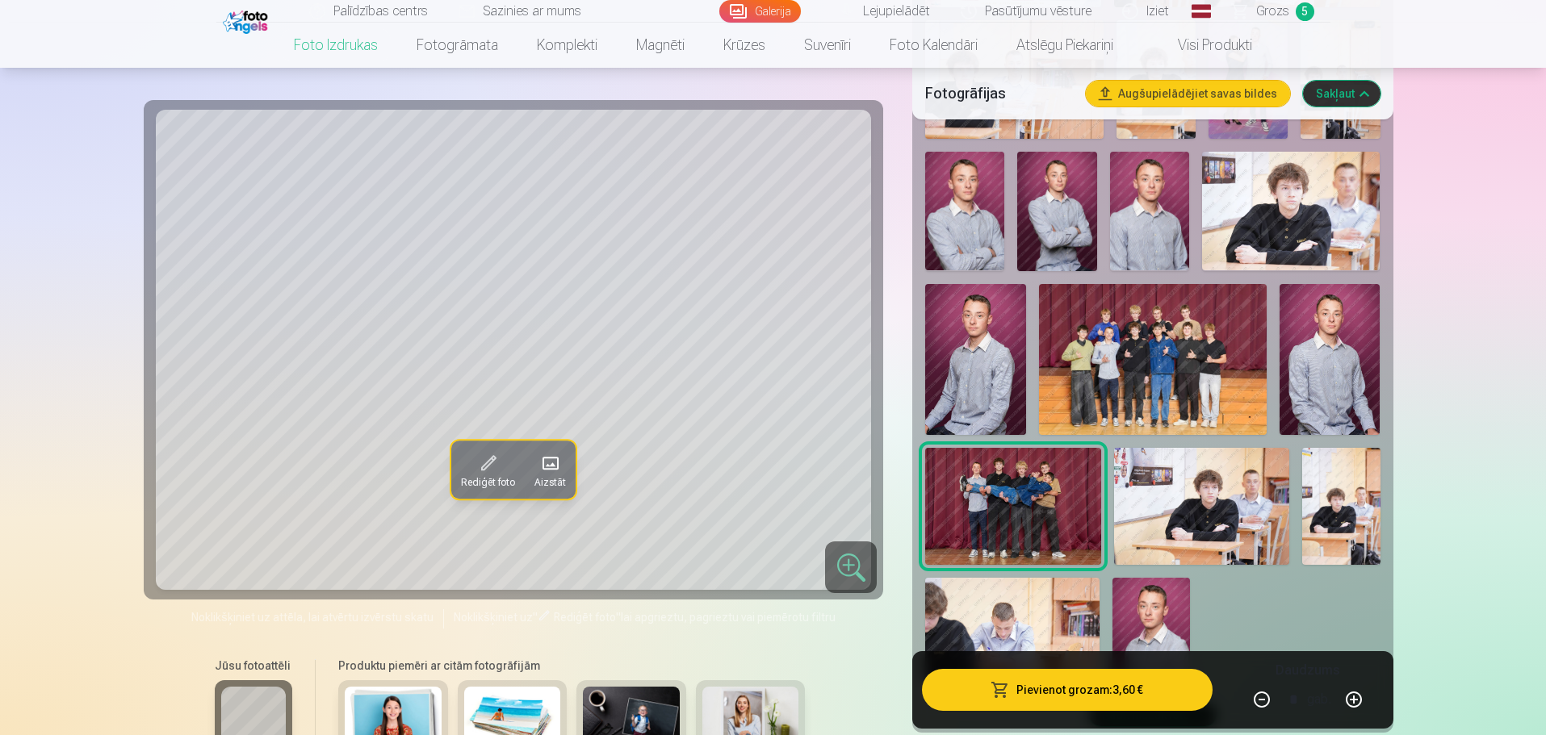
click at [1215, 334] on img at bounding box center [1152, 359] width 227 height 151
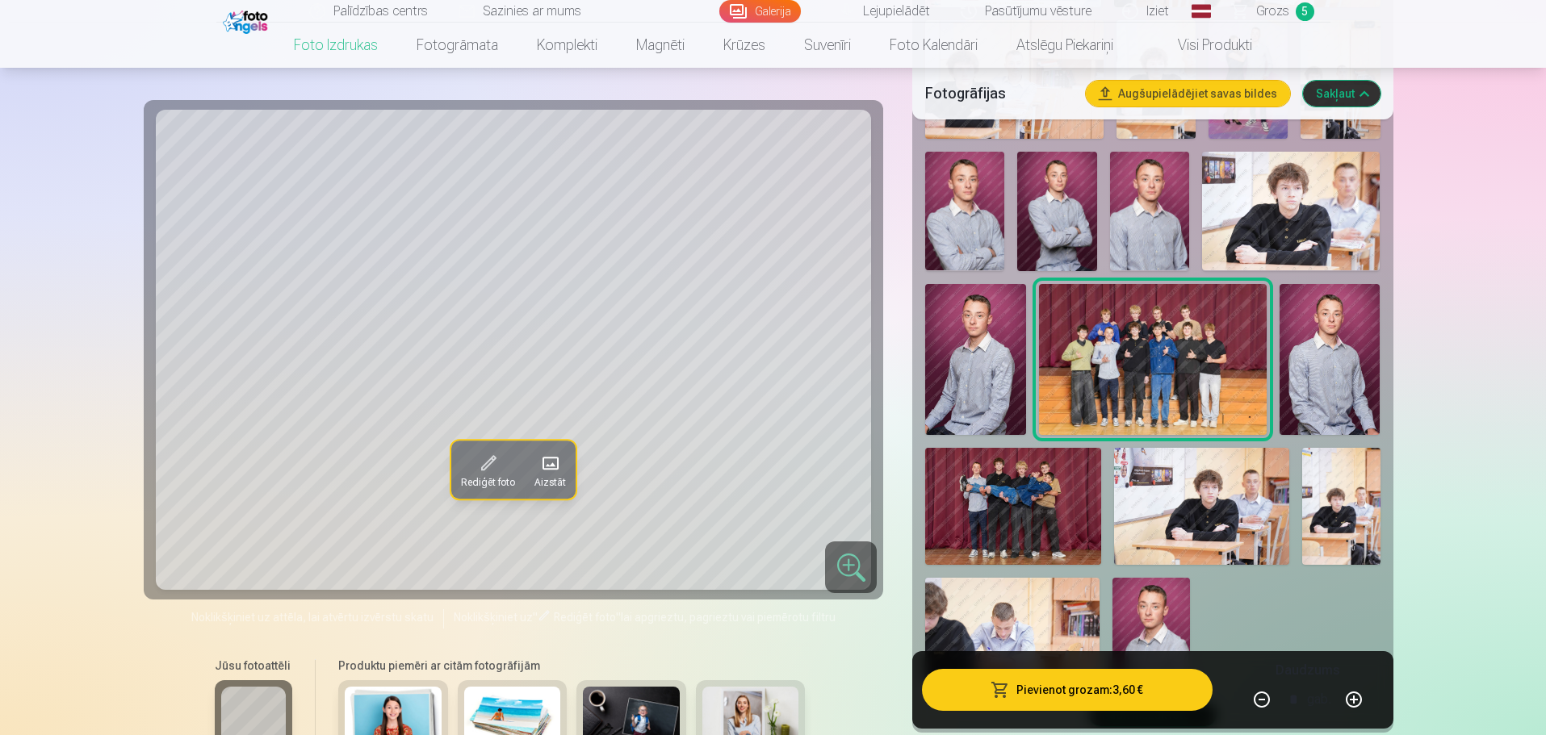
click at [471, 466] on button "Rediģēt foto" at bounding box center [487, 470] width 73 height 58
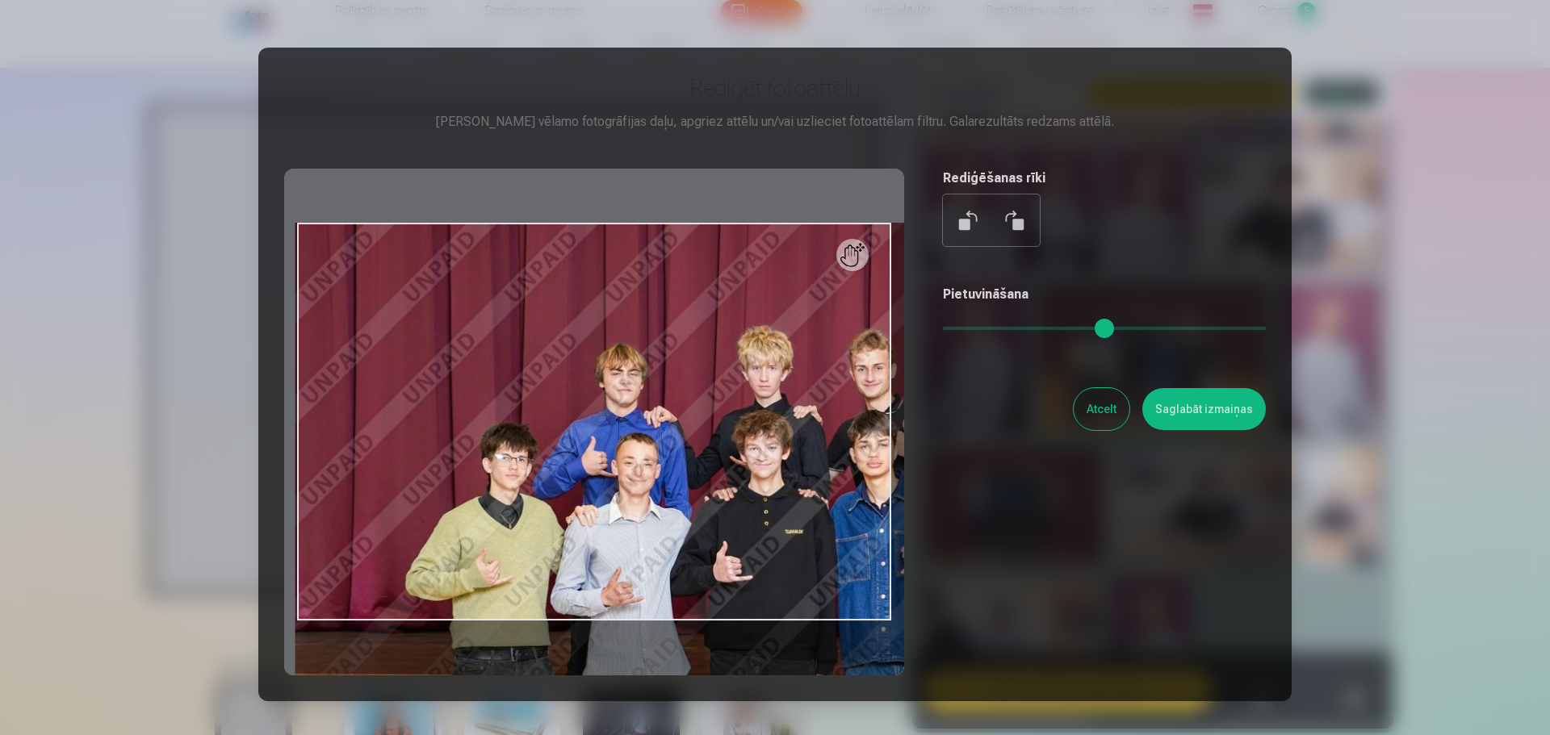
type input "*"
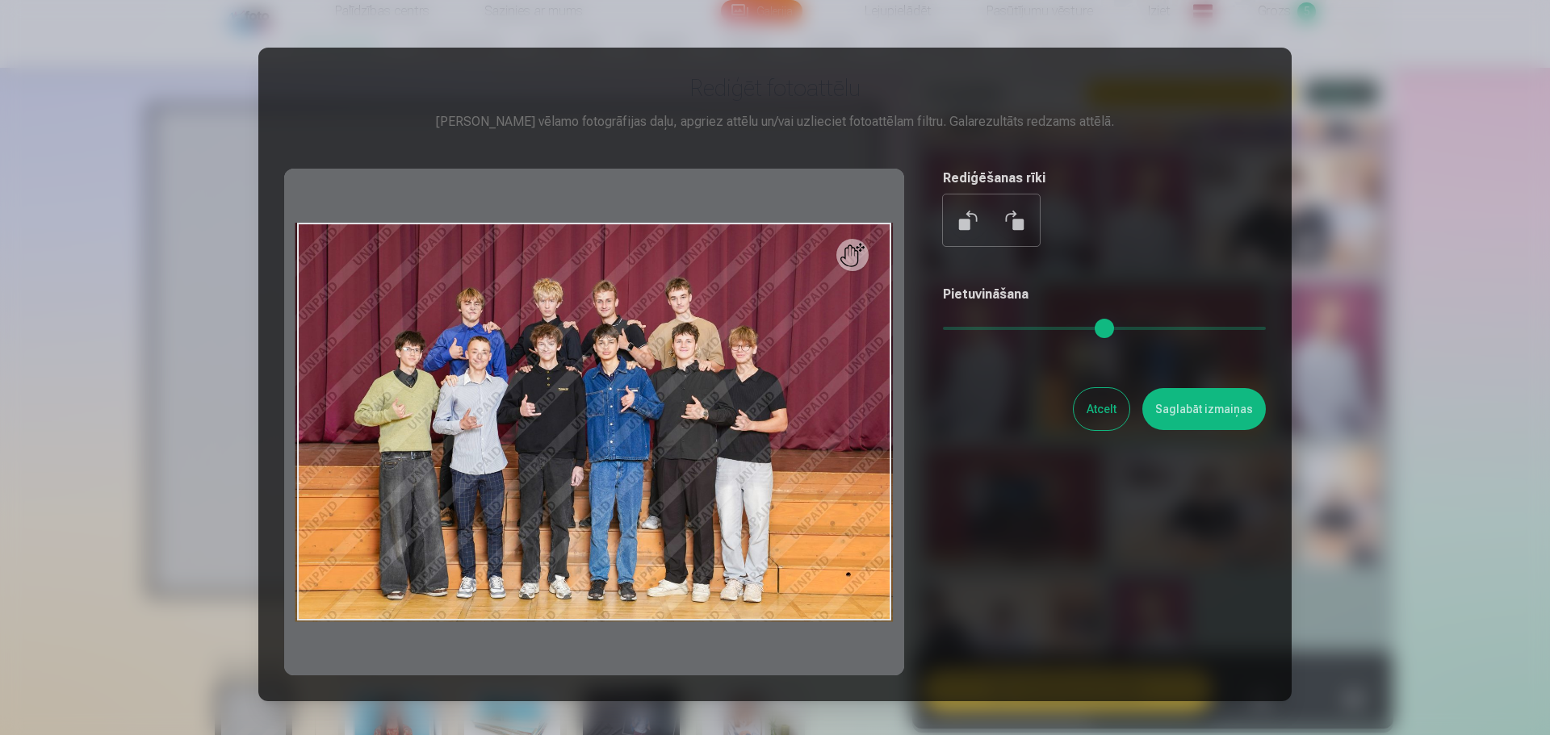
drag, startPoint x: 950, startPoint y: 331, endPoint x: 815, endPoint y: 336, distance: 134.9
click at [943, 330] on input "range" at bounding box center [1104, 328] width 323 height 3
click at [1076, 408] on div "Atcelt Saglabāt izmaiņas" at bounding box center [1104, 409] width 323 height 42
click at [1095, 403] on button "Atcelt" at bounding box center [1102, 409] width 56 height 42
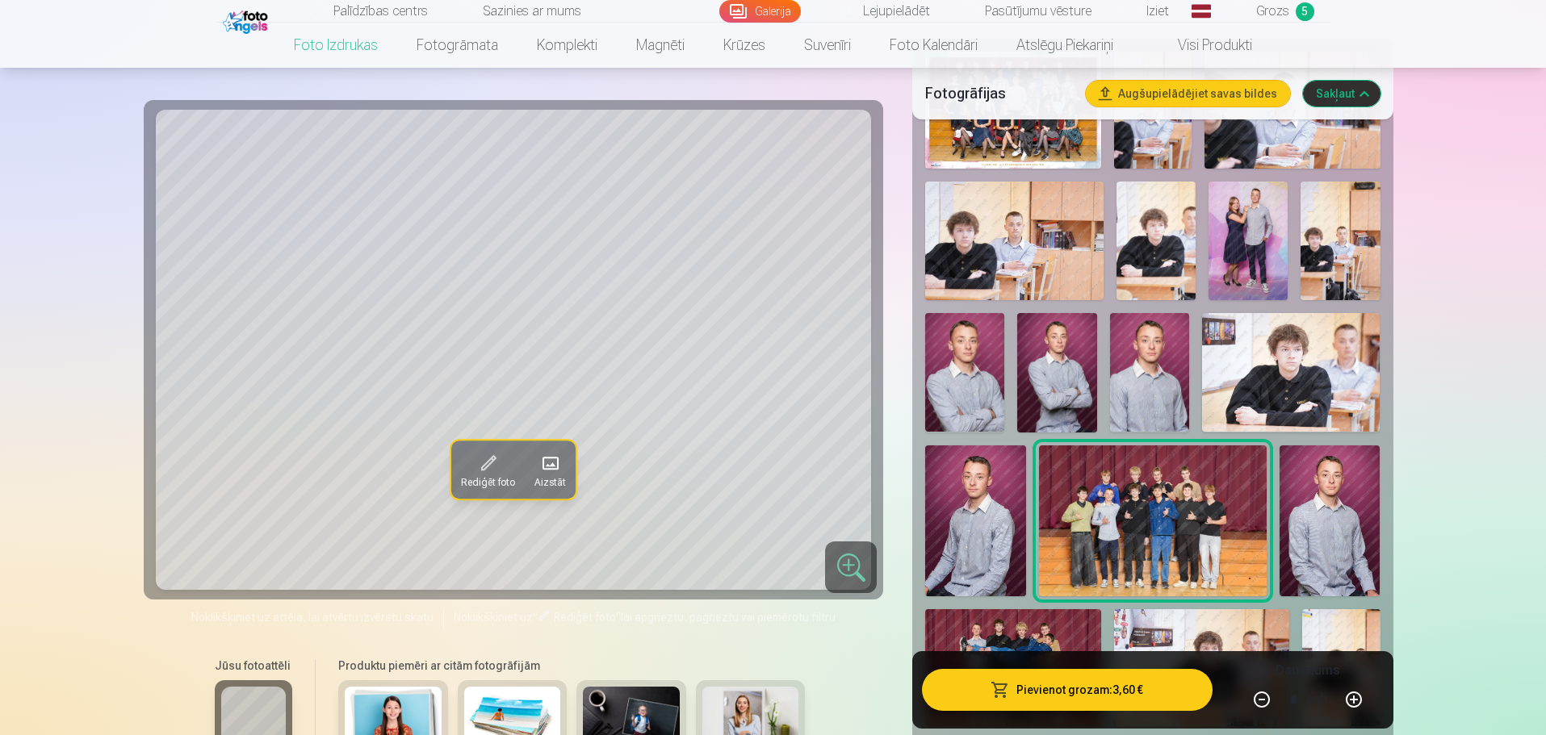
scroll to position [404, 0]
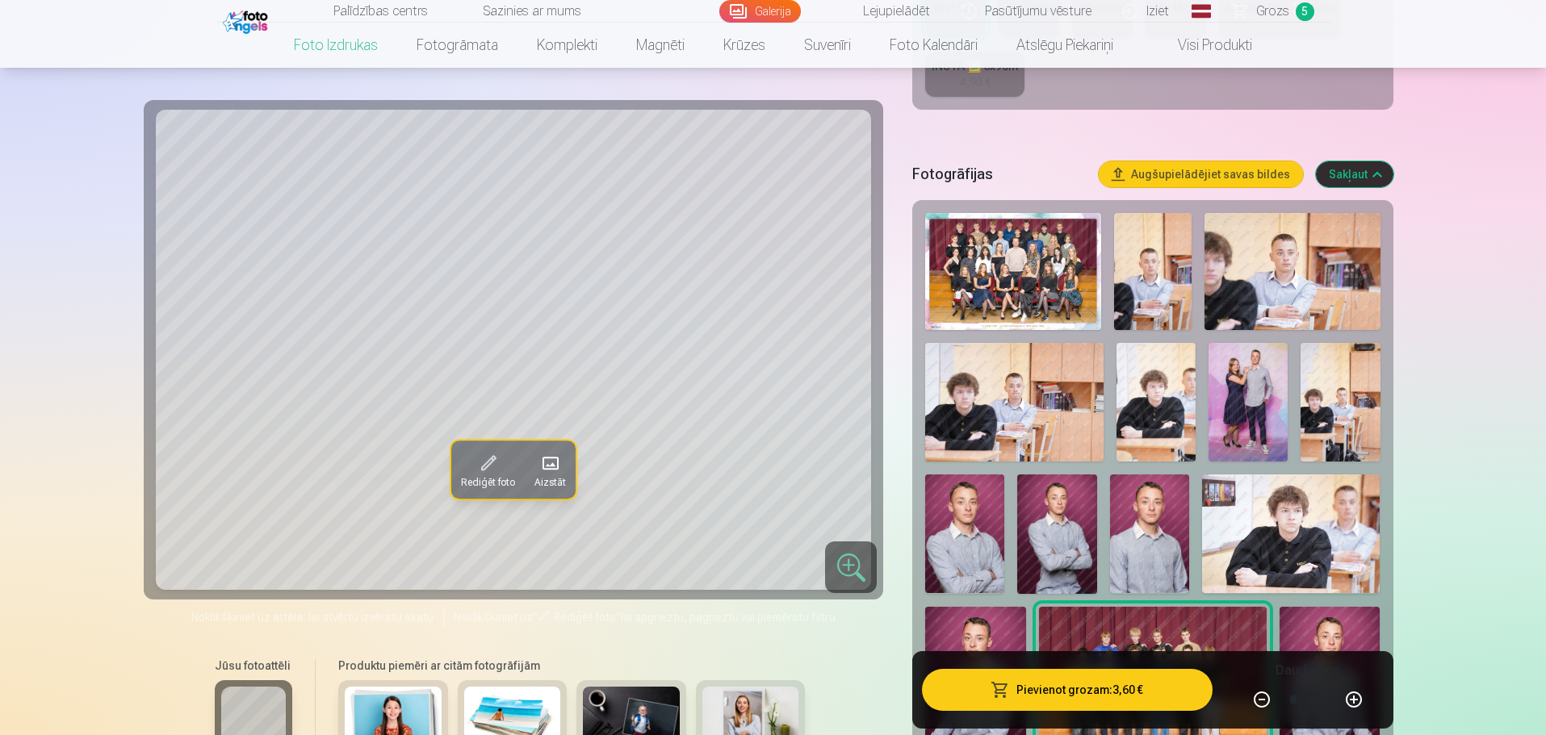
click at [1074, 270] on img at bounding box center [1012, 271] width 175 height 117
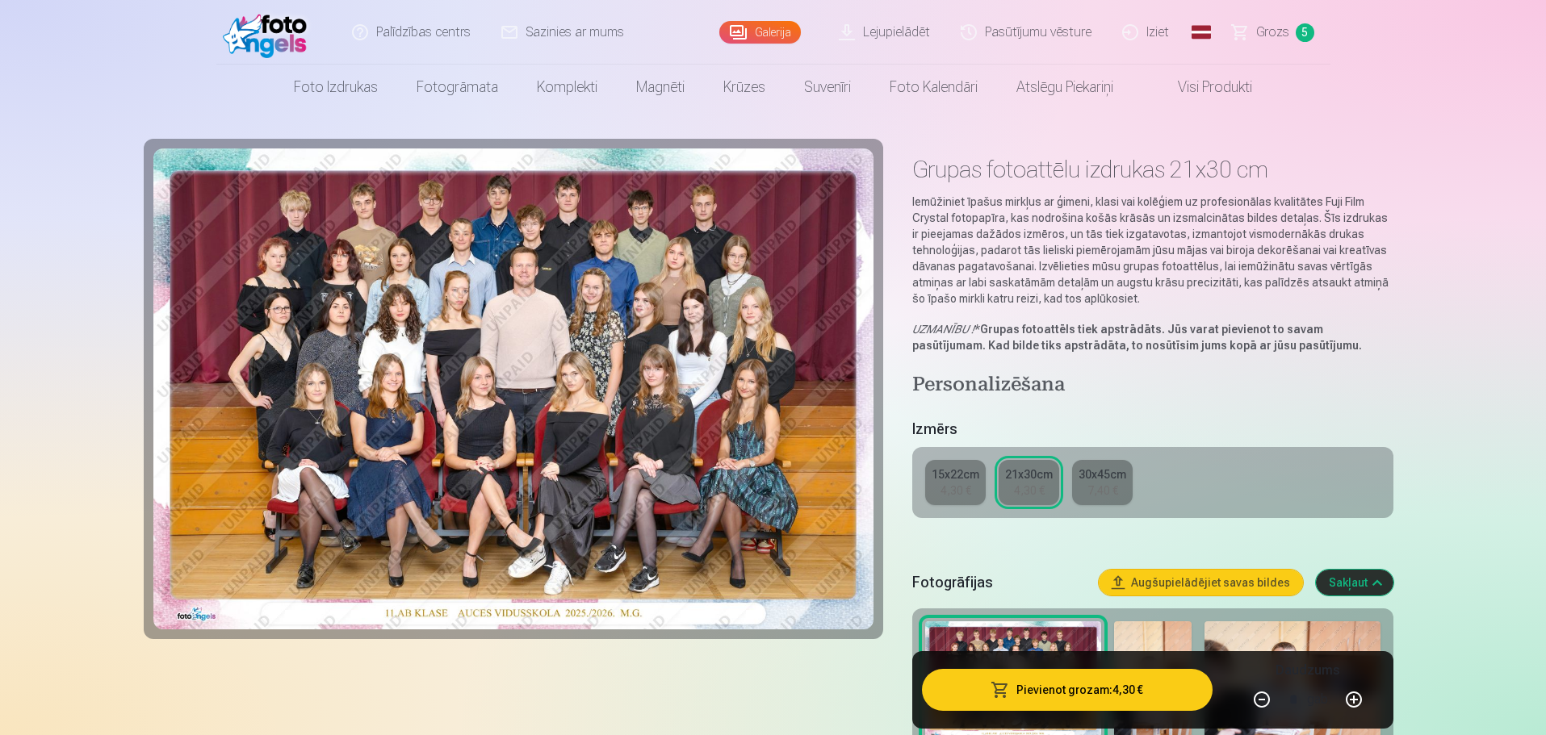
click at [770, 327] on img at bounding box center [513, 389] width 721 height 481
click at [306, 391] on img at bounding box center [513, 389] width 721 height 481
click at [336, 266] on img at bounding box center [513, 389] width 721 height 481
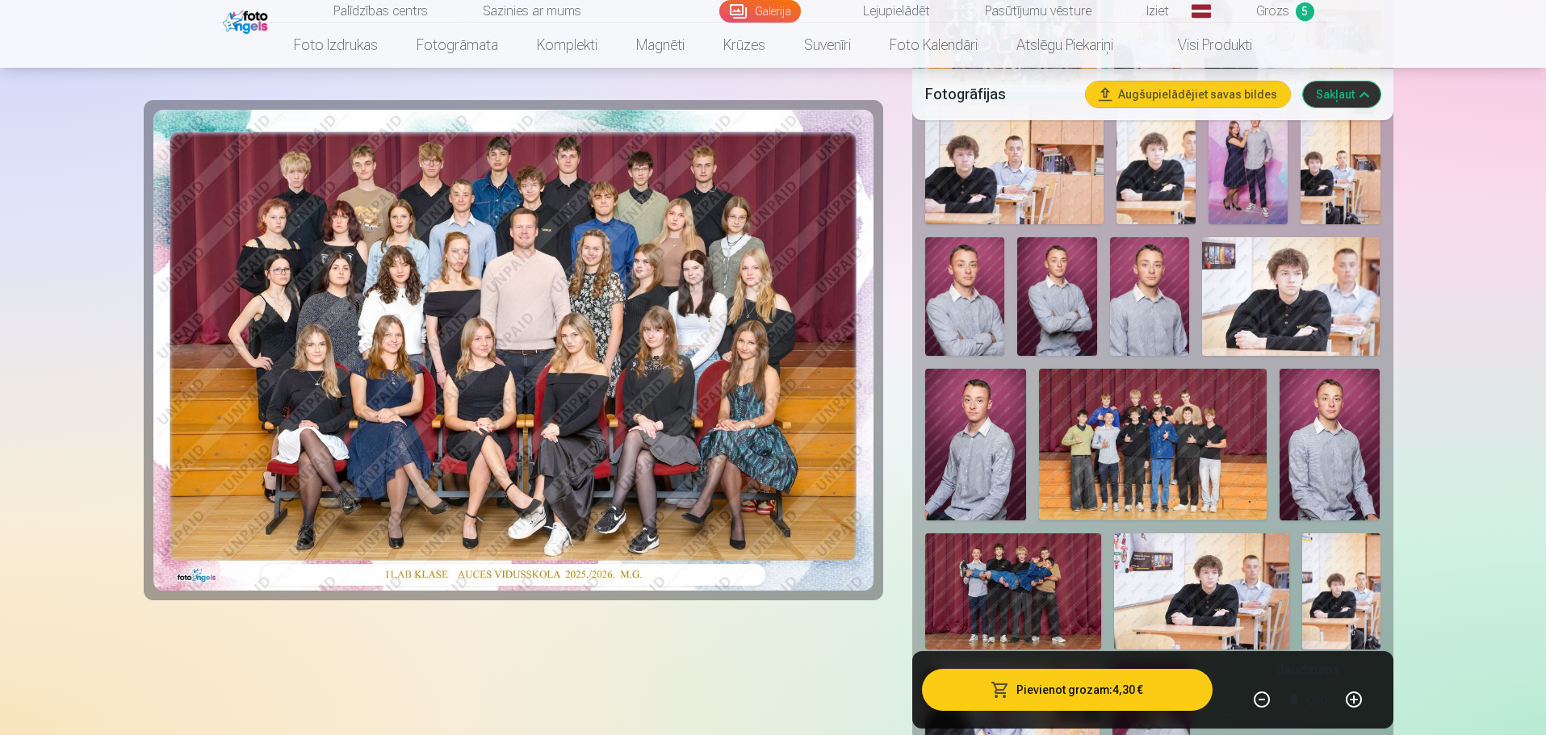
scroll to position [726, 0]
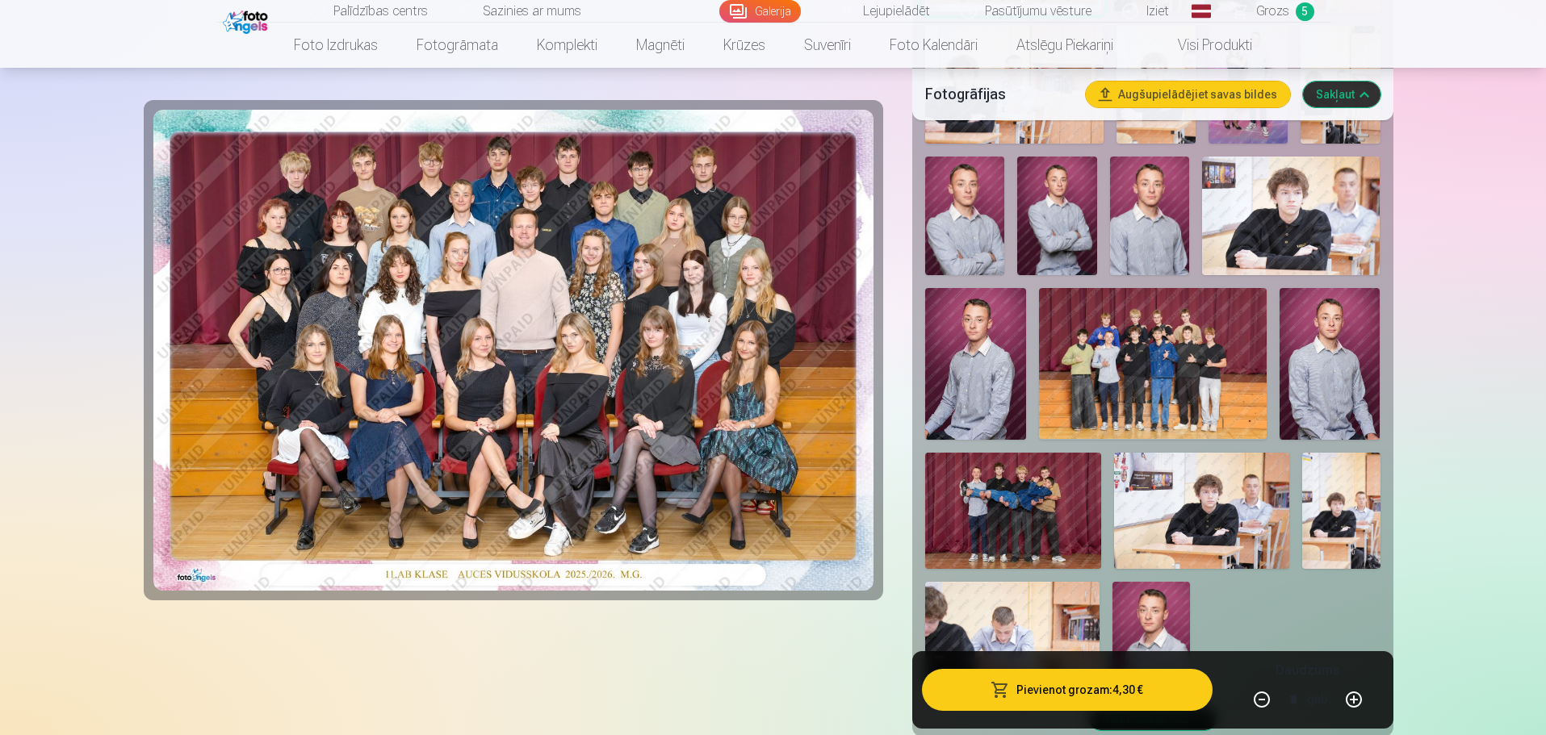
click at [1284, 9] on span "Grozs" at bounding box center [1272, 11] width 33 height 19
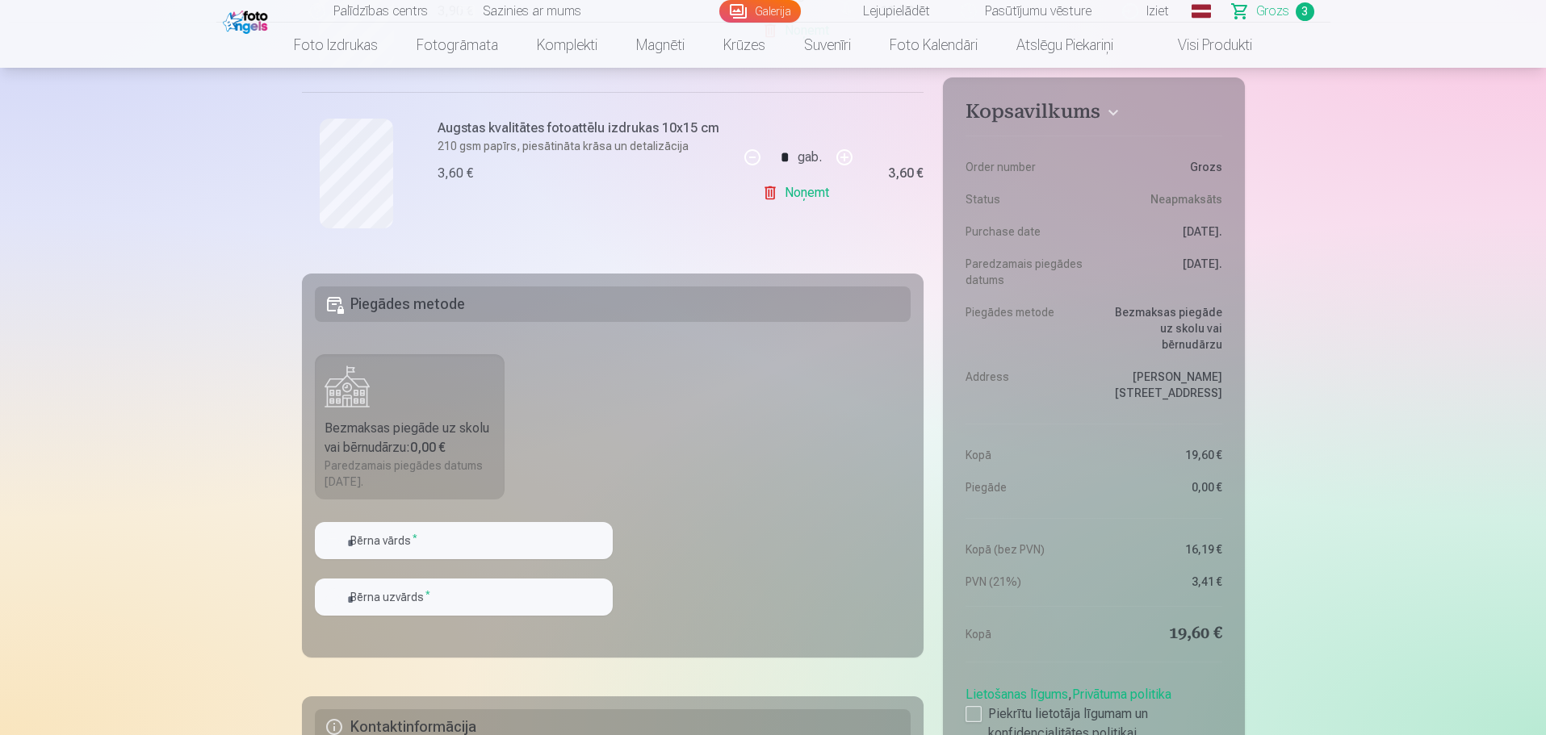
scroll to position [807, 0]
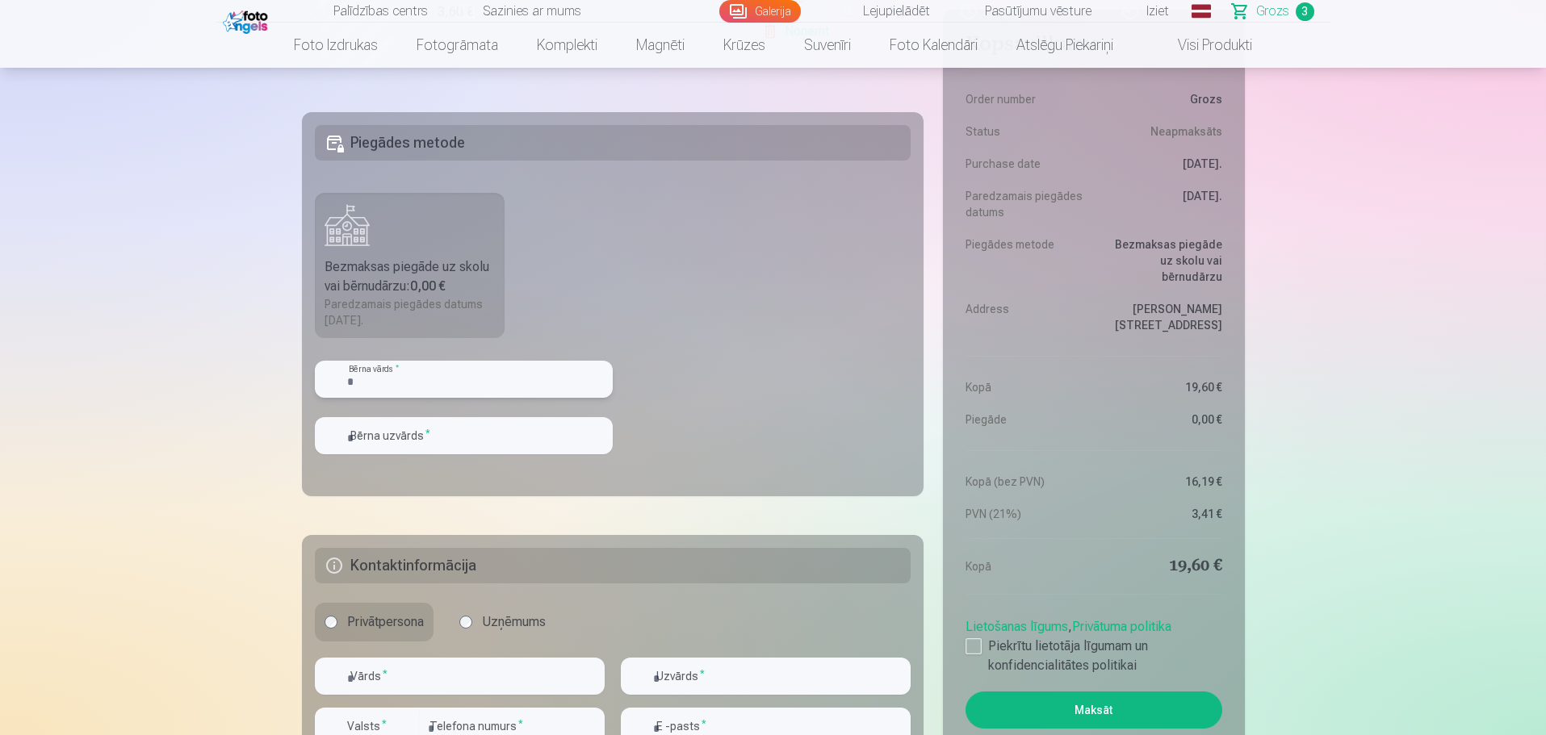
click at [458, 379] on input "text" at bounding box center [464, 379] width 298 height 37
type input "*****"
type input "*******"
click at [552, 467] on div at bounding box center [464, 460] width 298 height 13
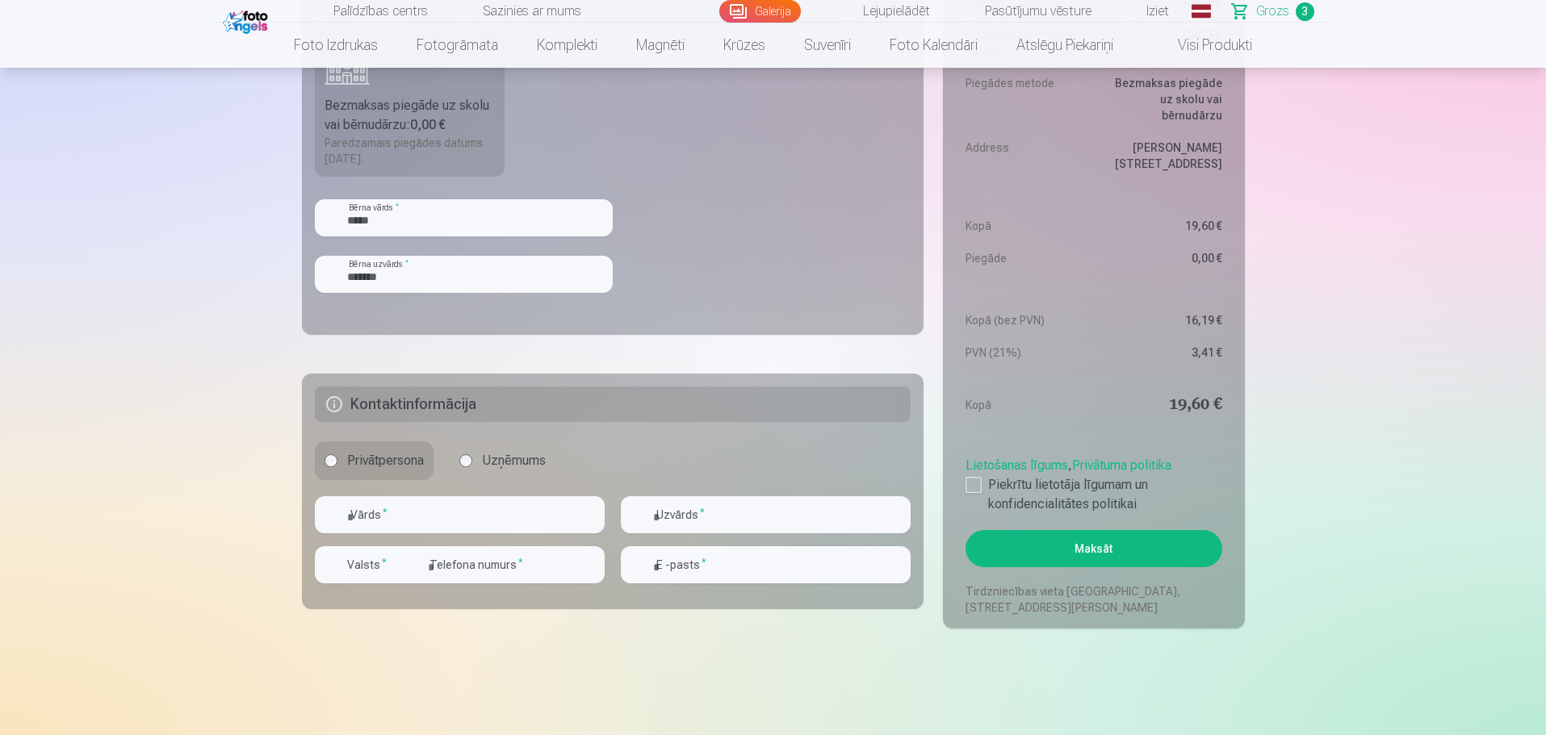
scroll to position [1049, 0]
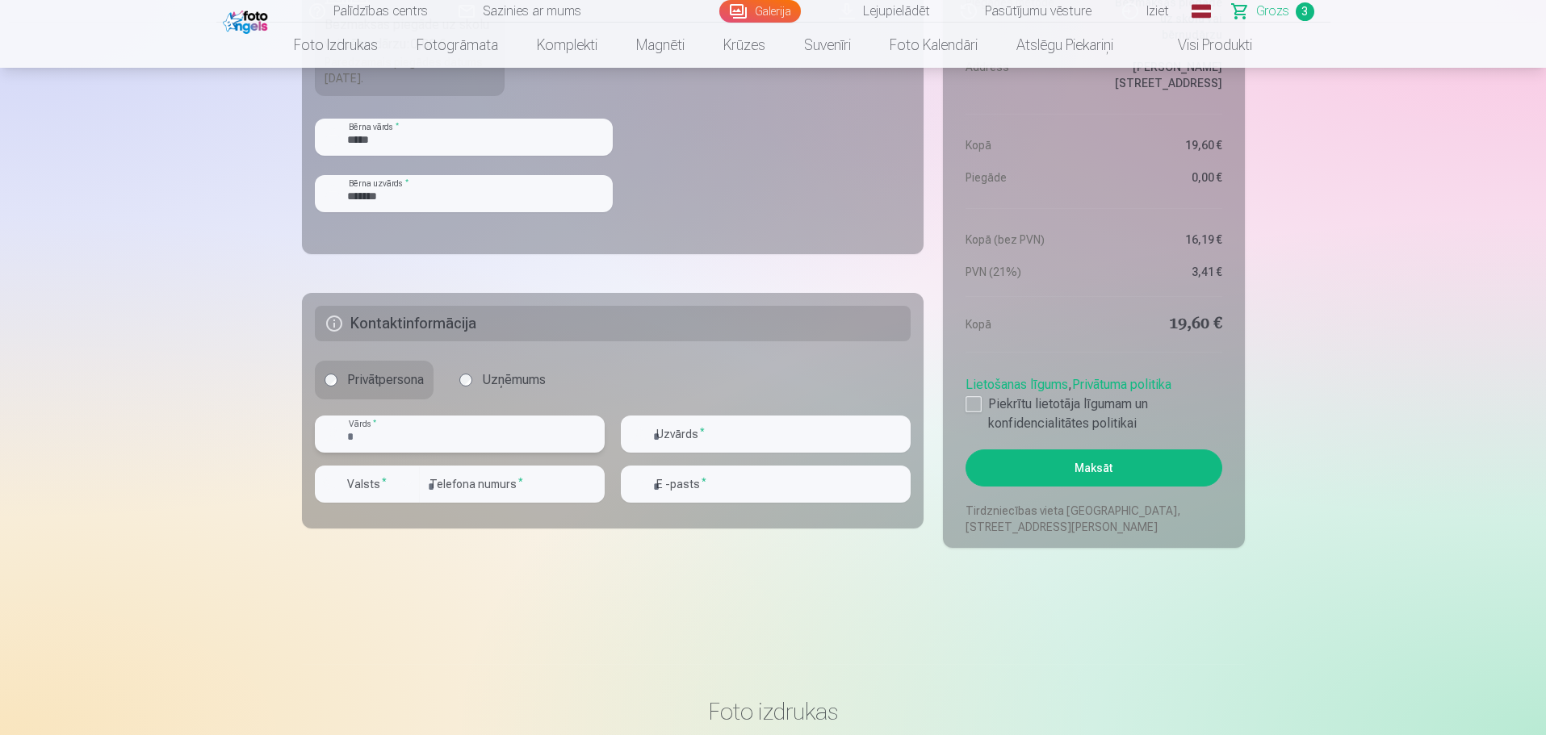
click at [464, 429] on input "text" at bounding box center [460, 434] width 290 height 37
type input "*****"
type input "*******"
type input "********"
click at [442, 490] on input "********" at bounding box center [512, 484] width 185 height 37
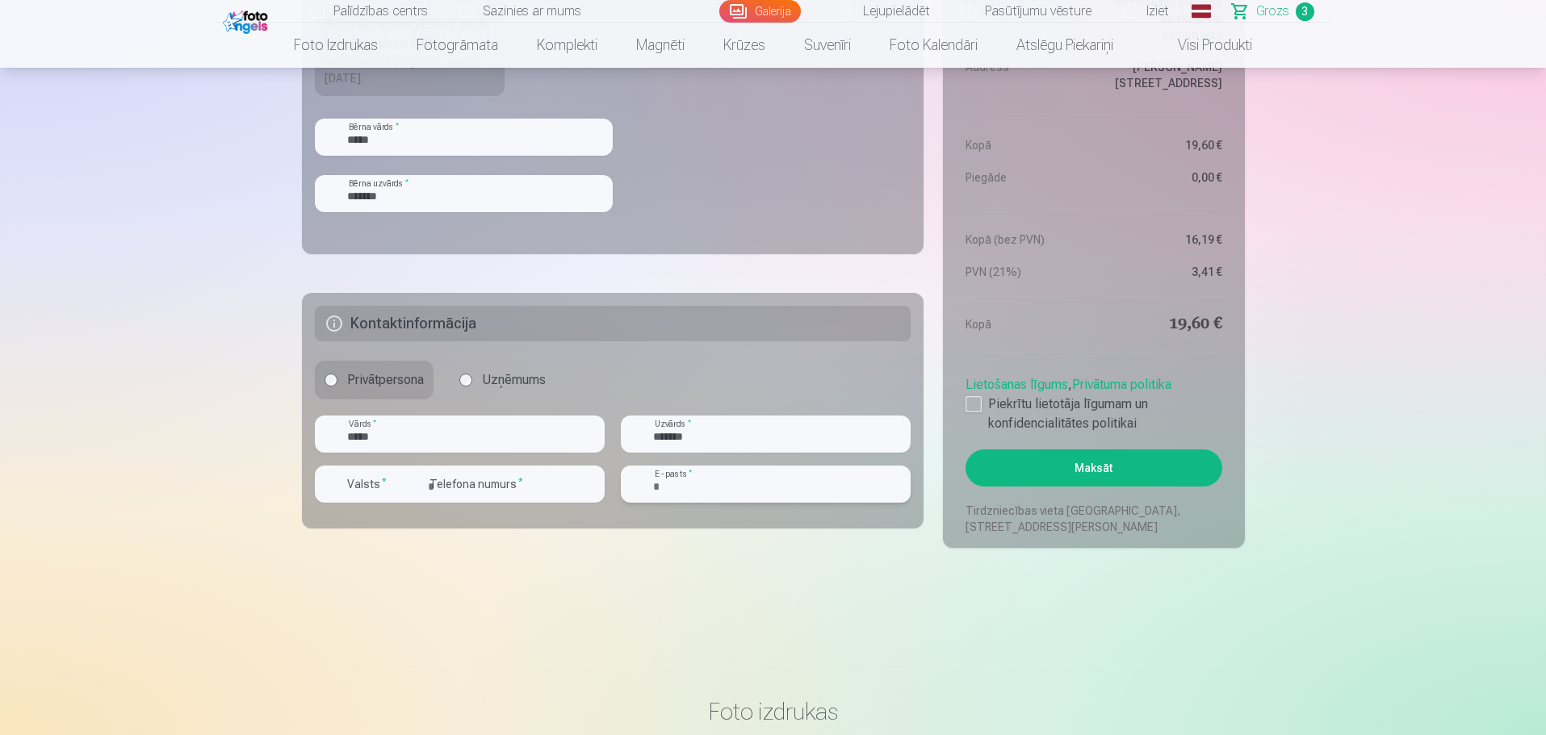
click at [683, 492] on input "email" at bounding box center [766, 484] width 290 height 37
type input "**********"
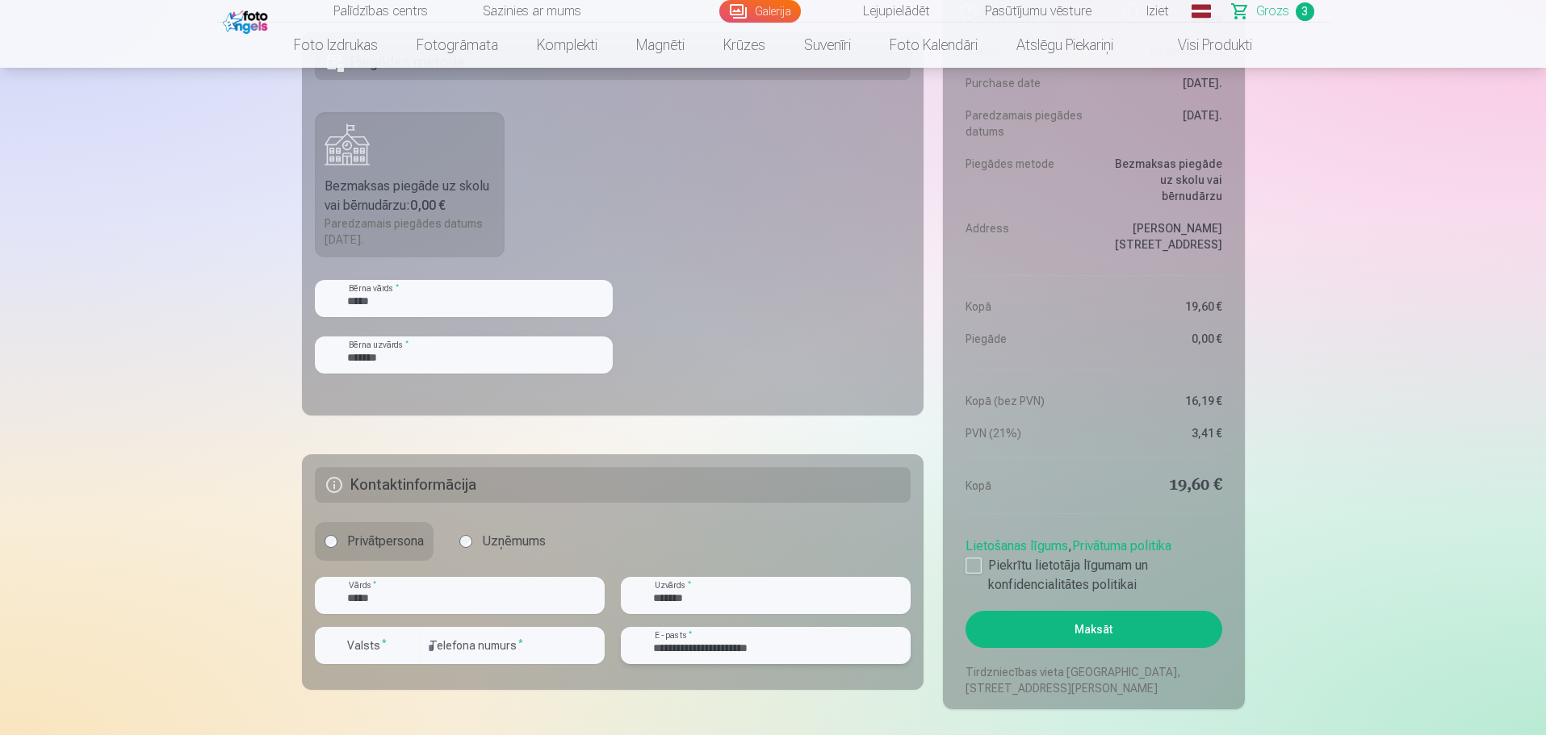
scroll to position [969, 0]
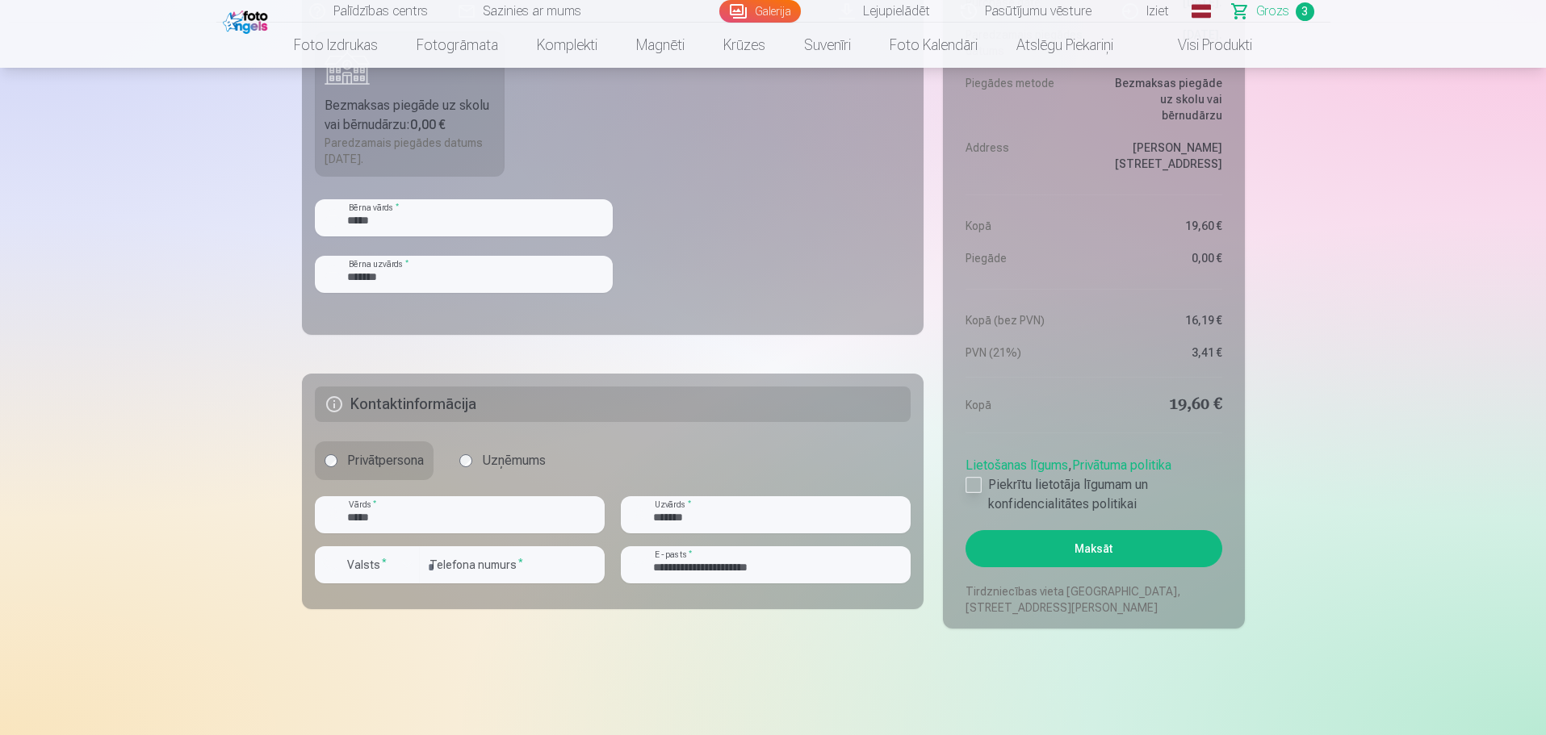
click at [977, 483] on div at bounding box center [973, 485] width 16 height 16
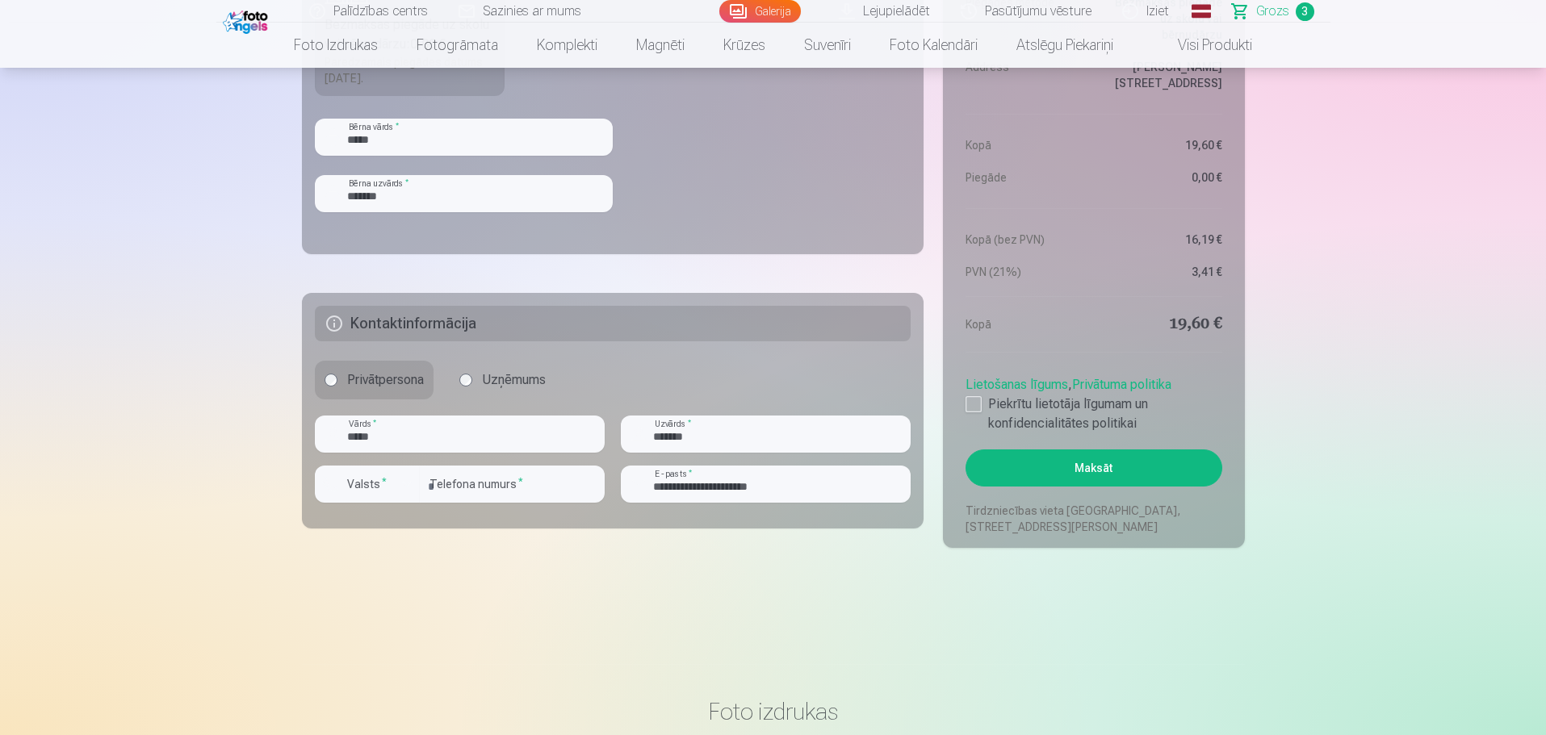
scroll to position [1130, 0]
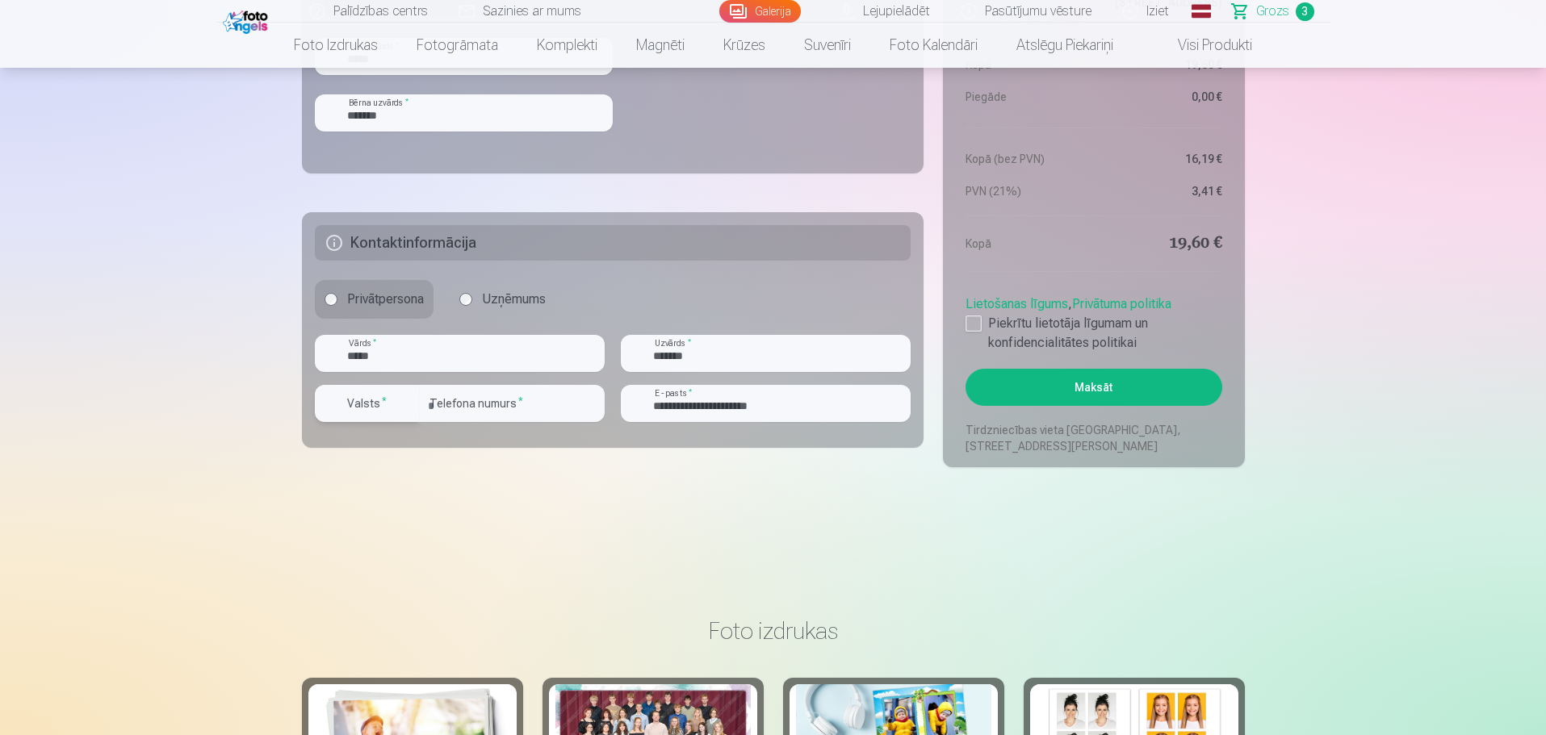
click at [396, 403] on button "Valsts *" at bounding box center [367, 403] width 105 height 37
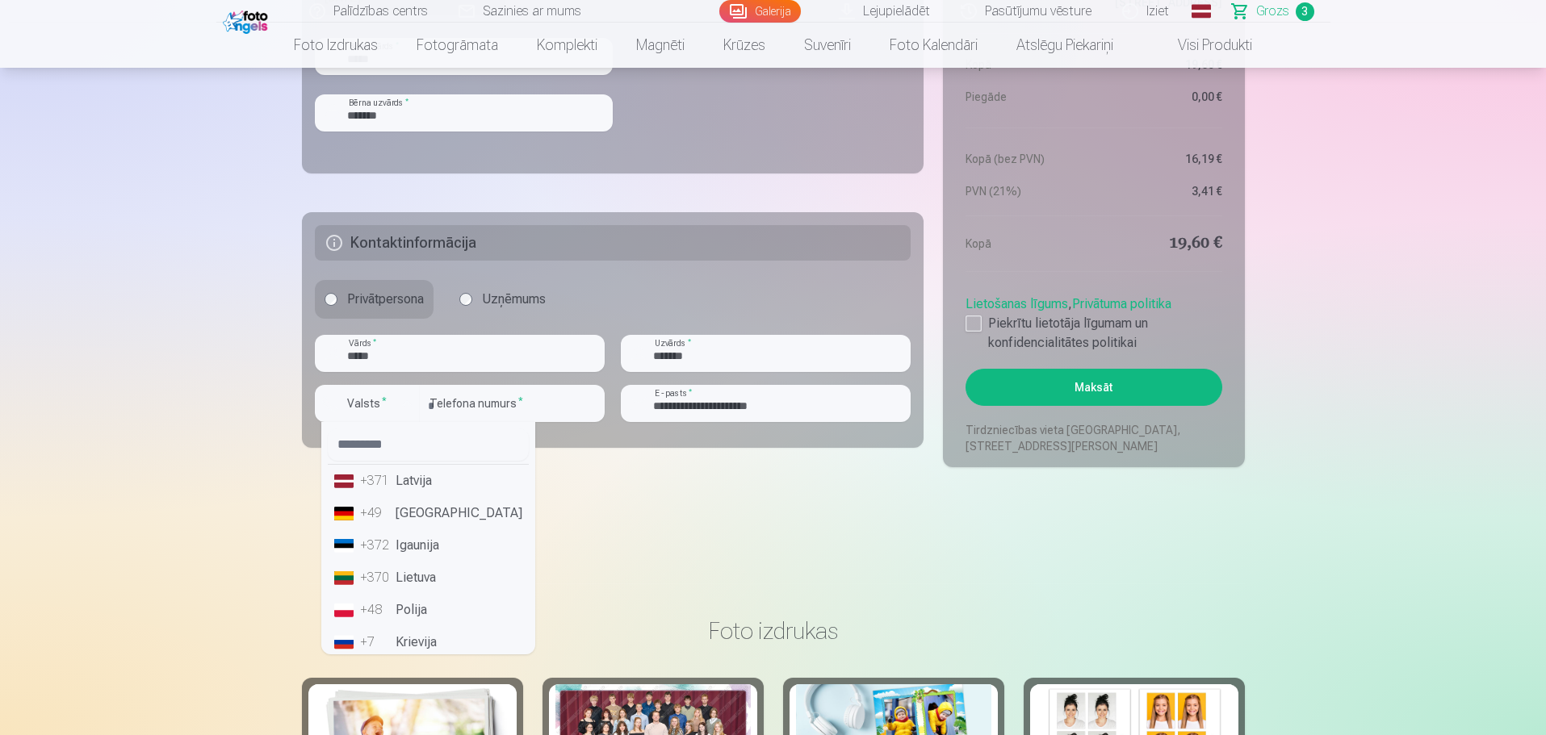
click at [422, 493] on li "+371 Latvija" at bounding box center [428, 481] width 201 height 32
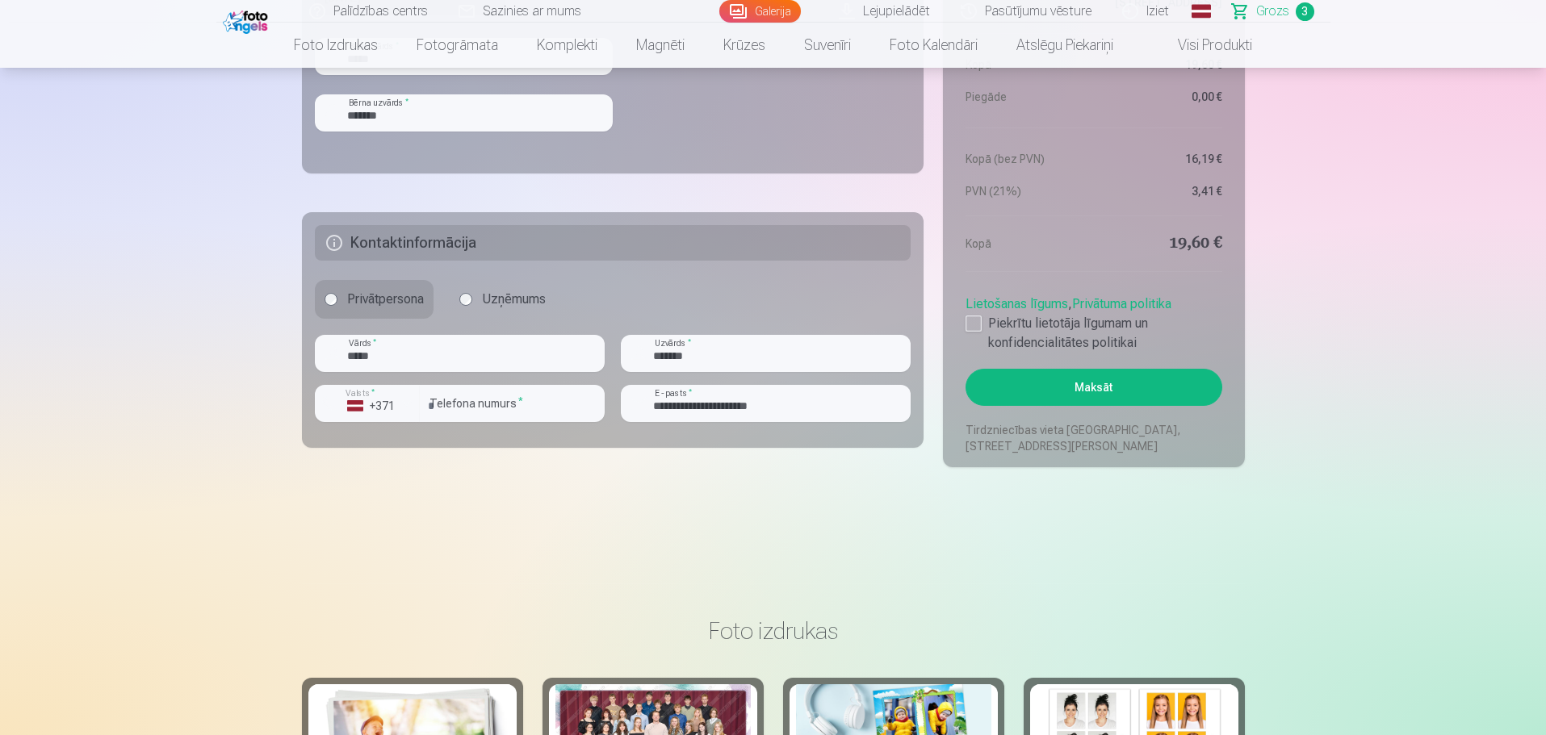
click at [1045, 385] on button "Maksāt" at bounding box center [1093, 387] width 256 height 37
